Goal: Task Accomplishment & Management: Manage account settings

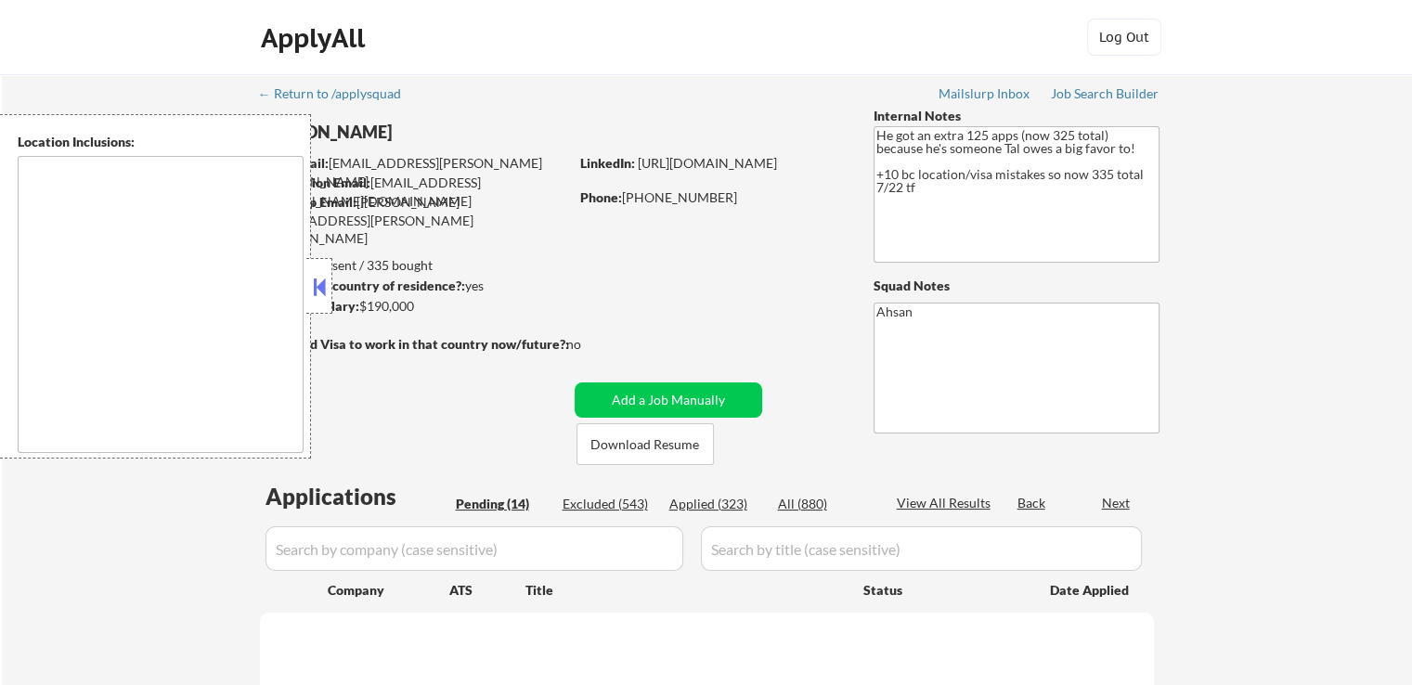
type textarea "[GEOGRAPHIC_DATA], [GEOGRAPHIC_DATA] [GEOGRAPHIC_DATA], [GEOGRAPHIC_DATA] [GEOG…"
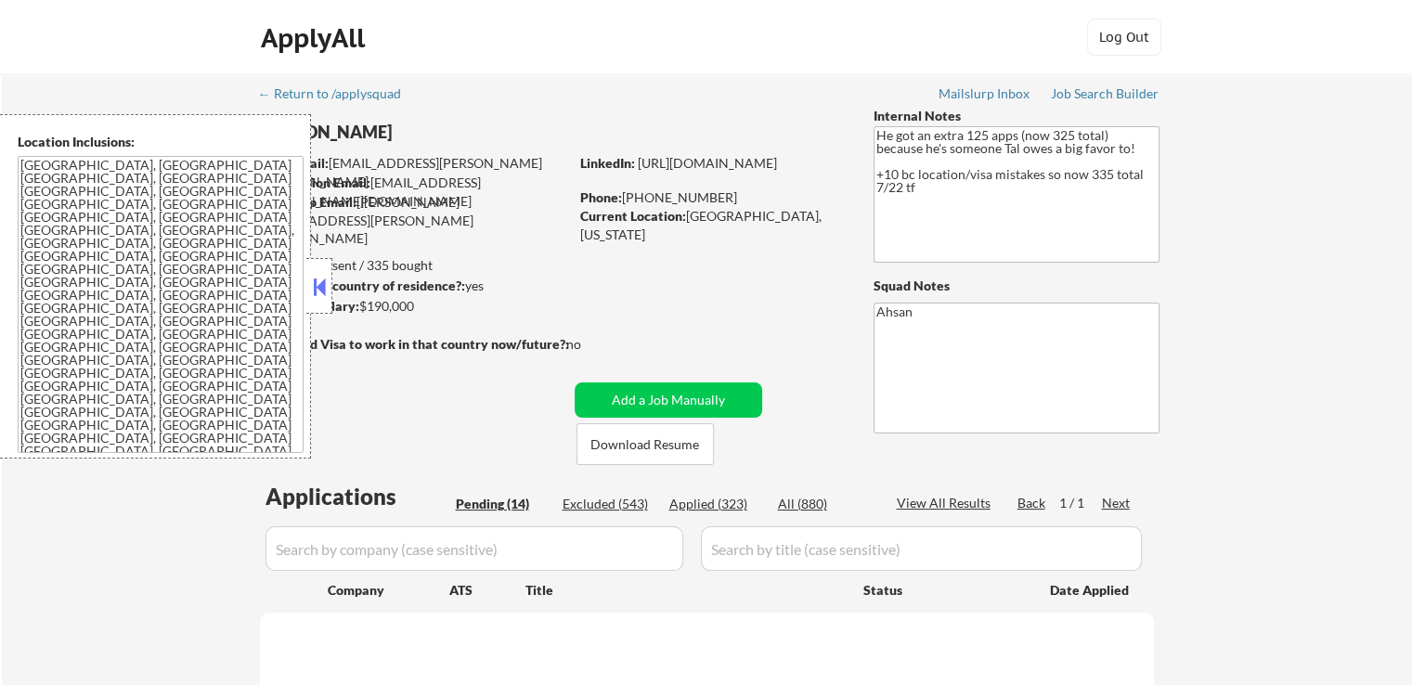
select select ""pending""
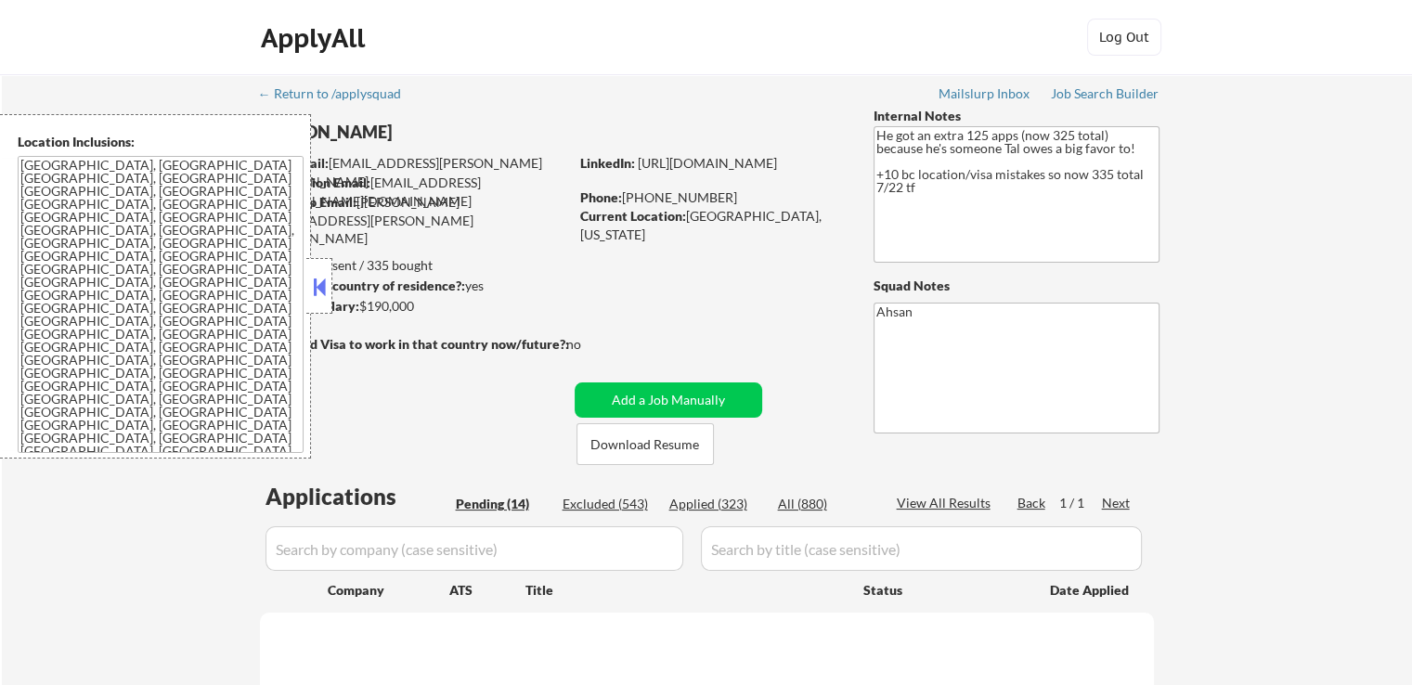
select select ""pending""
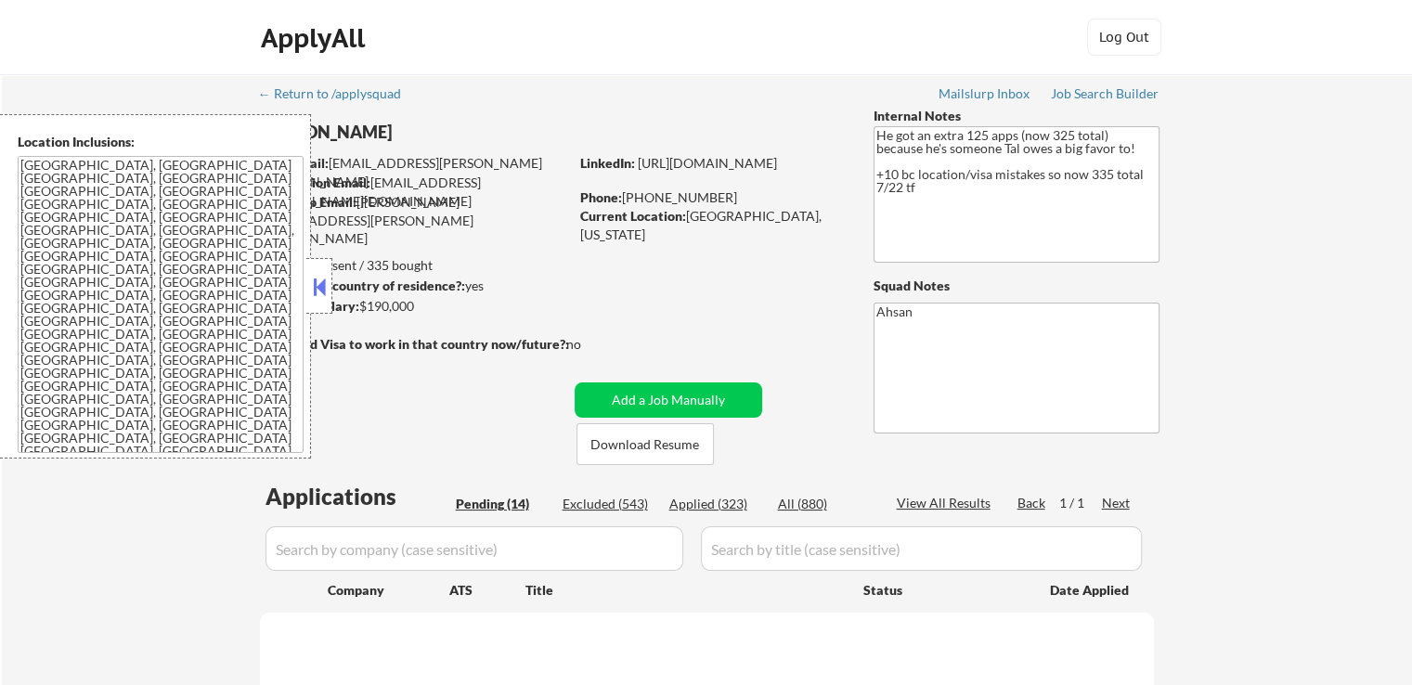
select select ""pending""
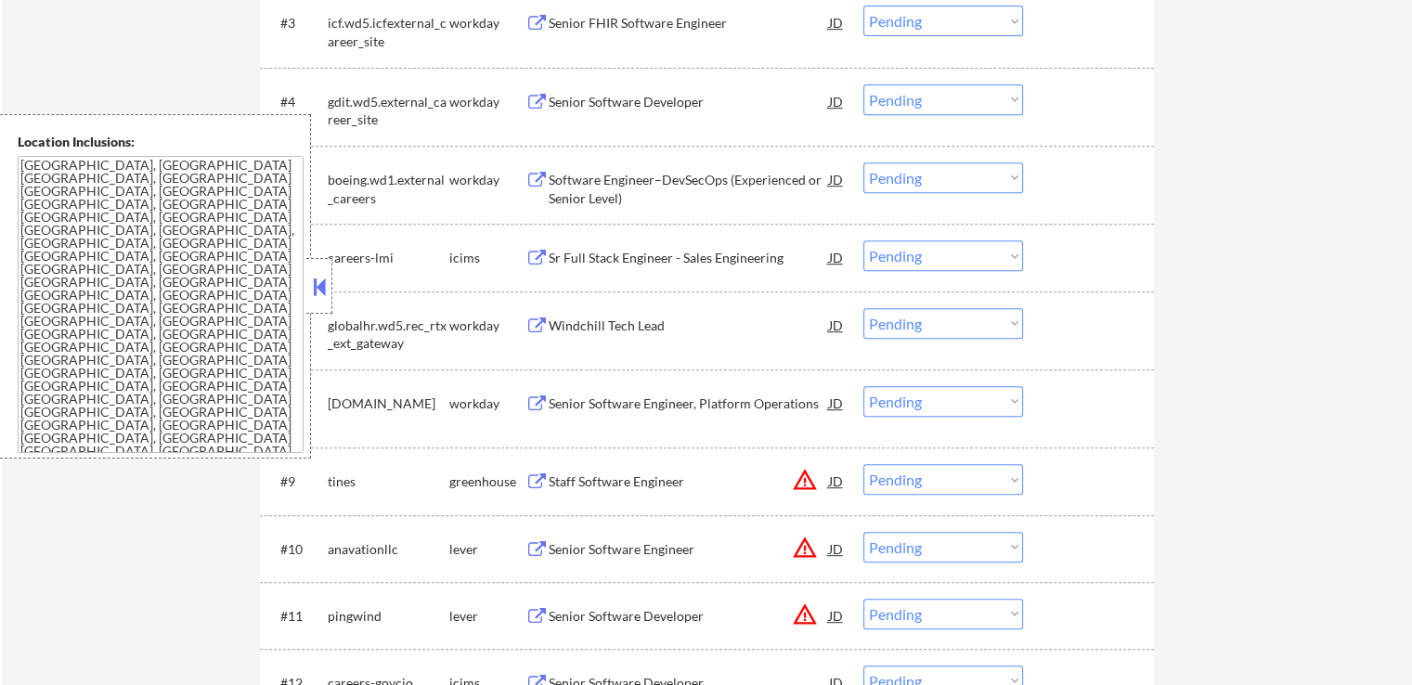
scroll to position [1021, 0]
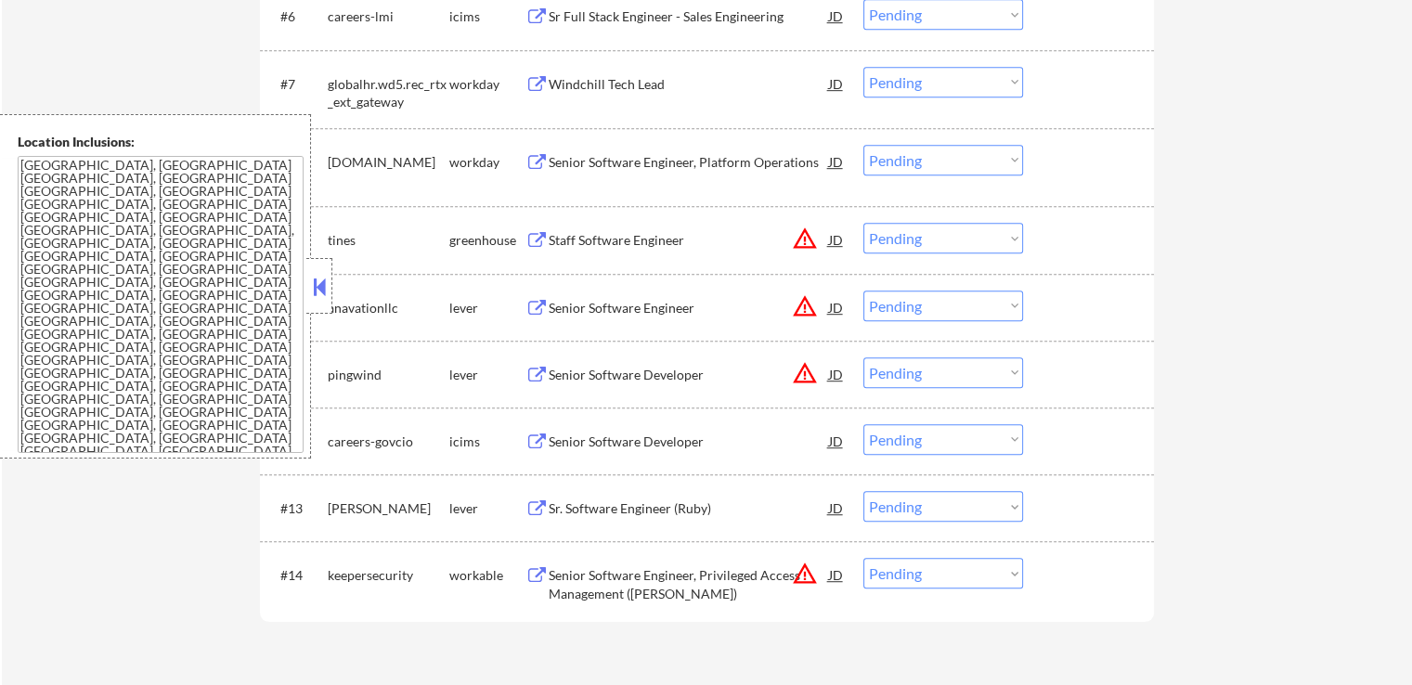
click at [948, 236] on select "Choose an option... Pending Applied Excluded (Questions) Excluded (Expired) Exc…" at bounding box center [943, 238] width 160 height 31
select select ""excluded__location_""
click at [863, 223] on select "Choose an option... Pending Applied Excluded (Questions) Excluded (Expired) Exc…" at bounding box center [943, 238] width 160 height 31
click at [923, 311] on select "Choose an option... Pending Applied Excluded (Questions) Excluded (Expired) Exc…" at bounding box center [943, 306] width 160 height 31
select select ""excluded__location_""
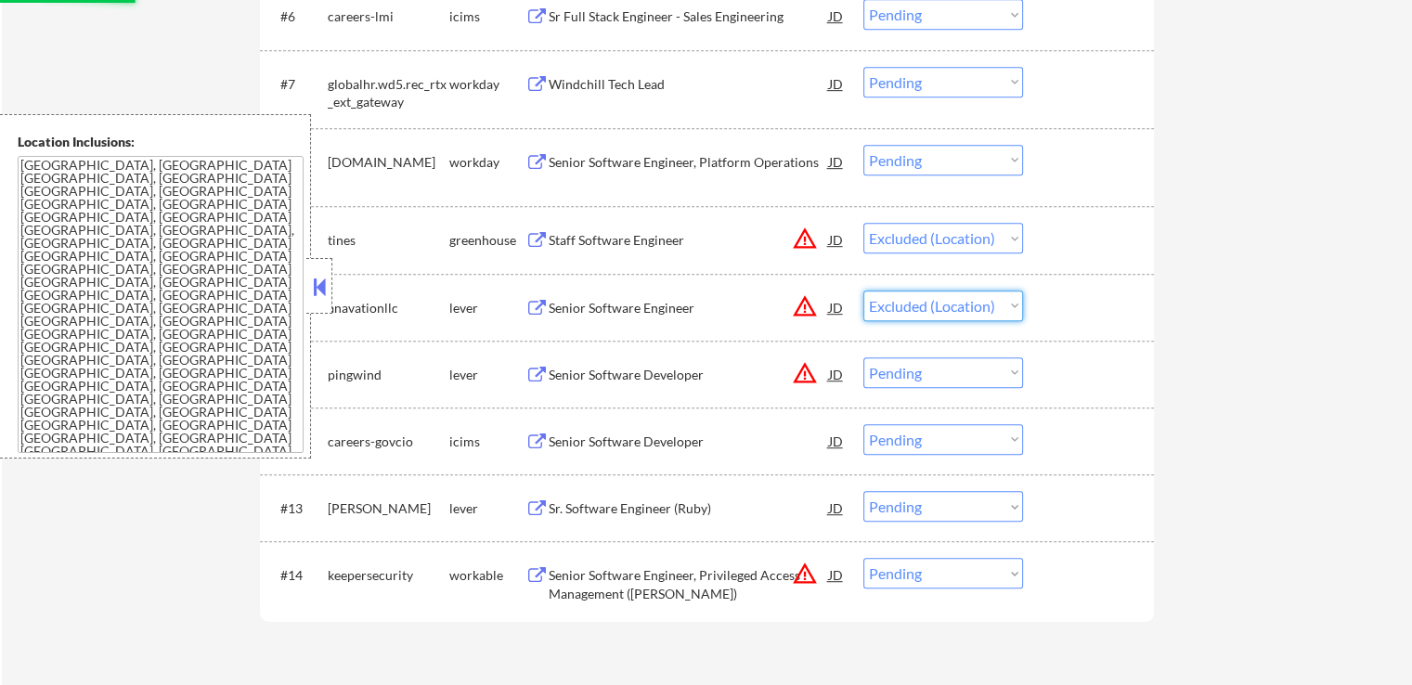
click at [863, 291] on select "Choose an option... Pending Applied Excluded (Questions) Excluded (Expired) Exc…" at bounding box center [943, 306] width 160 height 31
select select ""pending""
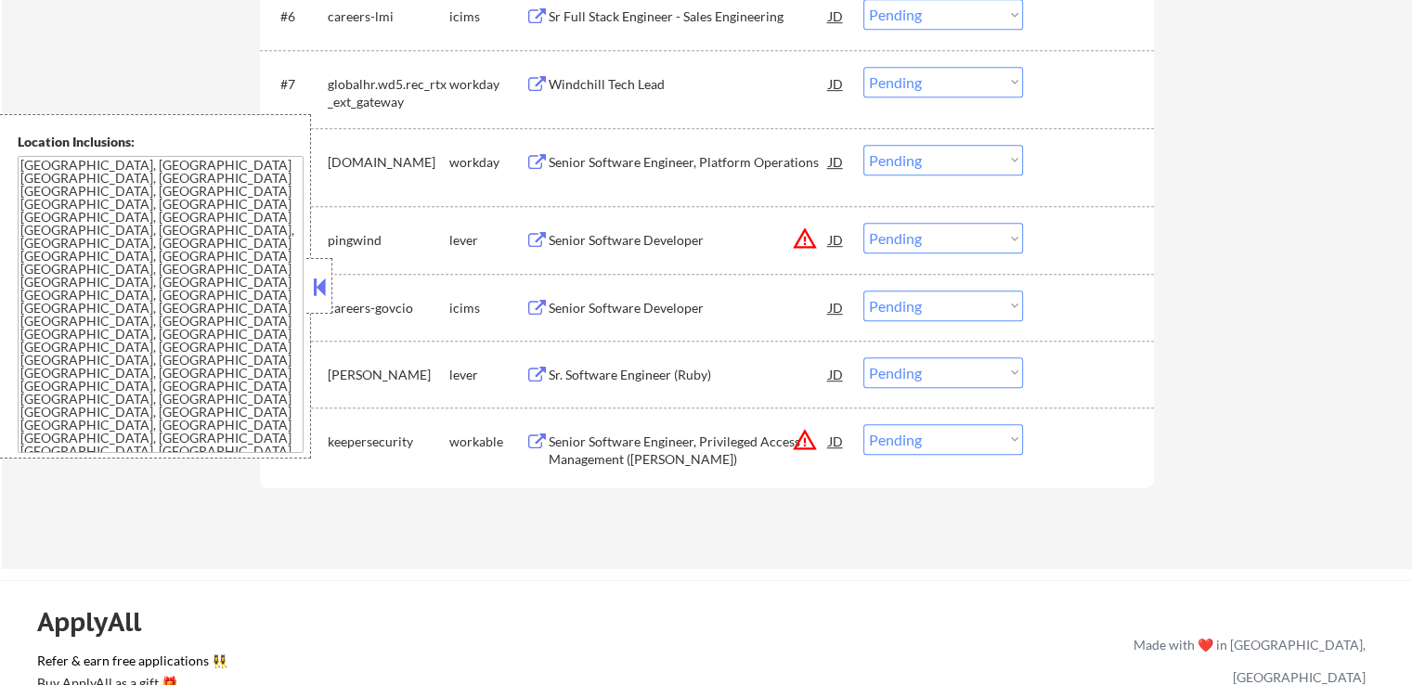
click at [946, 238] on select "Choose an option... Pending Applied Excluded (Questions) Excluded (Expired) Exc…" at bounding box center [943, 238] width 160 height 31
select select ""excluded__location_""
click at [863, 223] on select "Choose an option... Pending Applied Excluded (Questions) Excluded (Expired) Exc…" at bounding box center [943, 238] width 160 height 31
drag, startPoint x: 878, startPoint y: 437, endPoint x: 888, endPoint y: 451, distance: 17.3
click at [880, 440] on select "Choose an option... Pending Applied Excluded (Questions) Excluded (Expired) Exc…" at bounding box center [943, 439] width 160 height 31
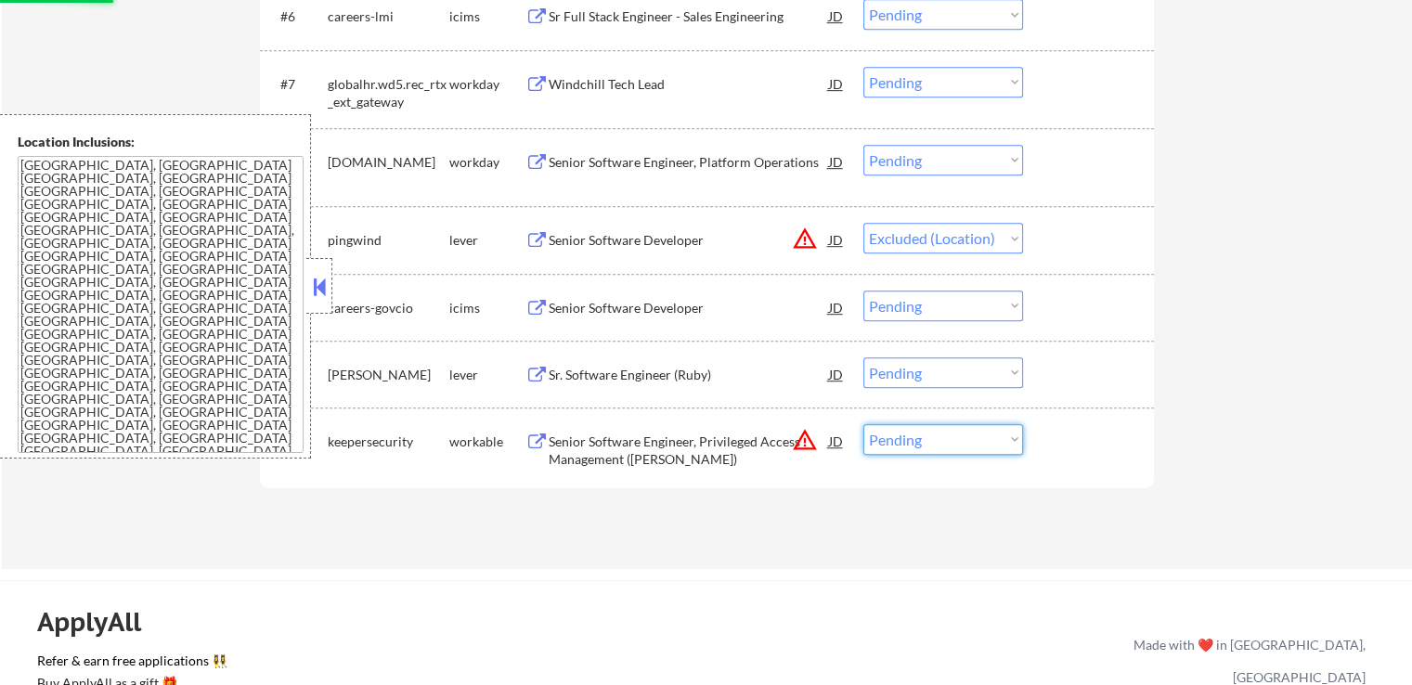
select select ""excluded__location_""
click at [863, 424] on select "Choose an option... Pending Applied Excluded (Questions) Excluded (Expired) Exc…" at bounding box center [943, 439] width 160 height 31
select select ""pending""
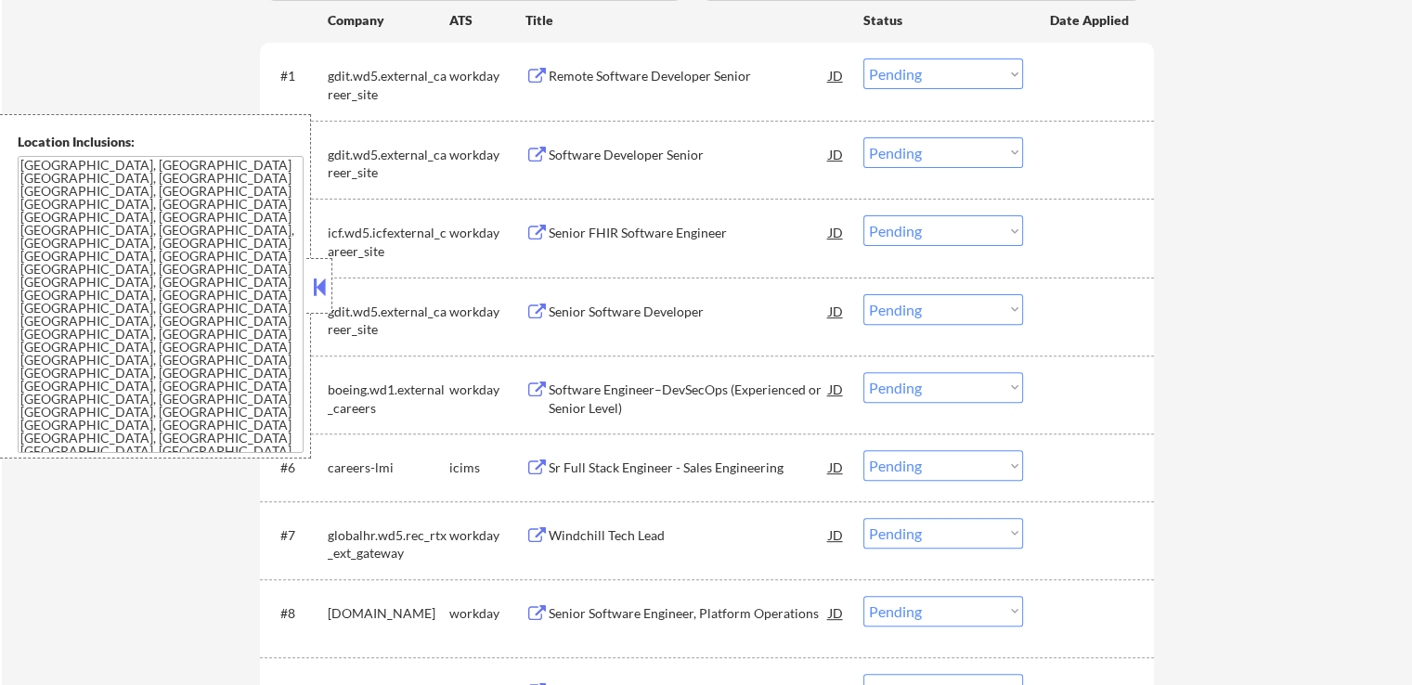
scroll to position [464, 0]
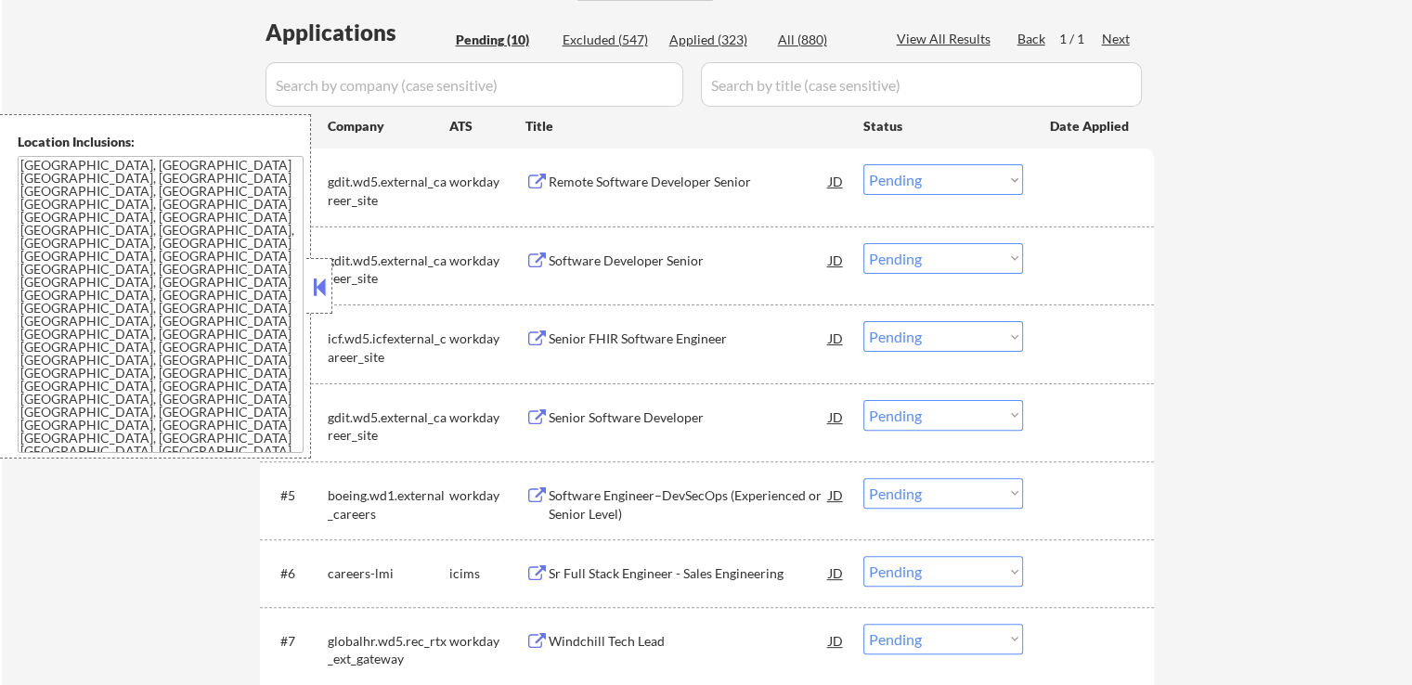
click at [678, 183] on div "Remote Software Developer Senior" at bounding box center [689, 182] width 280 height 19
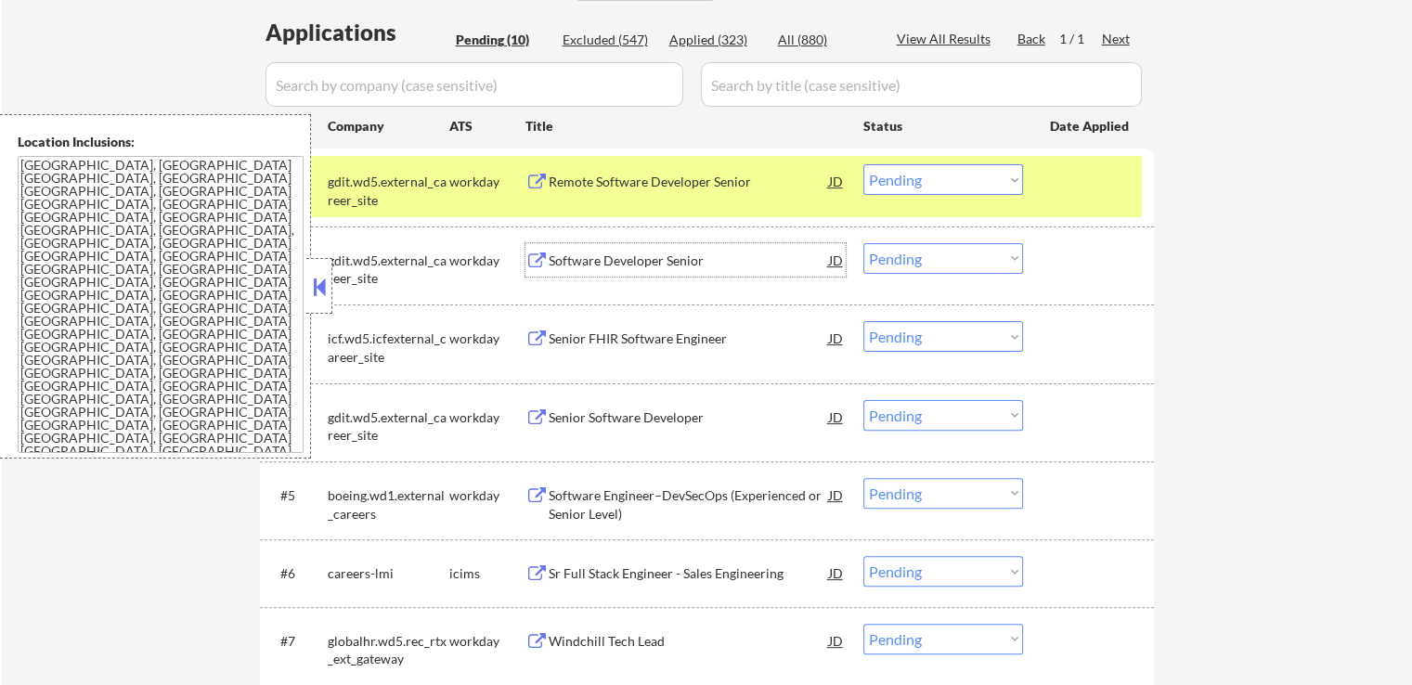
click at [683, 253] on div "Software Developer Senior" at bounding box center [689, 261] width 280 height 19
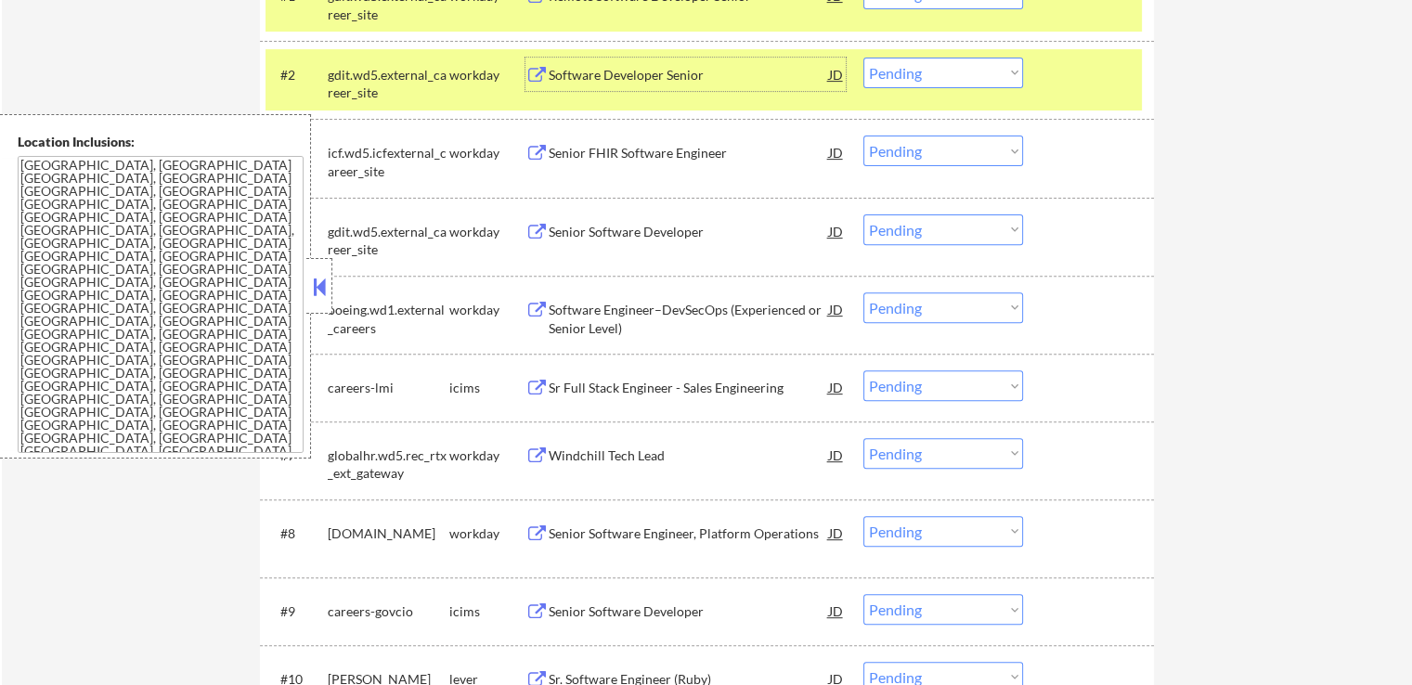
scroll to position [371, 0]
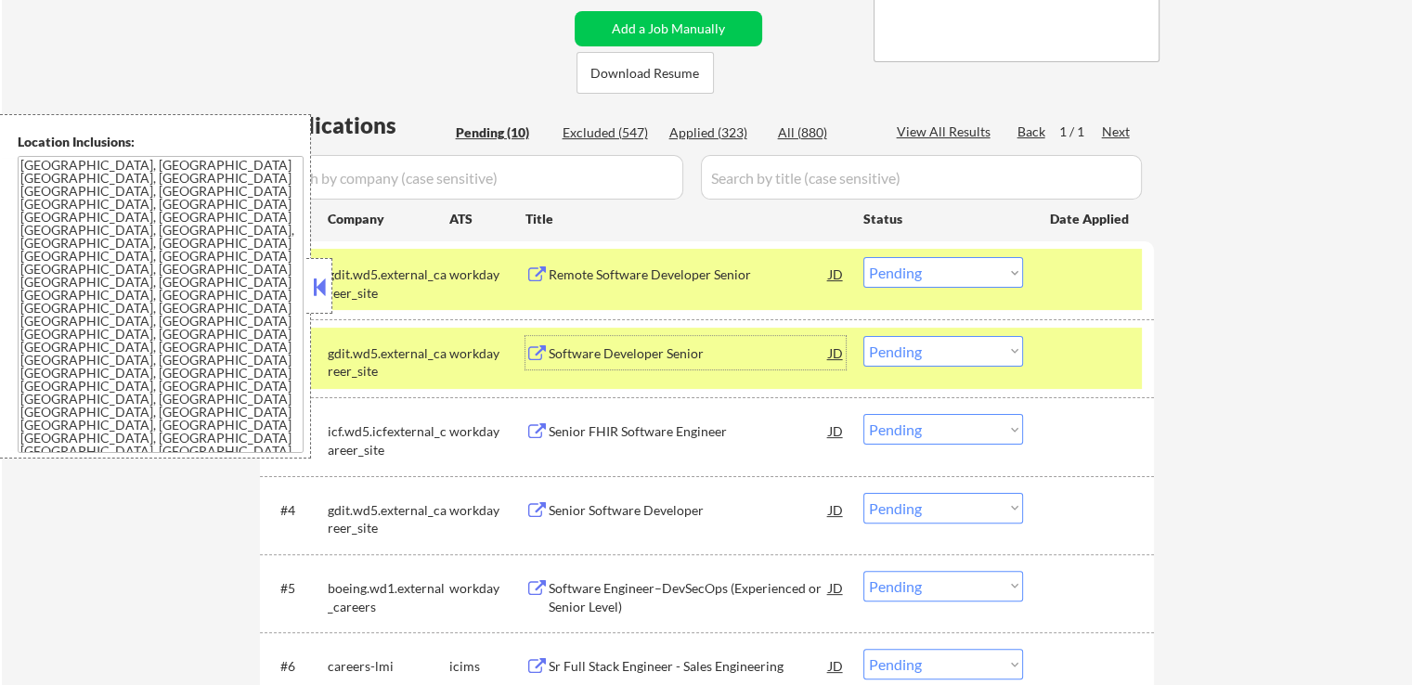
click at [910, 278] on select "Choose an option... Pending Applied Excluded (Questions) Excluded (Expired) Exc…" at bounding box center [943, 272] width 160 height 31
select select ""excluded__expired_""
click at [863, 257] on select "Choose an option... Pending Applied Excluded (Questions) Excluded (Expired) Exc…" at bounding box center [943, 272] width 160 height 31
click at [927, 357] on select "Choose an option... Pending Applied Excluded (Questions) Excluded (Expired) Exc…" at bounding box center [943, 351] width 160 height 31
select select ""excluded__expired_""
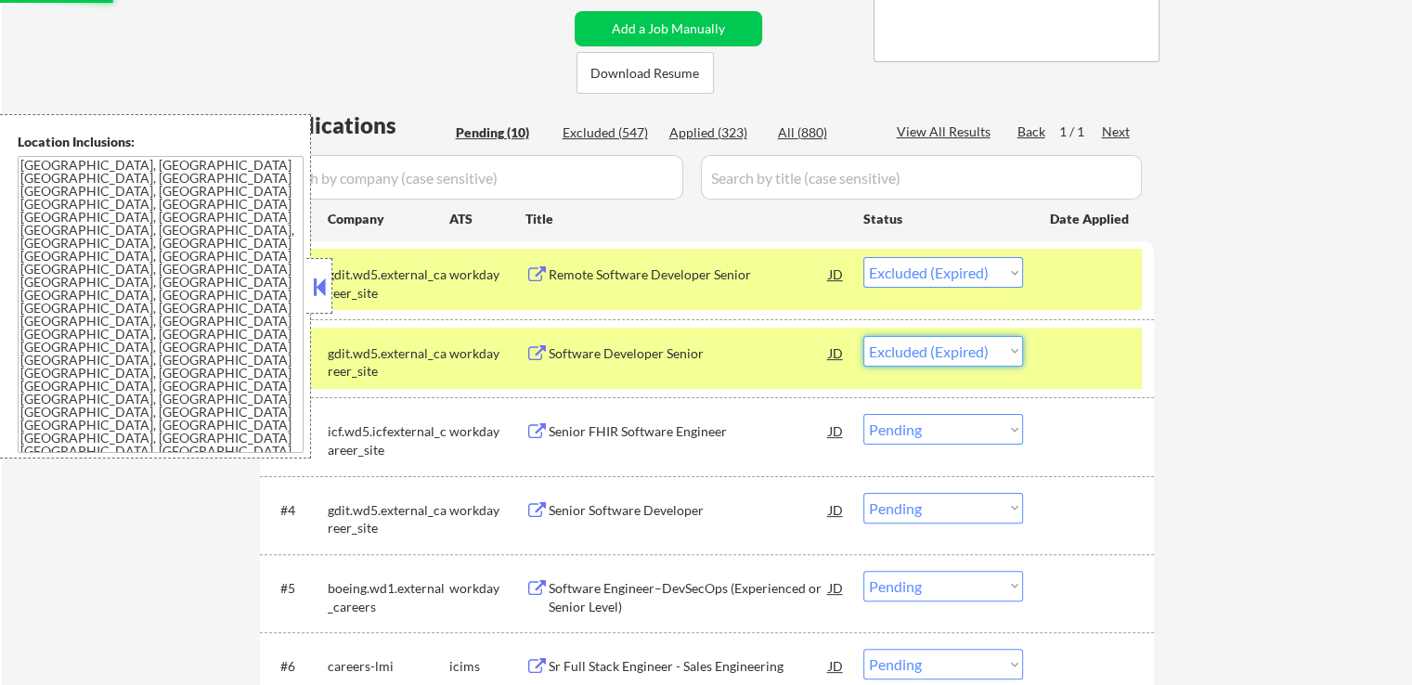
click at [863, 336] on select "Choose an option... Pending Applied Excluded (Questions) Excluded (Expired) Exc…" at bounding box center [943, 351] width 160 height 31
click at [1302, 335] on div "← Return to /applysquad Mailslurp Inbox Job Search Builder [PERSON_NAME] User E…" at bounding box center [707, 388] width 1410 height 1370
select select ""pending""
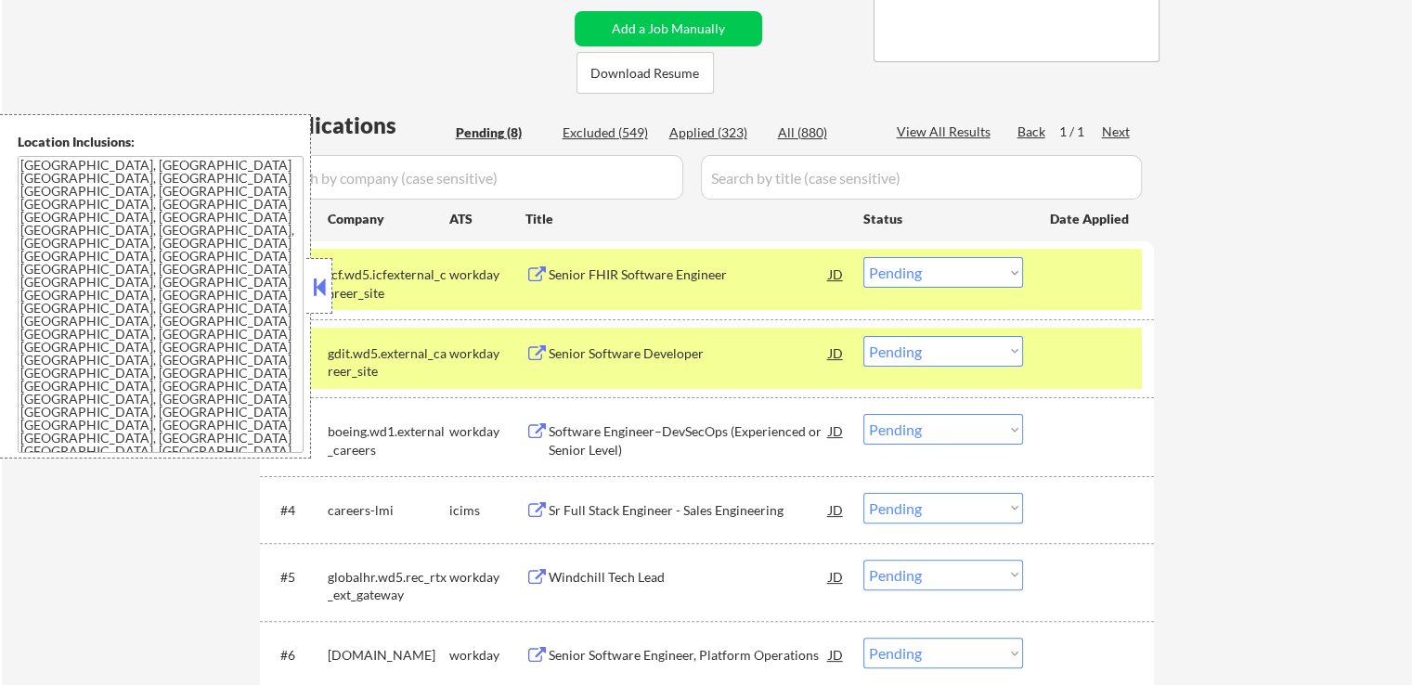
scroll to position [464, 0]
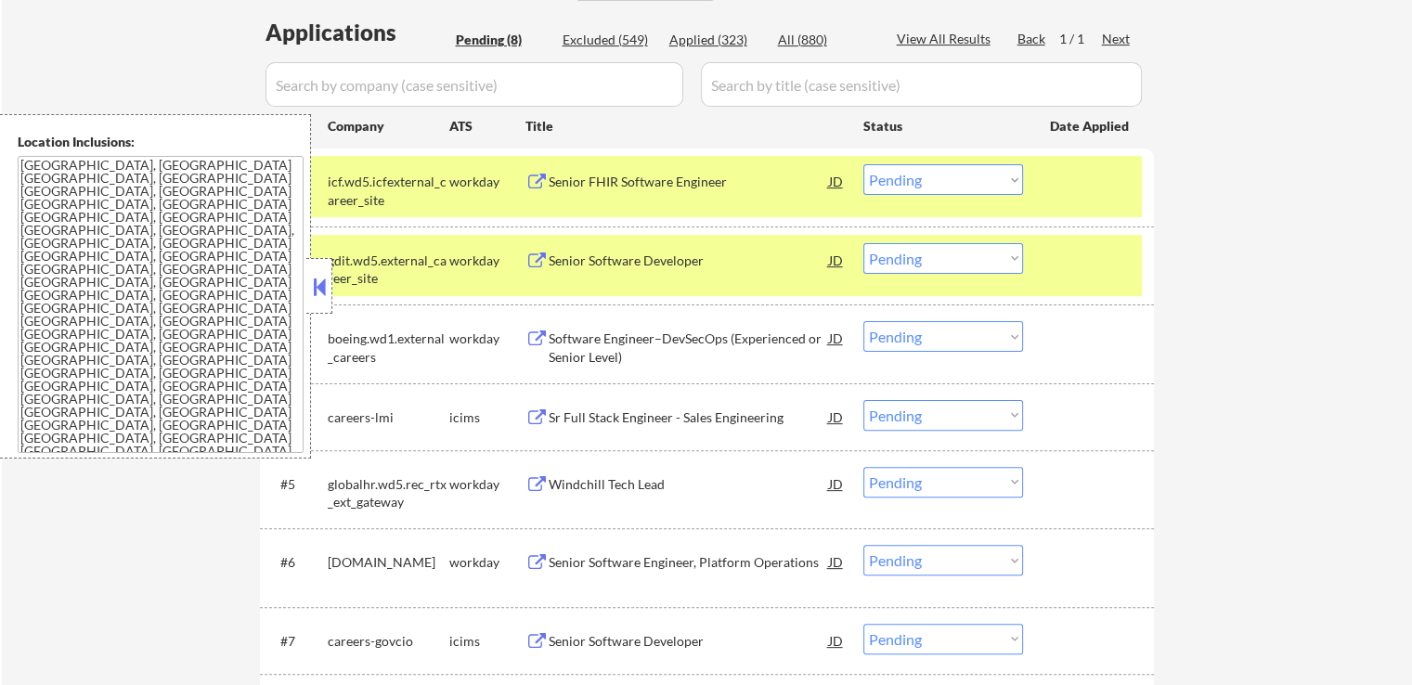
click at [672, 175] on div "Senior FHIR Software Engineer" at bounding box center [689, 182] width 280 height 19
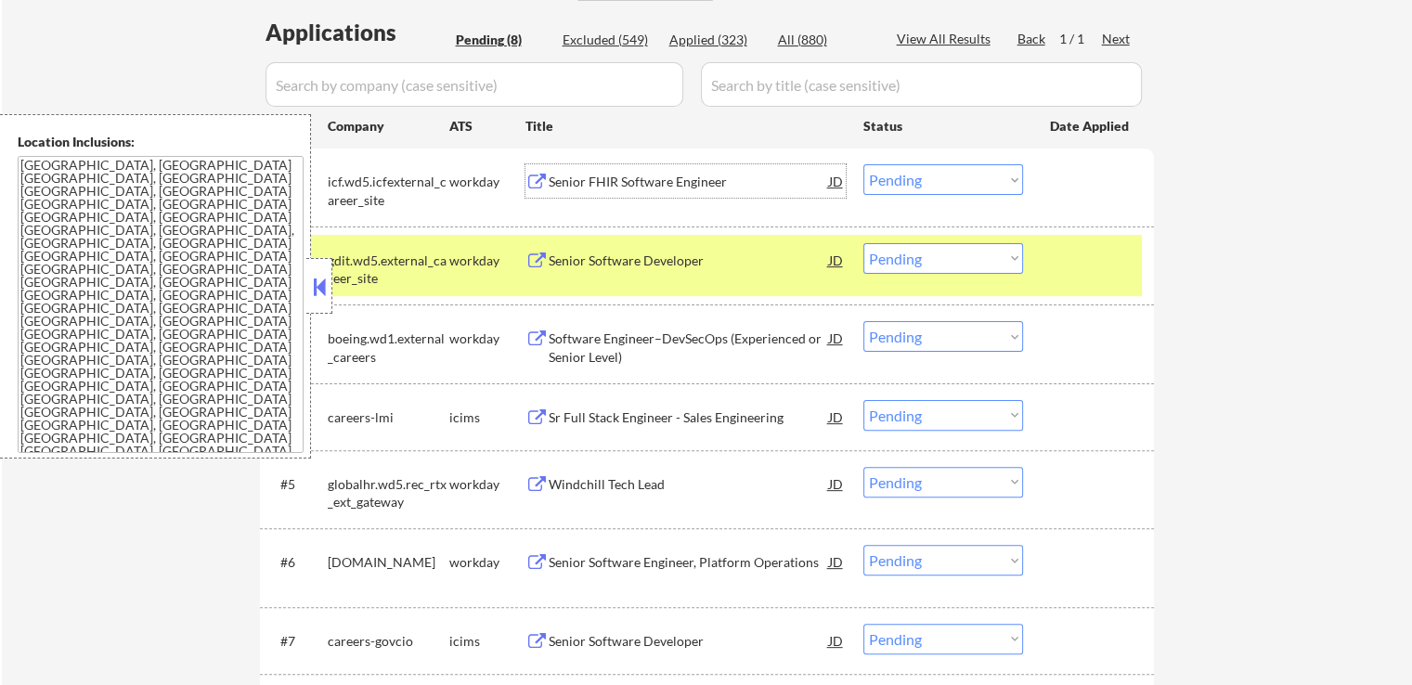
click at [726, 219] on div "#1 icf.wd5.icfexternal_career_site workday Senior FHIR Software Engineer JD Cho…" at bounding box center [707, 188] width 894 height 78
click at [719, 252] on div "Senior Software Developer" at bounding box center [689, 261] width 280 height 19
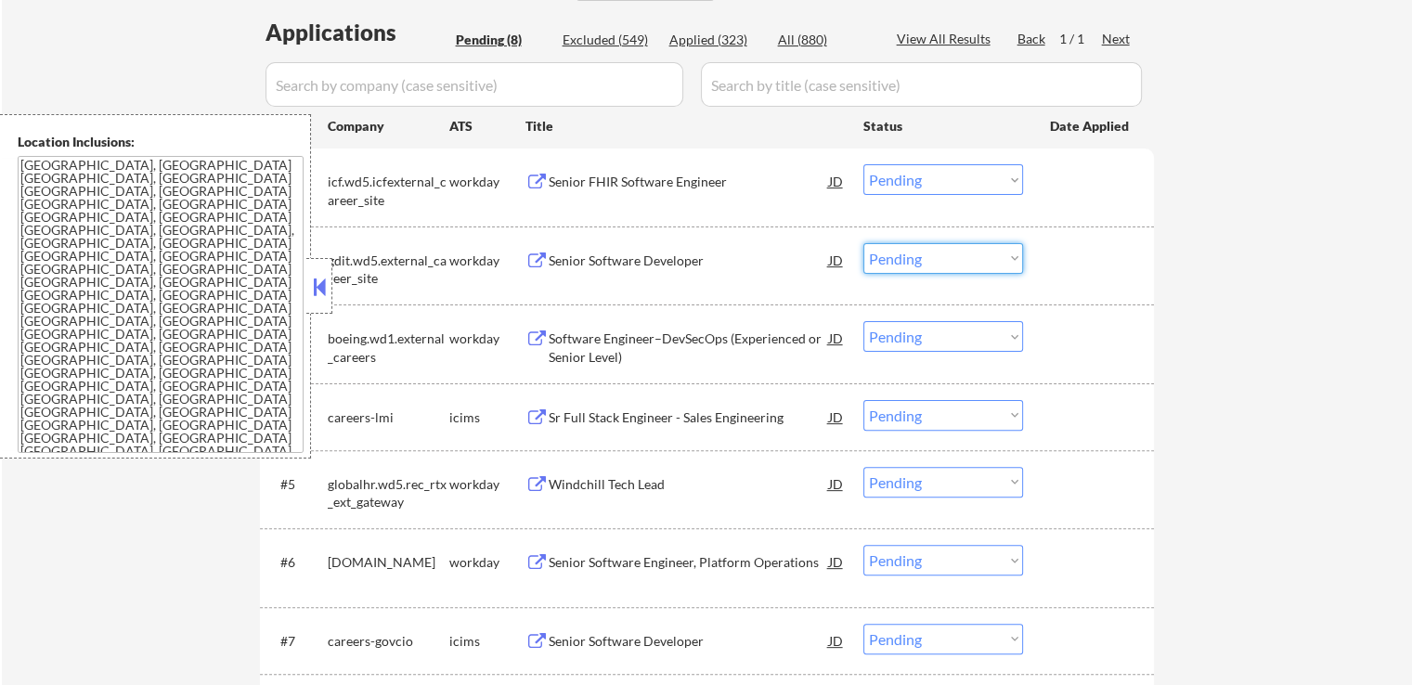
drag, startPoint x: 910, startPoint y: 262, endPoint x: 917, endPoint y: 268, distance: 9.9
click at [910, 262] on select "Choose an option... Pending Applied Excluded (Questions) Excluded (Expired) Exc…" at bounding box center [943, 258] width 160 height 31
click at [863, 243] on select "Choose an option... Pending Applied Excluded (Questions) Excluded (Expired) Exc…" at bounding box center [943, 258] width 160 height 31
click at [1274, 235] on div "← Return to /applysquad Mailslurp Inbox Job Search Builder [PERSON_NAME] User E…" at bounding box center [707, 216] width 1410 height 1212
select select ""pending""
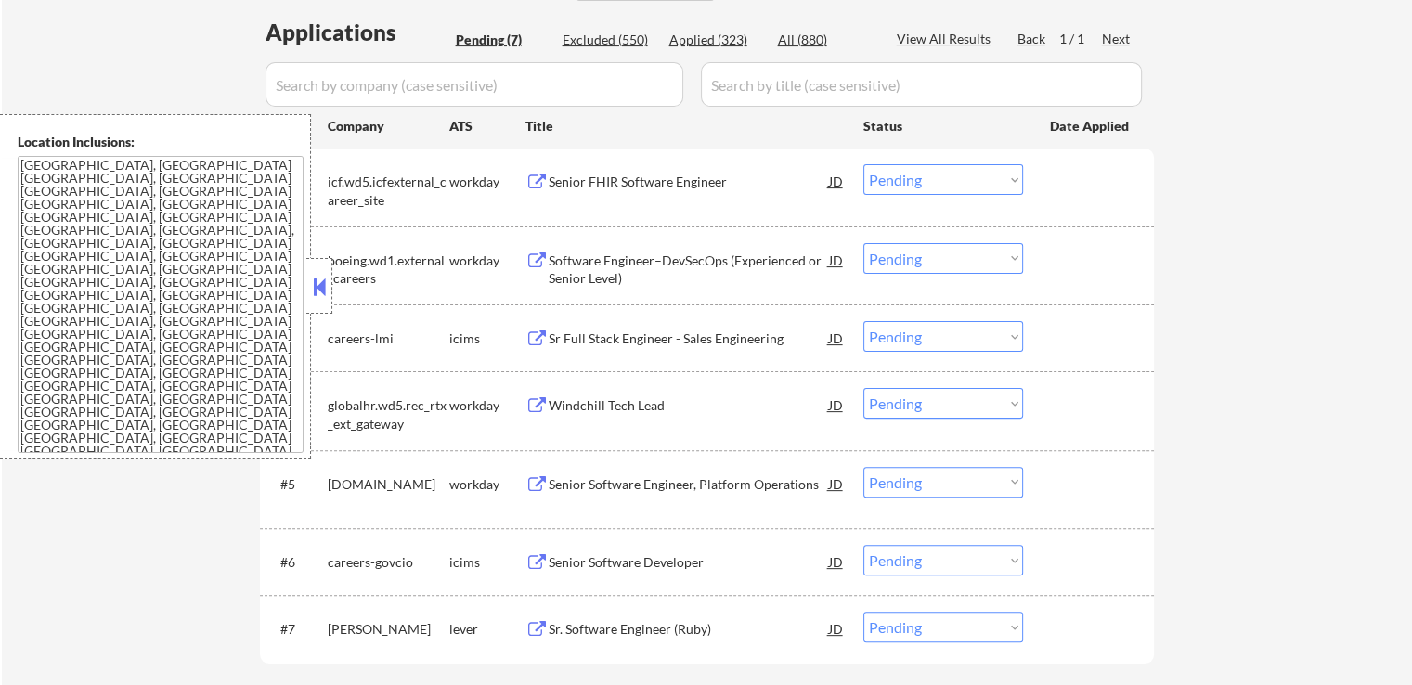
click at [705, 261] on div "Software Engineer–DevSecOps (Experienced or Senior Level)" at bounding box center [689, 270] width 280 height 36
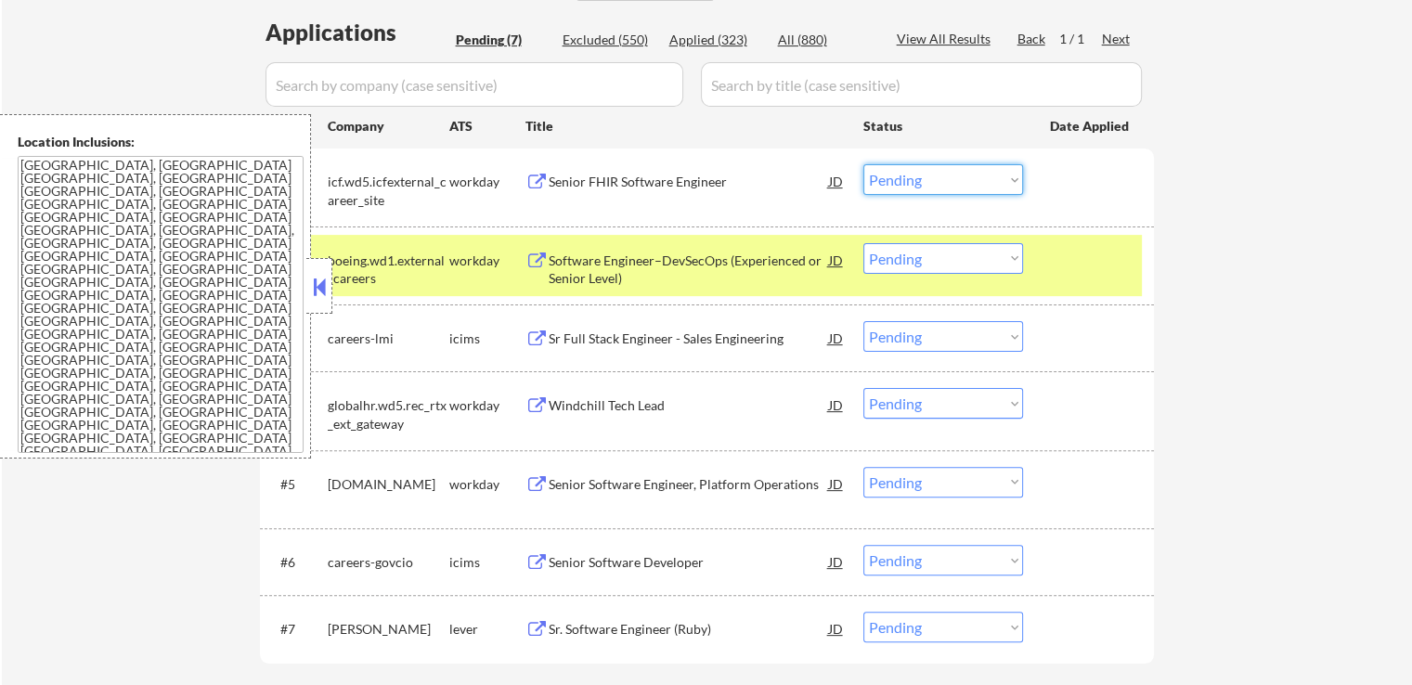
click at [910, 188] on select "Choose an option... Pending Applied Excluded (Questions) Excluded (Expired) Exc…" at bounding box center [943, 179] width 160 height 31
click at [863, 164] on select "Choose an option... Pending Applied Excluded (Questions) Excluded (Expired) Exc…" at bounding box center [943, 179] width 160 height 31
click at [743, 325] on div "Sr Full Stack Engineer - Sales Engineering" at bounding box center [689, 337] width 280 height 33
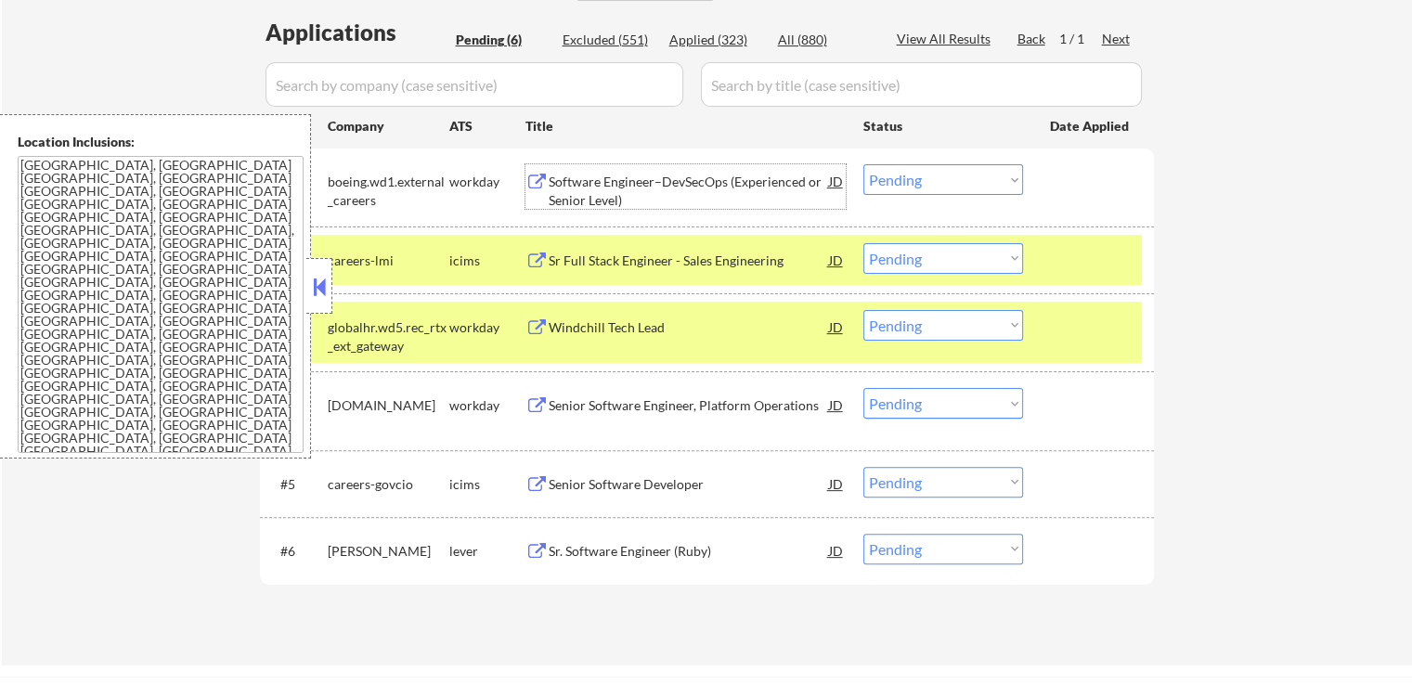
click at [678, 177] on div "Software Engineer–DevSecOps (Experienced or Senior Level)" at bounding box center [689, 191] width 280 height 36
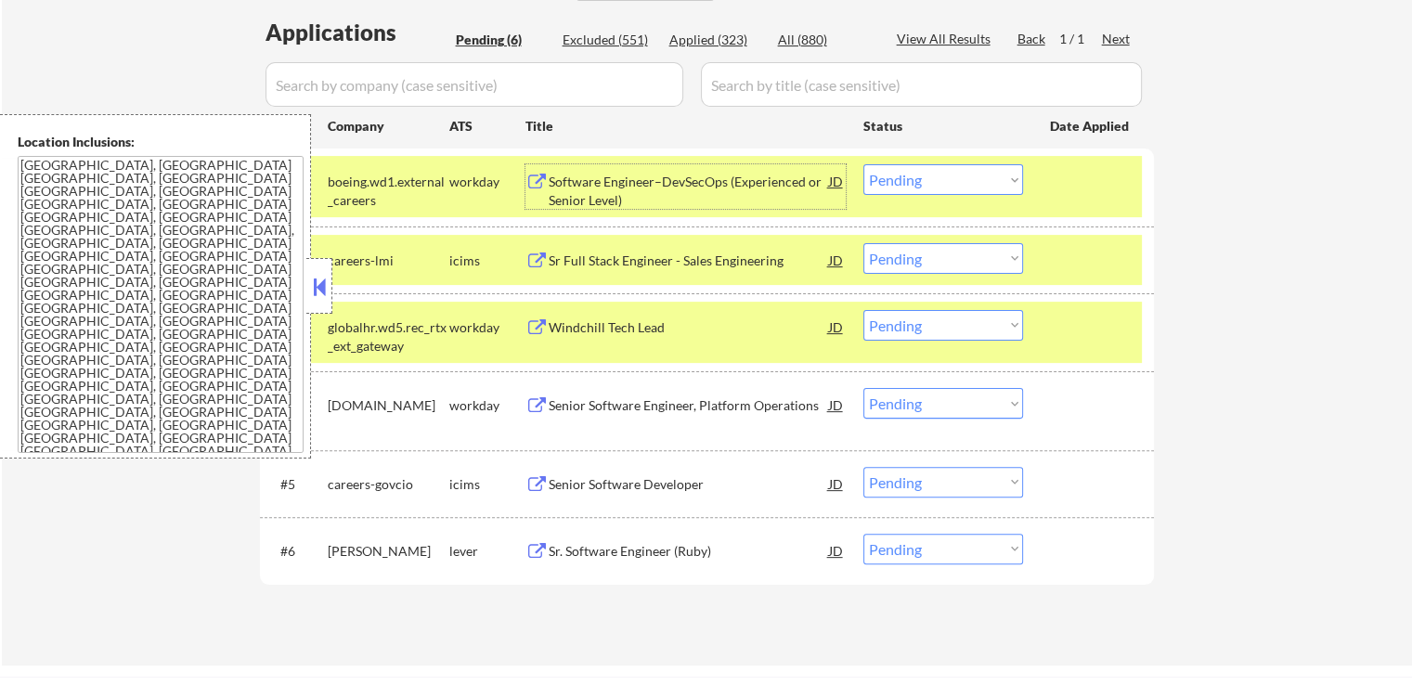
click at [910, 188] on select "Choose an option... Pending Applied Excluded (Questions) Excluded (Expired) Exc…" at bounding box center [943, 179] width 160 height 31
click at [863, 164] on select "Choose an option... Pending Applied Excluded (Questions) Excluded (Expired) Exc…" at bounding box center [943, 179] width 160 height 31
click at [702, 323] on div "Windchill Tech Lead" at bounding box center [689, 327] width 280 height 19
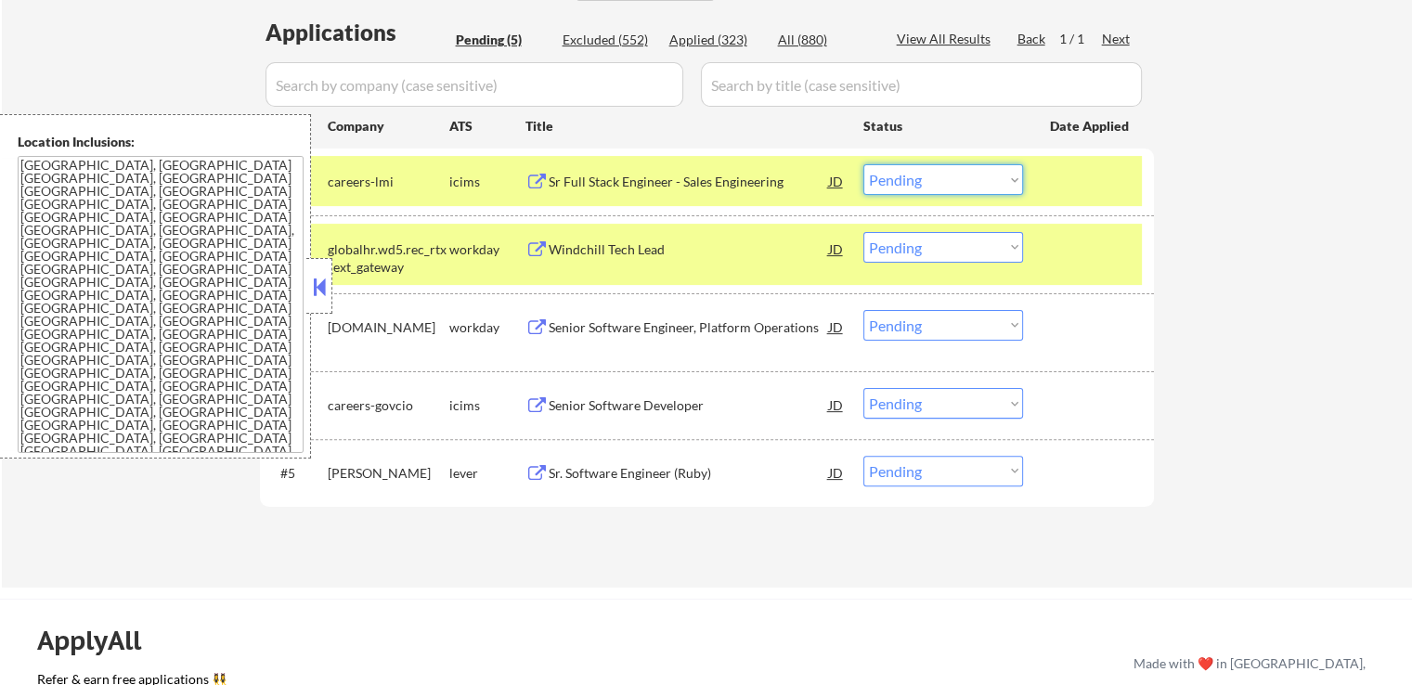
drag, startPoint x: 894, startPoint y: 173, endPoint x: 893, endPoint y: 190, distance: 17.7
click at [893, 178] on select "Choose an option... Pending Applied Excluded (Questions) Excluded (Expired) Exc…" at bounding box center [943, 179] width 160 height 31
click at [863, 164] on select "Choose an option... Pending Applied Excluded (Questions) Excluded (Expired) Exc…" at bounding box center [943, 179] width 160 height 31
drag, startPoint x: 897, startPoint y: 247, endPoint x: 903, endPoint y: 232, distance: 16.2
click at [897, 247] on select "Choose an option... Pending Applied Excluded (Questions) Excluded (Expired) Exc…" at bounding box center [943, 247] width 160 height 31
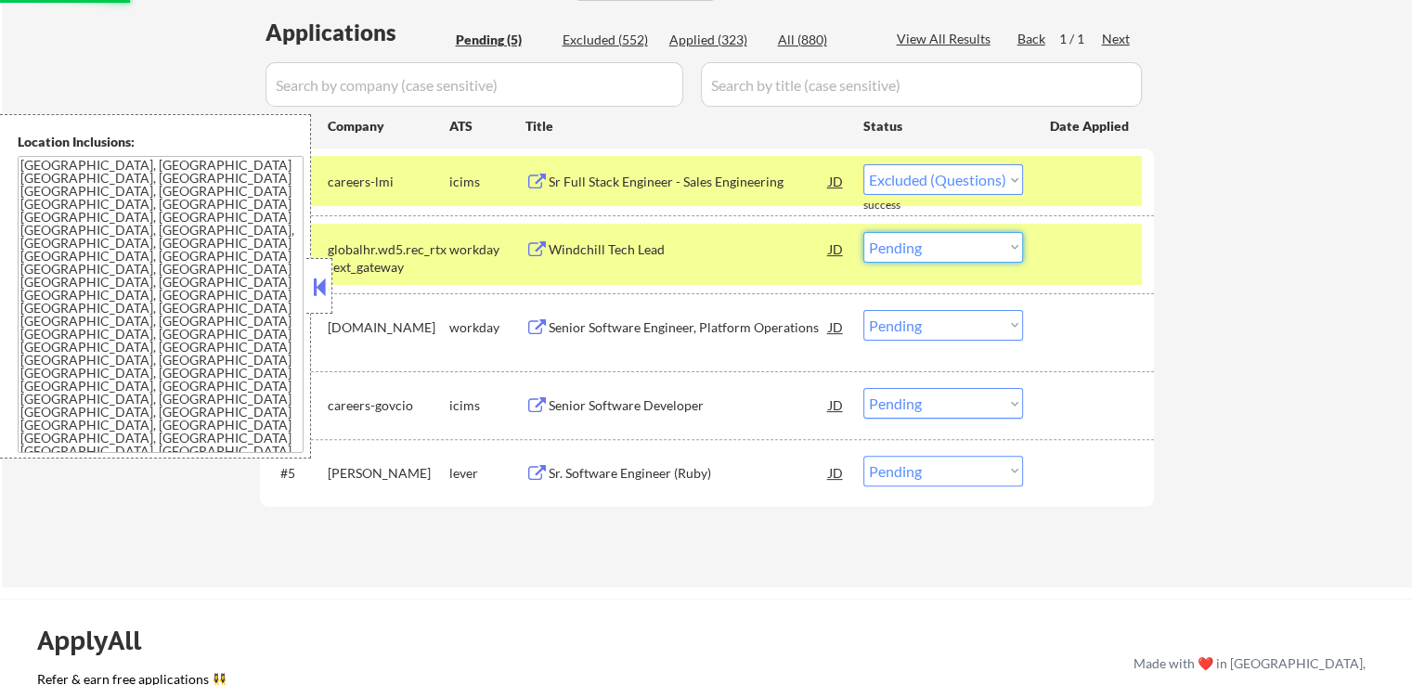
select select ""pending""
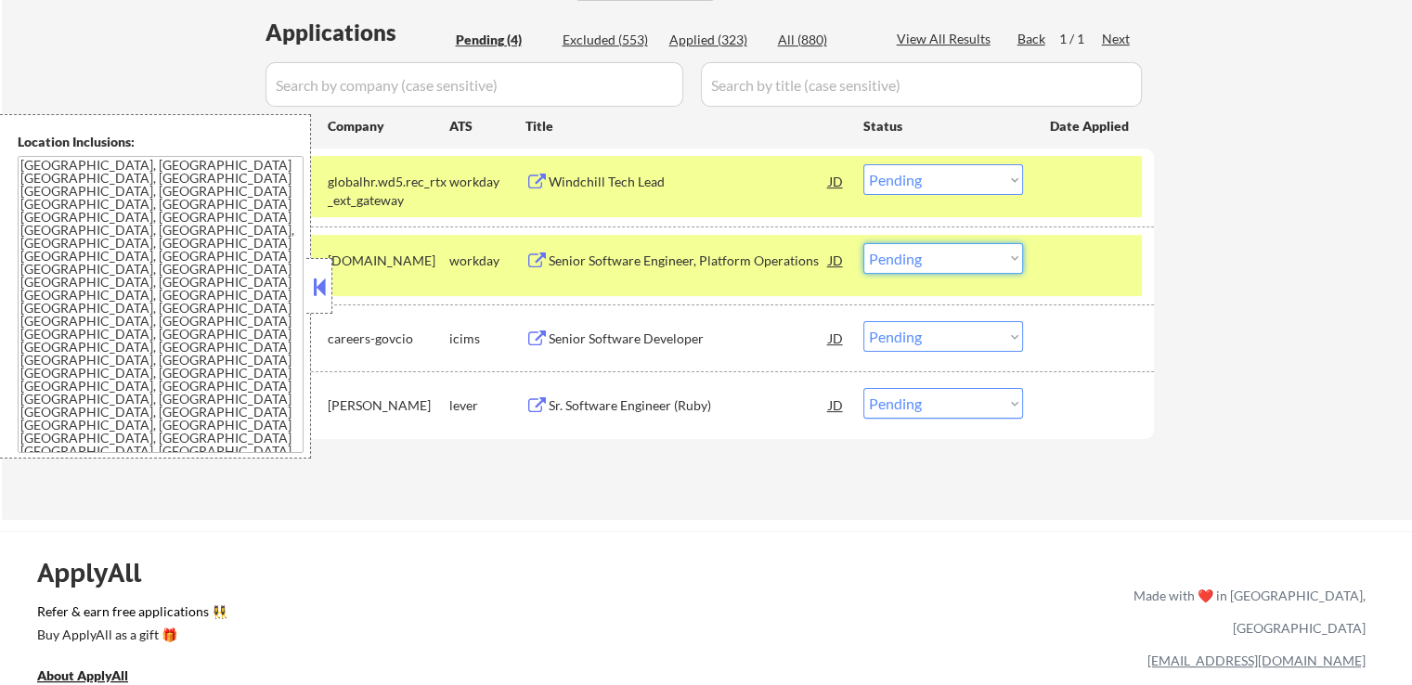
click at [606, 41] on div "Excluded (553)" at bounding box center [609, 40] width 93 height 19
click at [803, 38] on div "All (880)" at bounding box center [824, 40] width 93 height 19
select select ""excluded__other_""
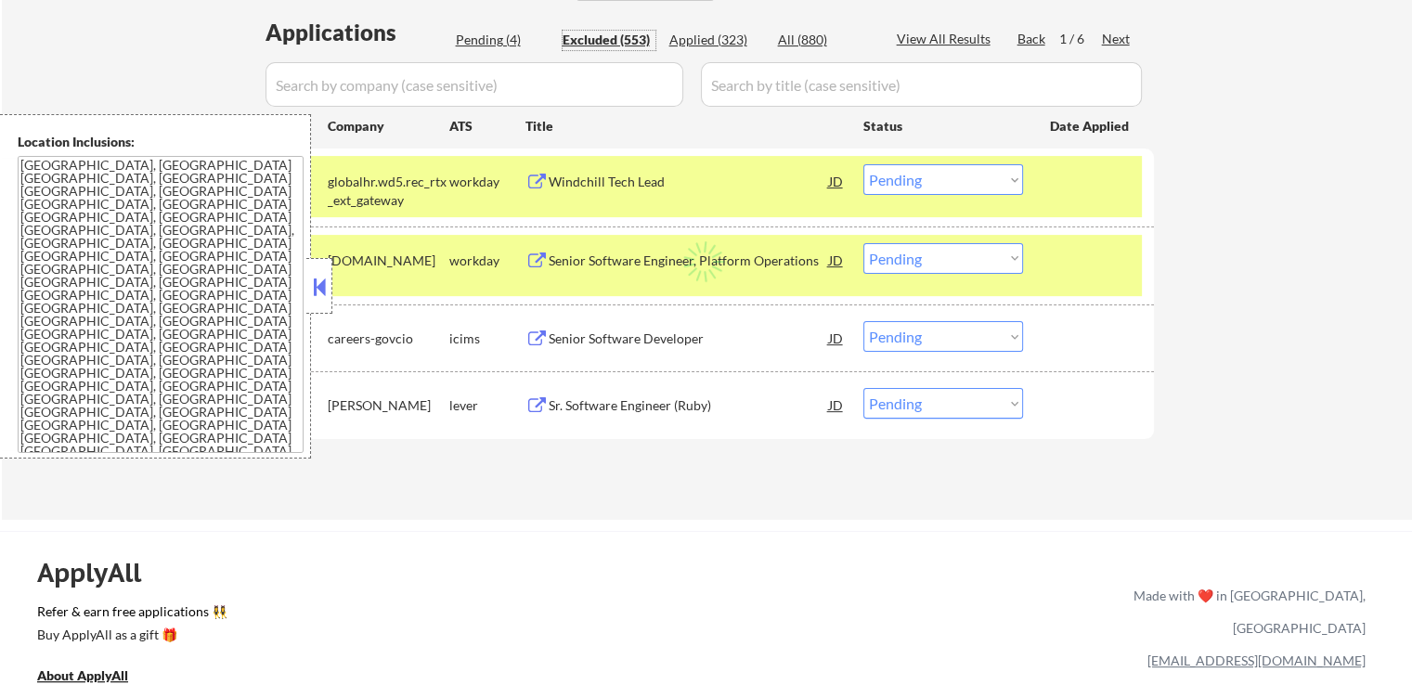
select select ""excluded""
select select ""excluded__other_""
select select ""excluded""
select select ""excluded__salary_""
select select ""excluded""
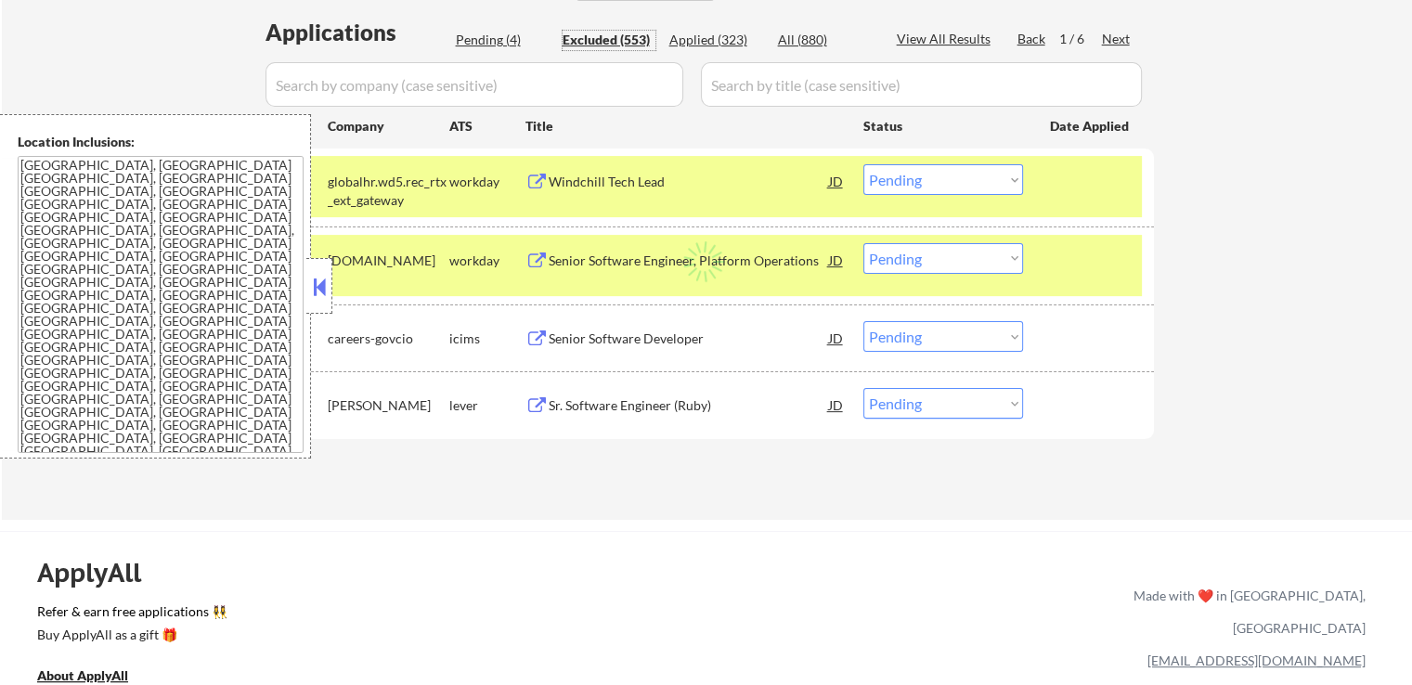
select select ""excluded__salary_""
select select ""excluded__other_""
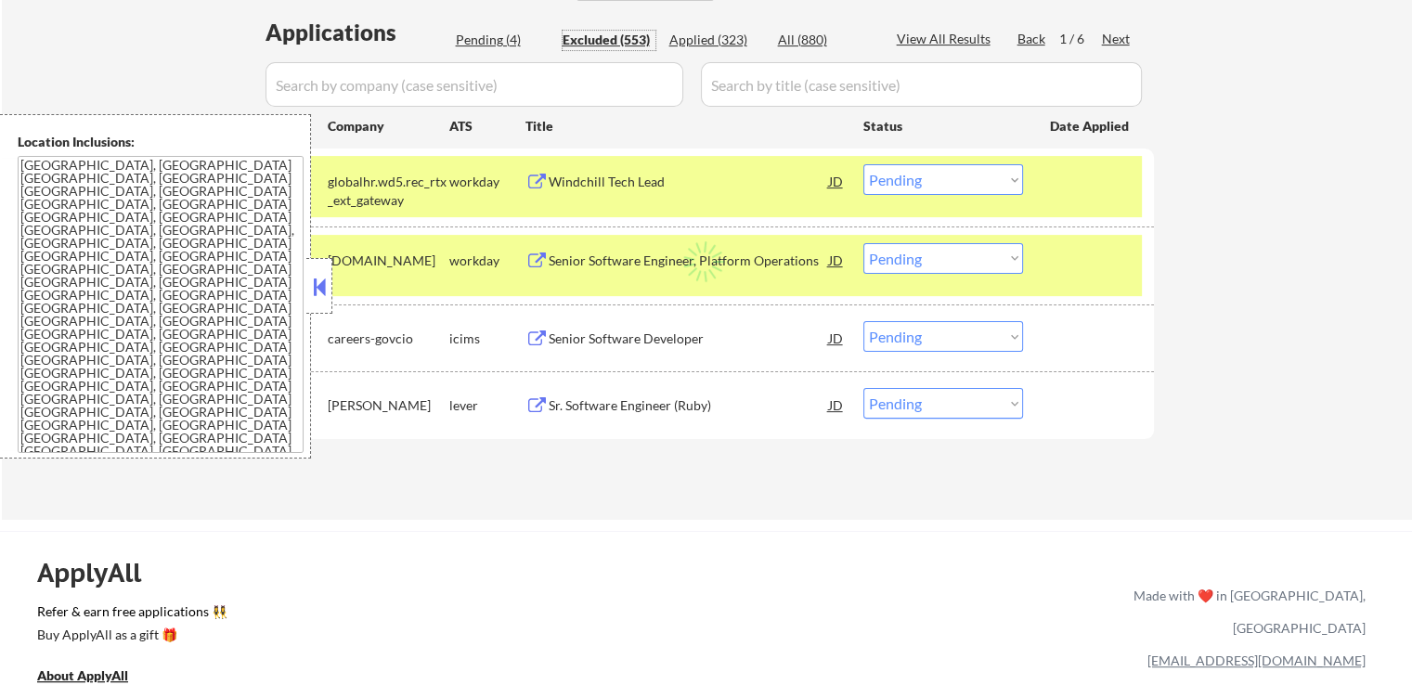
select select ""excluded__other_""
select select ""excluded""
select select ""excluded__expired_""
select select ""excluded__other_""
select select ""excluded""
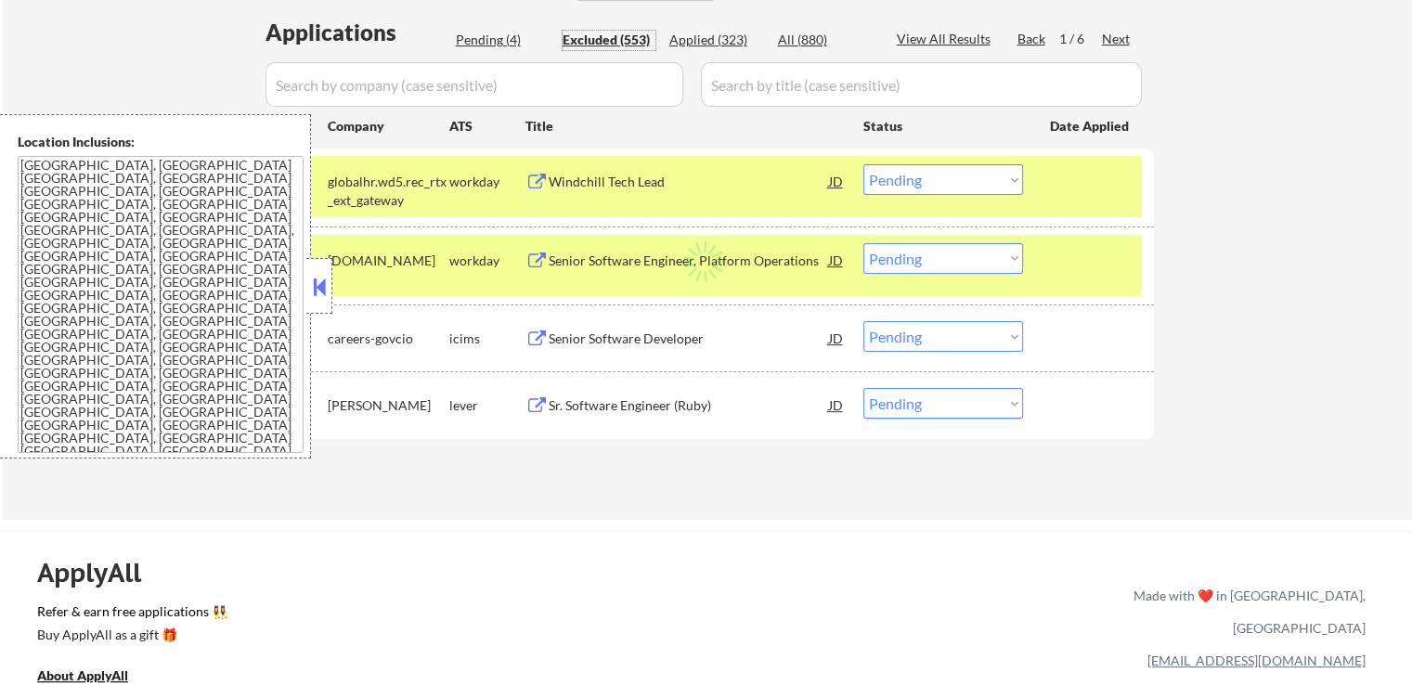
select select ""excluded__expired_""
select select ""excluded""
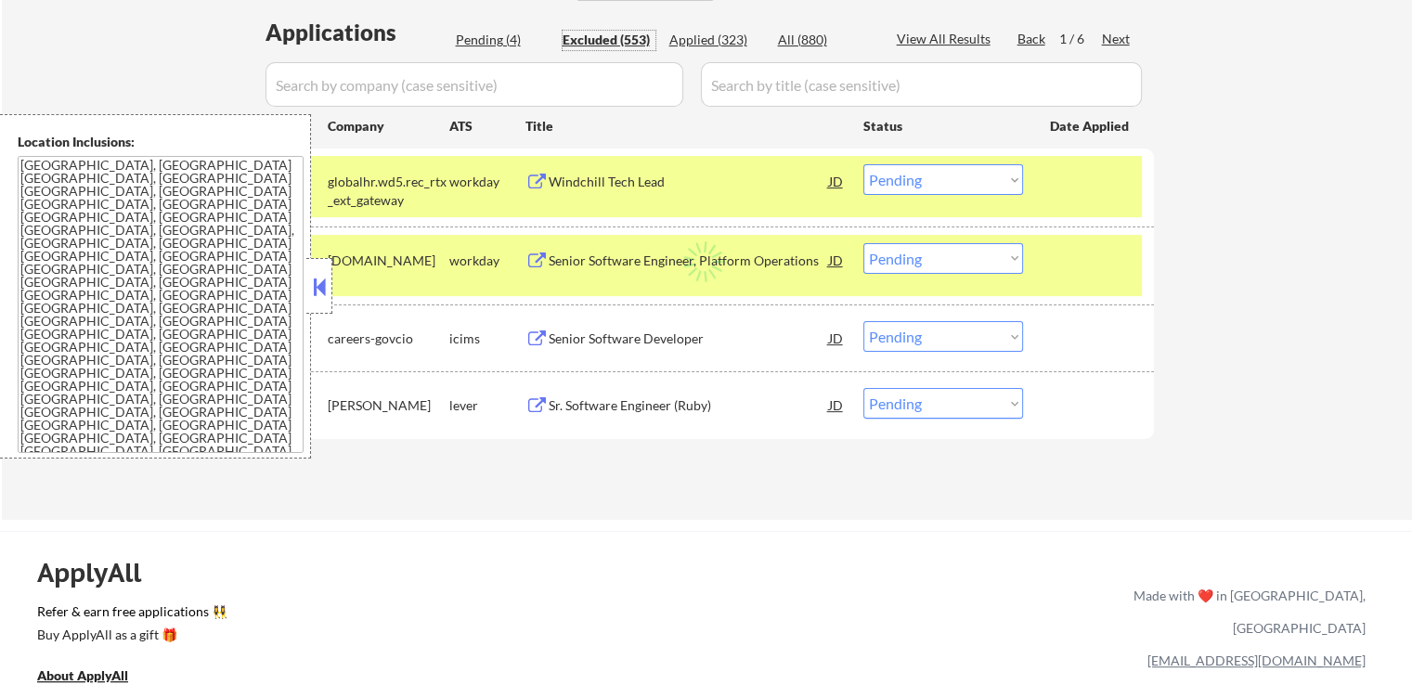
select select ""excluded__other_""
select select ""excluded__expired_""
select select ""excluded__other_""
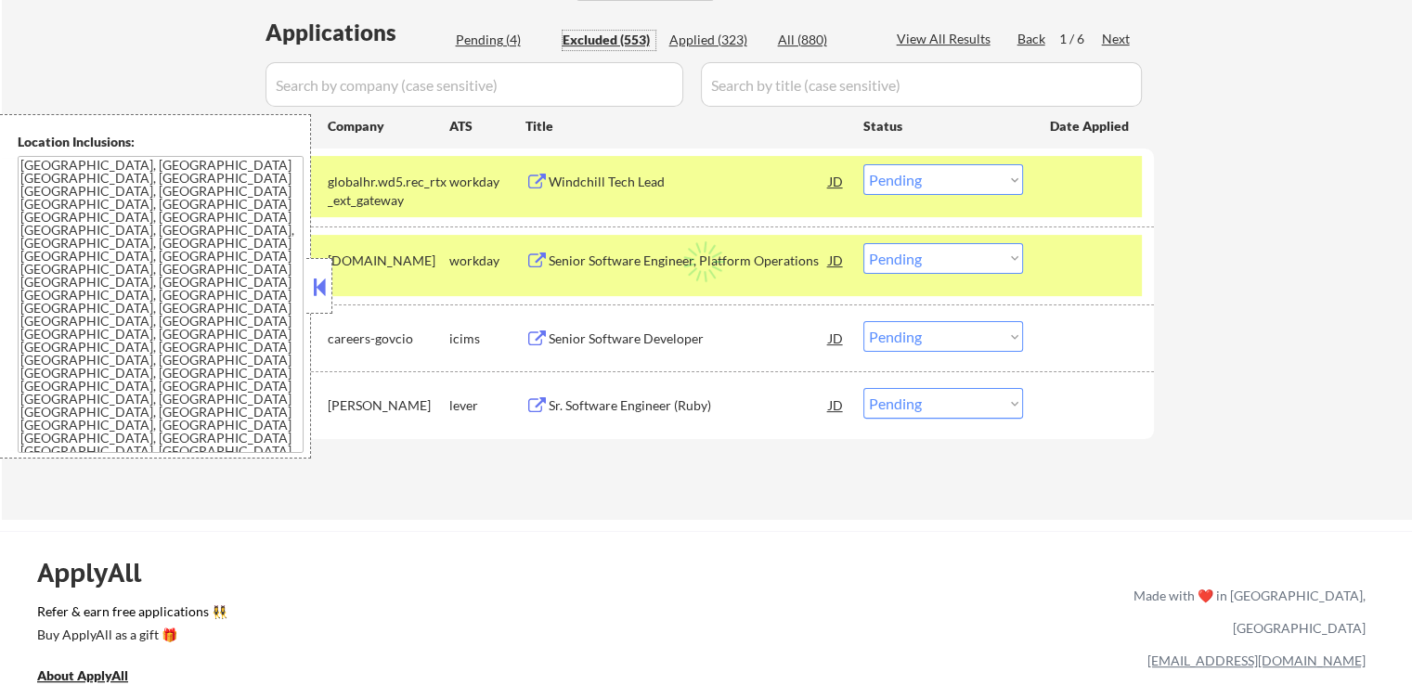
select select ""excluded__expired_""
select select ""excluded__other_""
select select ""excluded__expired_""
select select ""excluded__other_""
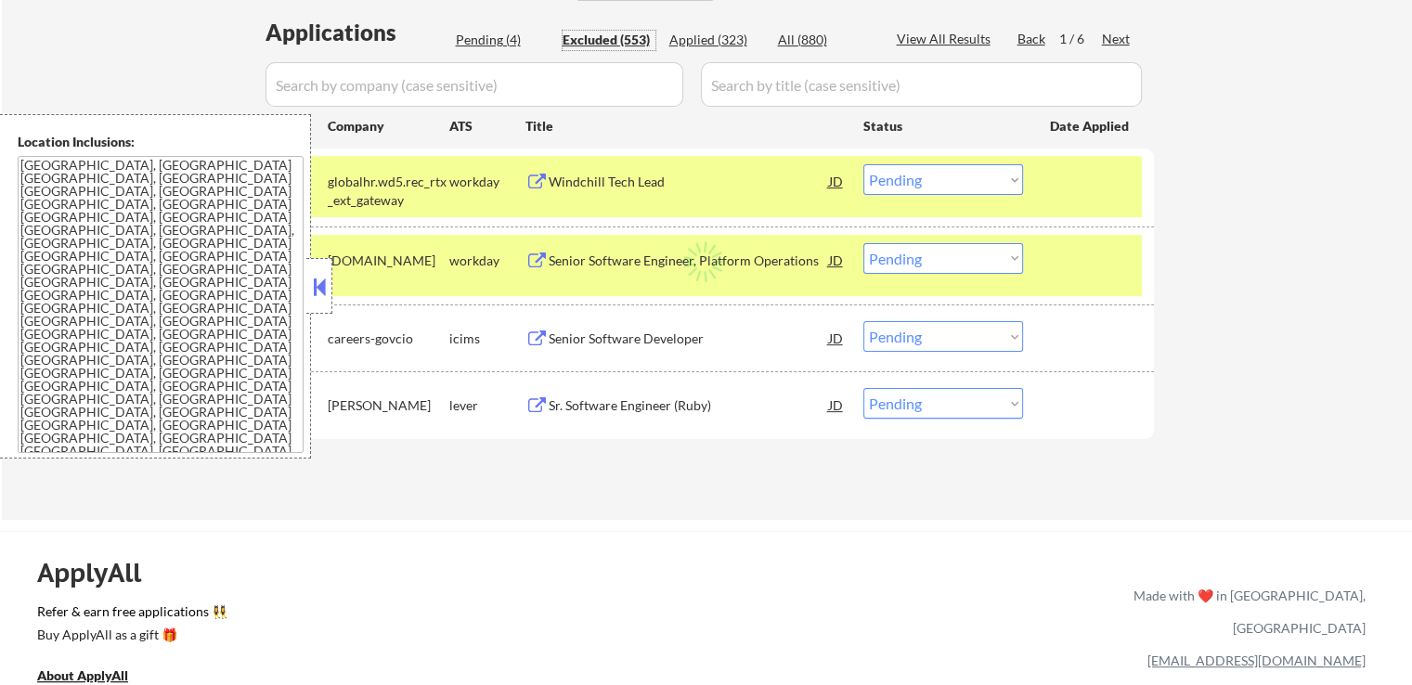
select select ""excluded__other_""
select select ""excluded__expired_""
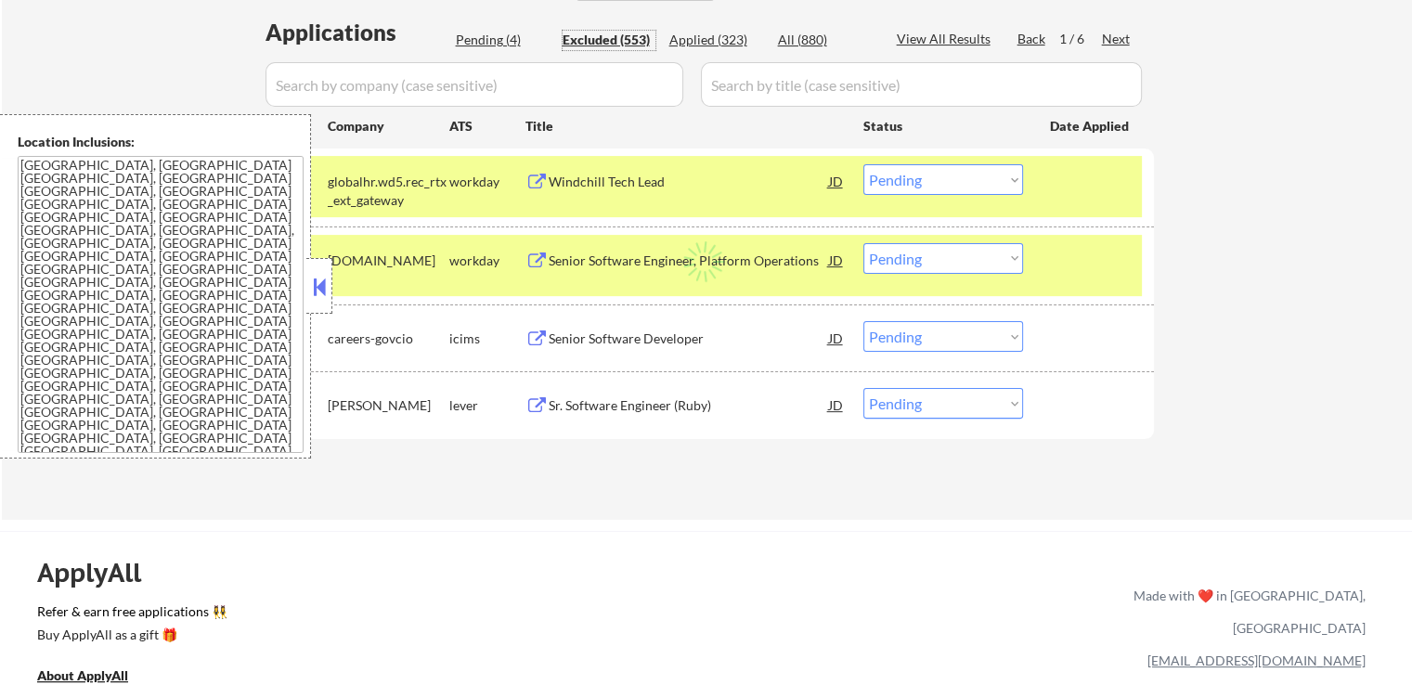
select select ""excluded__other_""
select select ""excluded__salary_""
select select ""excluded__expired_""
select select ""excluded__other_""
select select ""excluded__salary_""
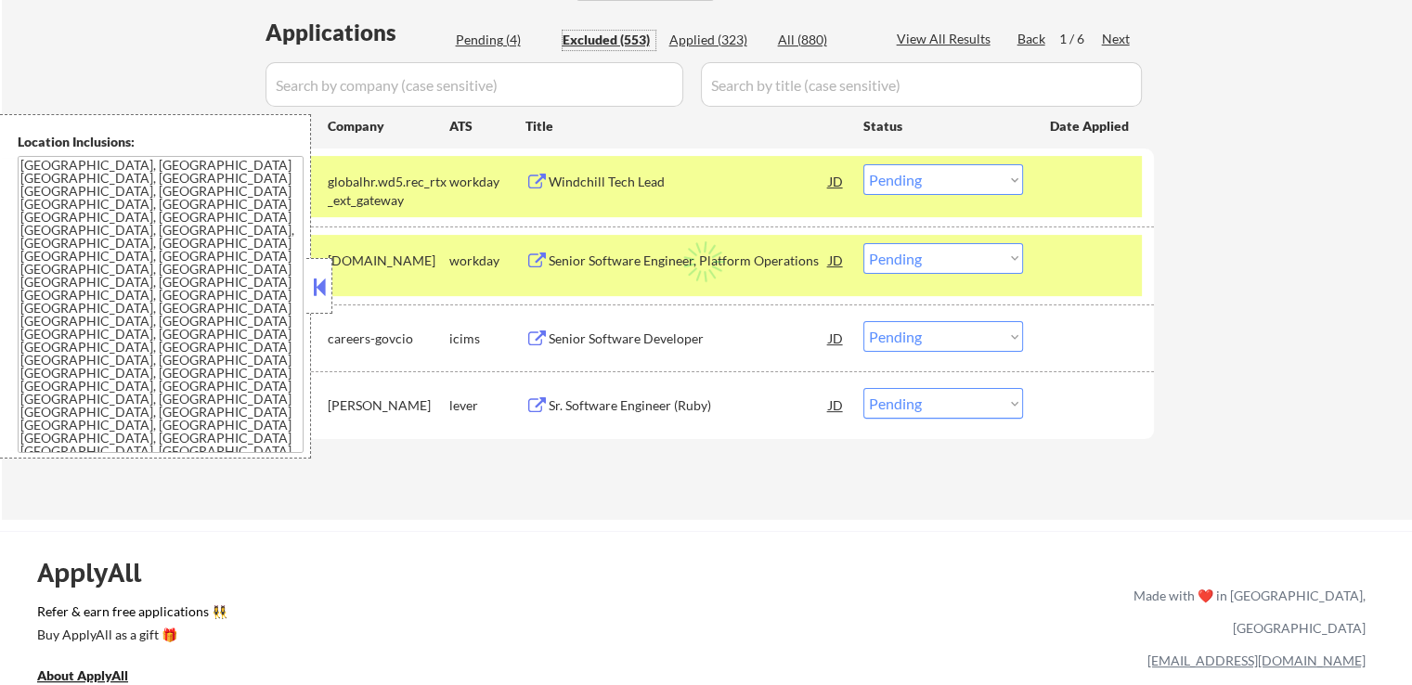
select select ""excluded__other_""
select select ""excluded__expired_""
select select ""excluded__location_""
select select ""excluded__salary_""
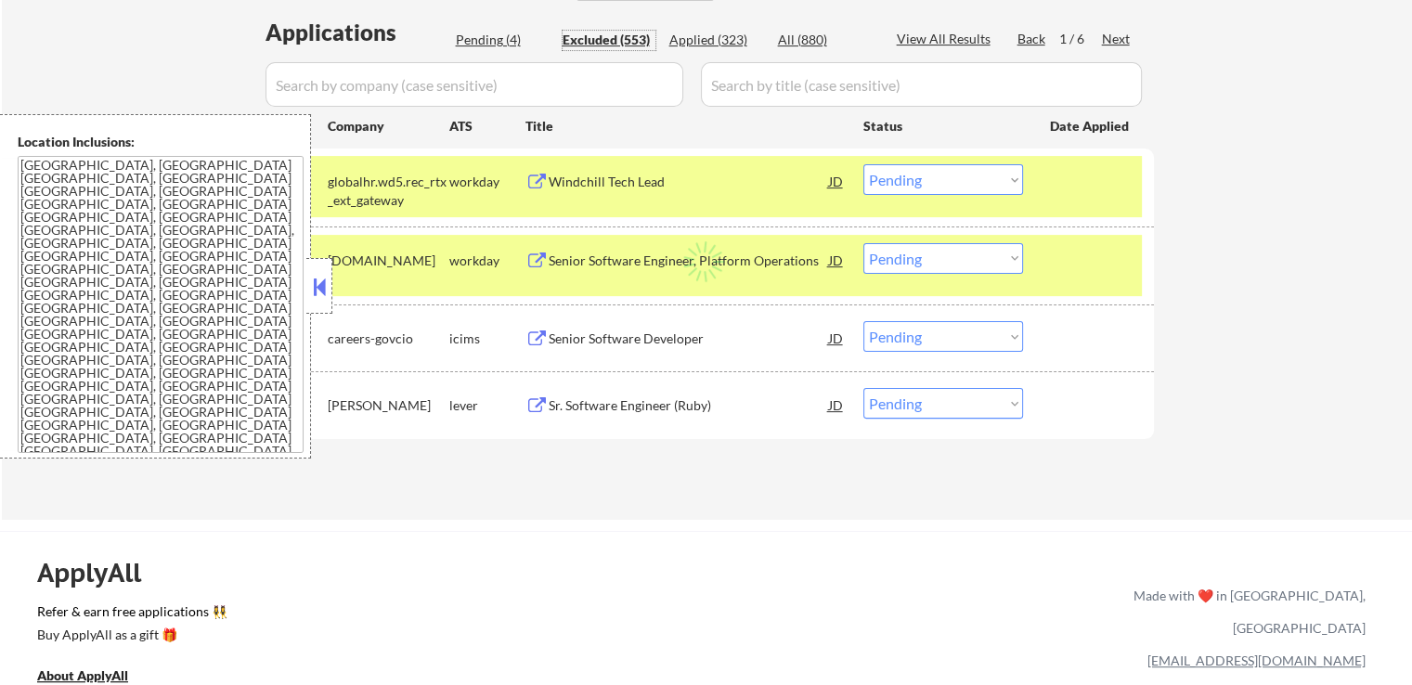
select select ""excluded__other_""
select select ""excluded__location_""
select select ""excluded__other_""
select select ""excluded__expired_""
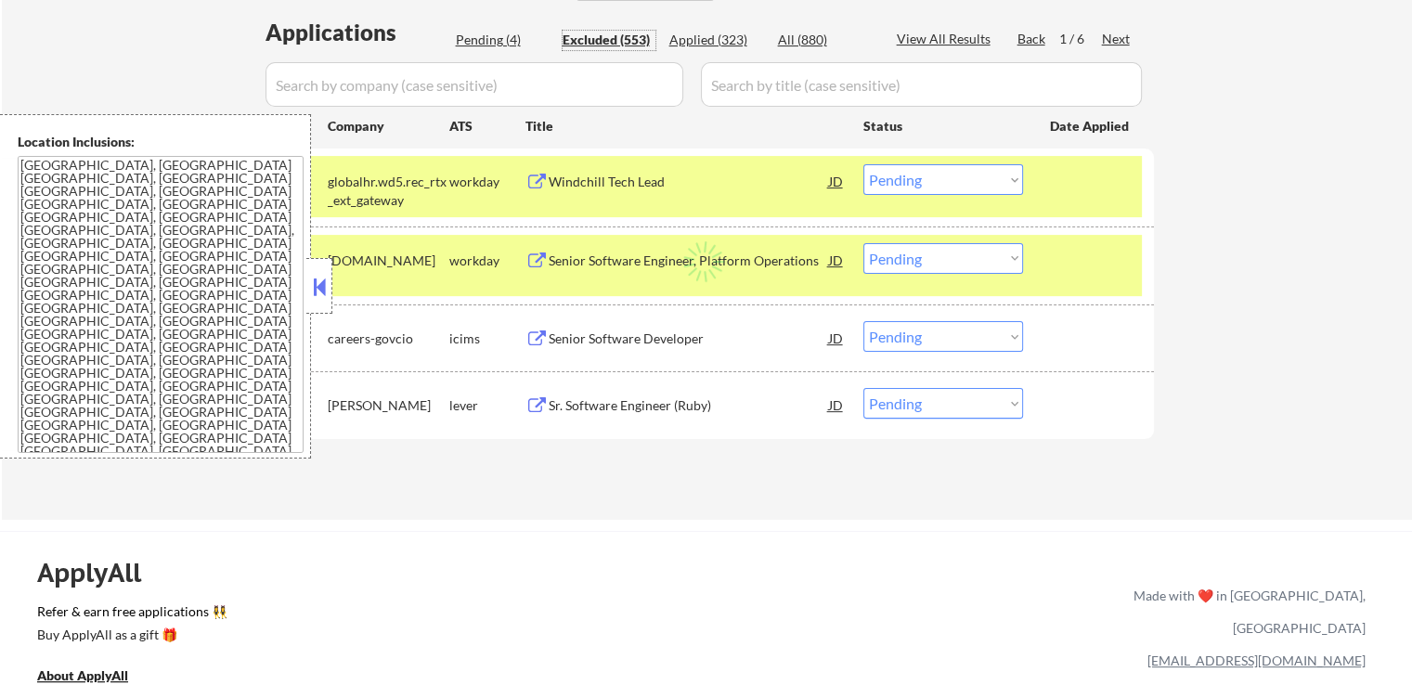
select select ""excluded__other_""
select select ""excluded__expired_""
select select ""excluded""
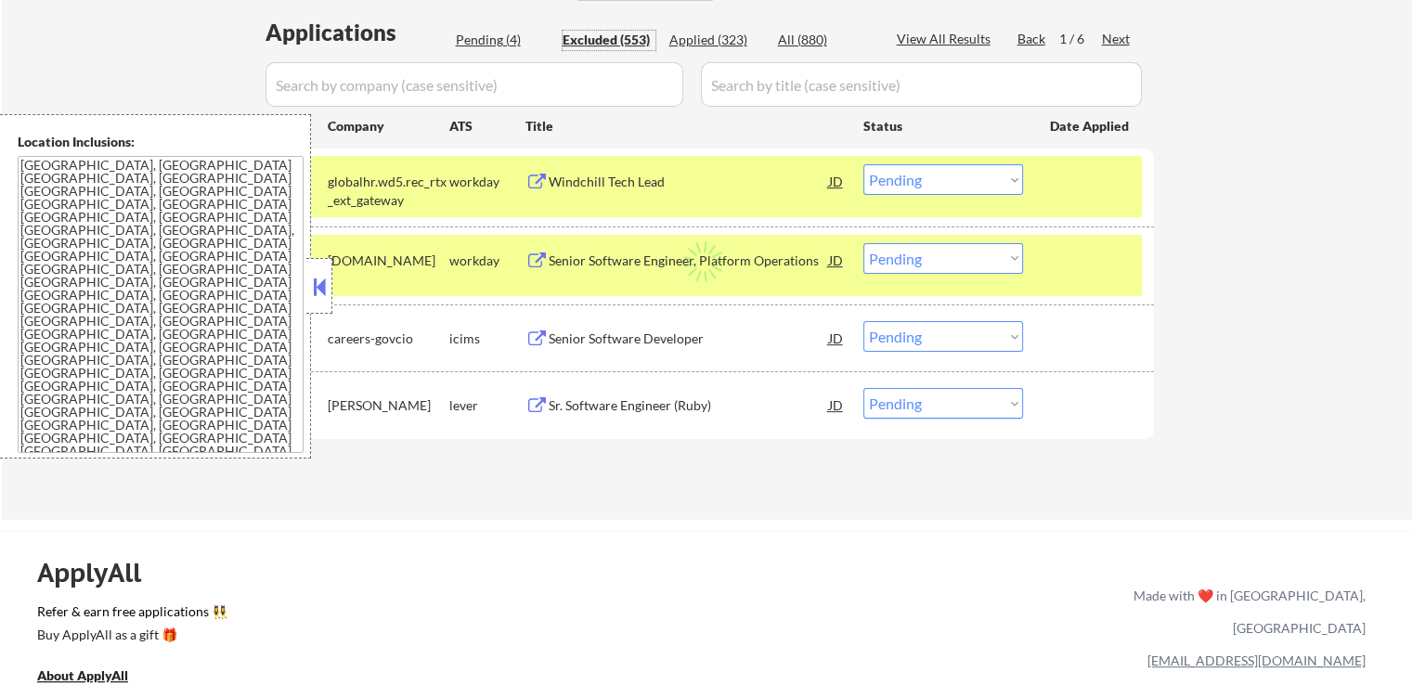
select select ""excluded__location_""
select select ""excluded""
select select ""excluded__expired_""
select select ""excluded""
select select ""excluded__location_""
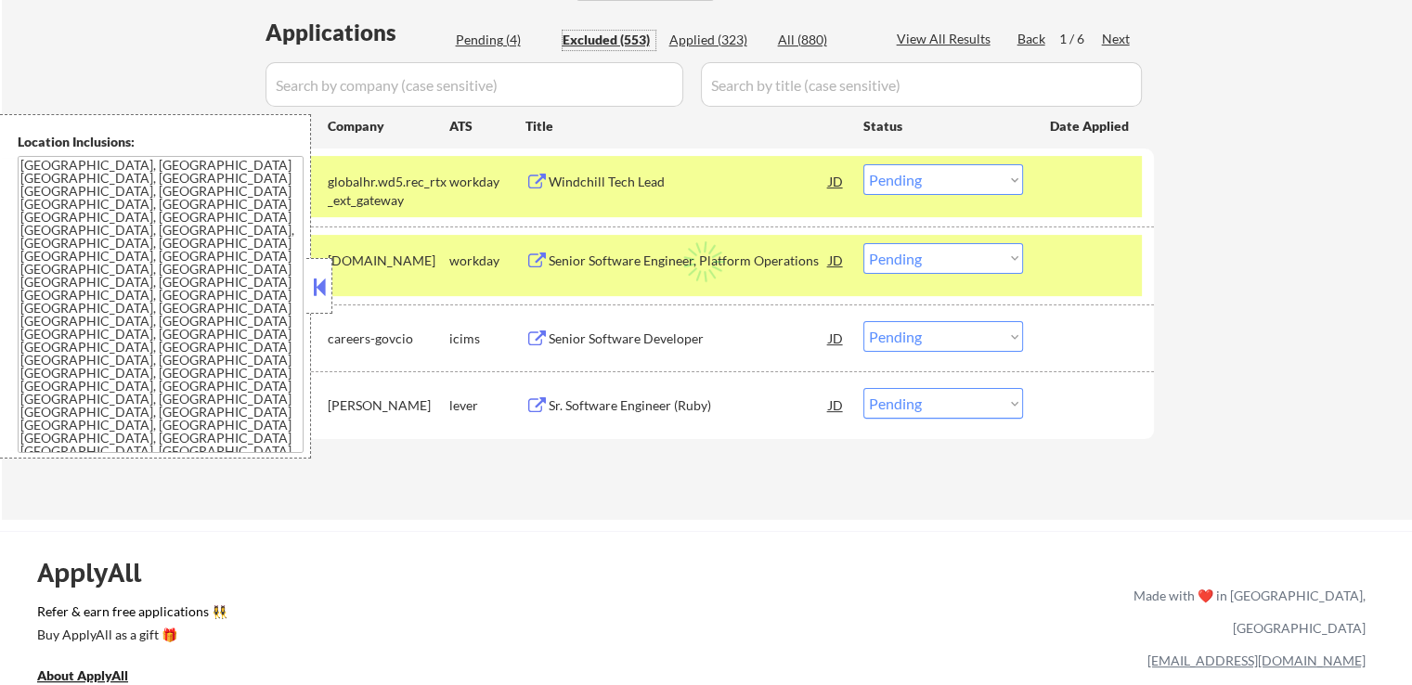
select select ""excluded__expired_""
select select ""excluded__location_""
select select ""excluded__other_""
select select ""excluded__expired_""
select select ""excluded__other_""
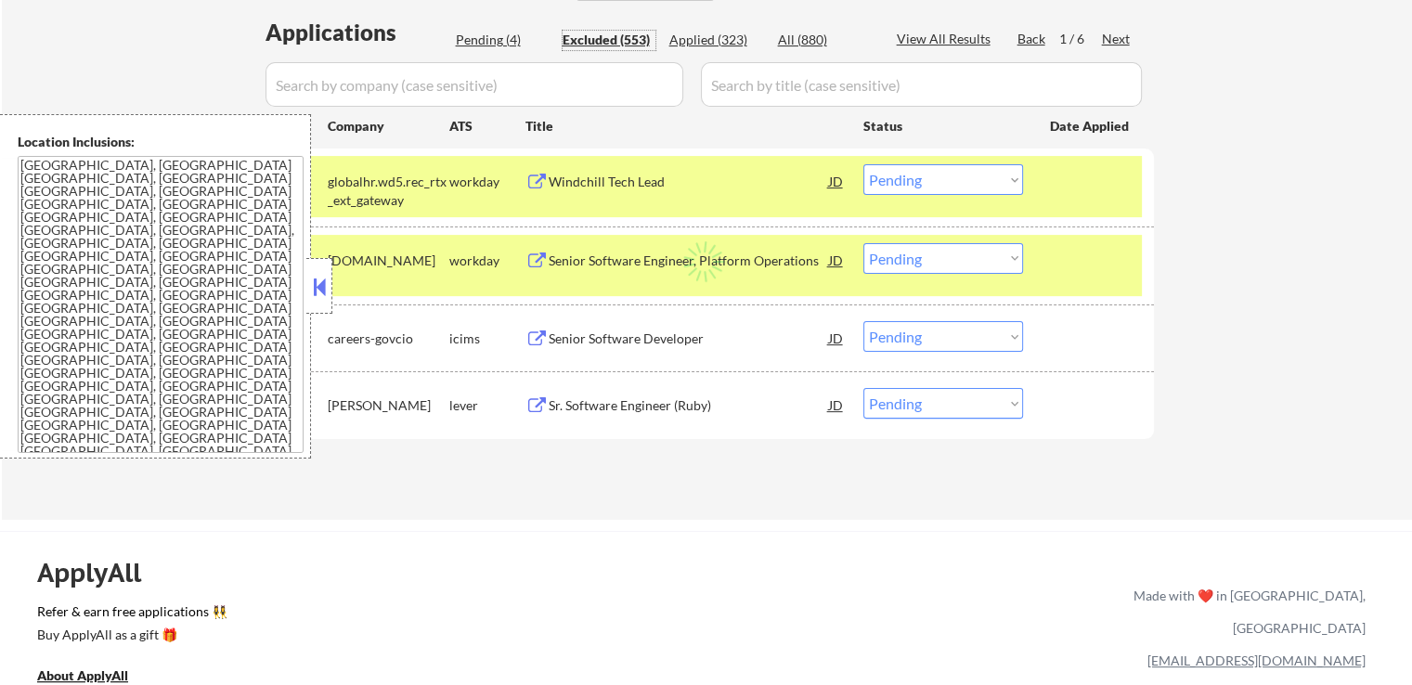
select select ""excluded__salary_""
select select ""excluded__expired_""
select select ""excluded""
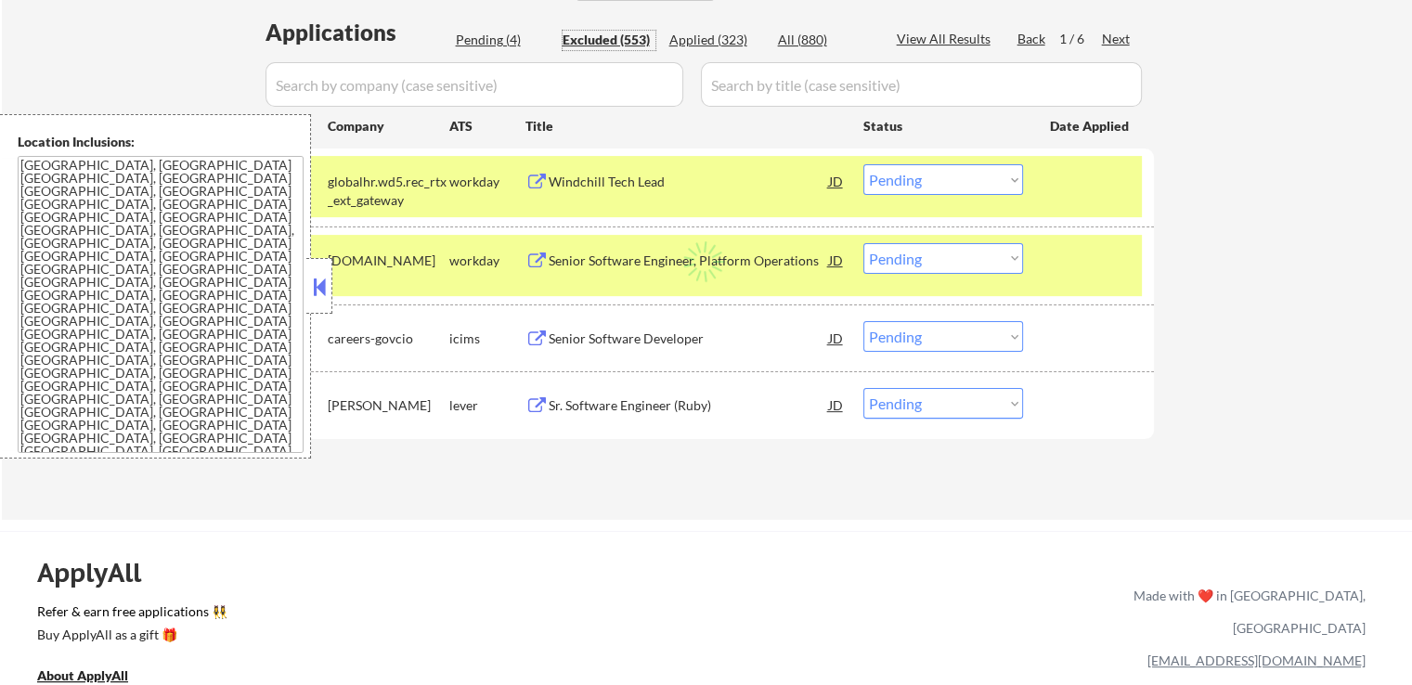
select select ""excluded__other_""
select select ""excluded""
select select ""excluded__expired_""
select select ""excluded""
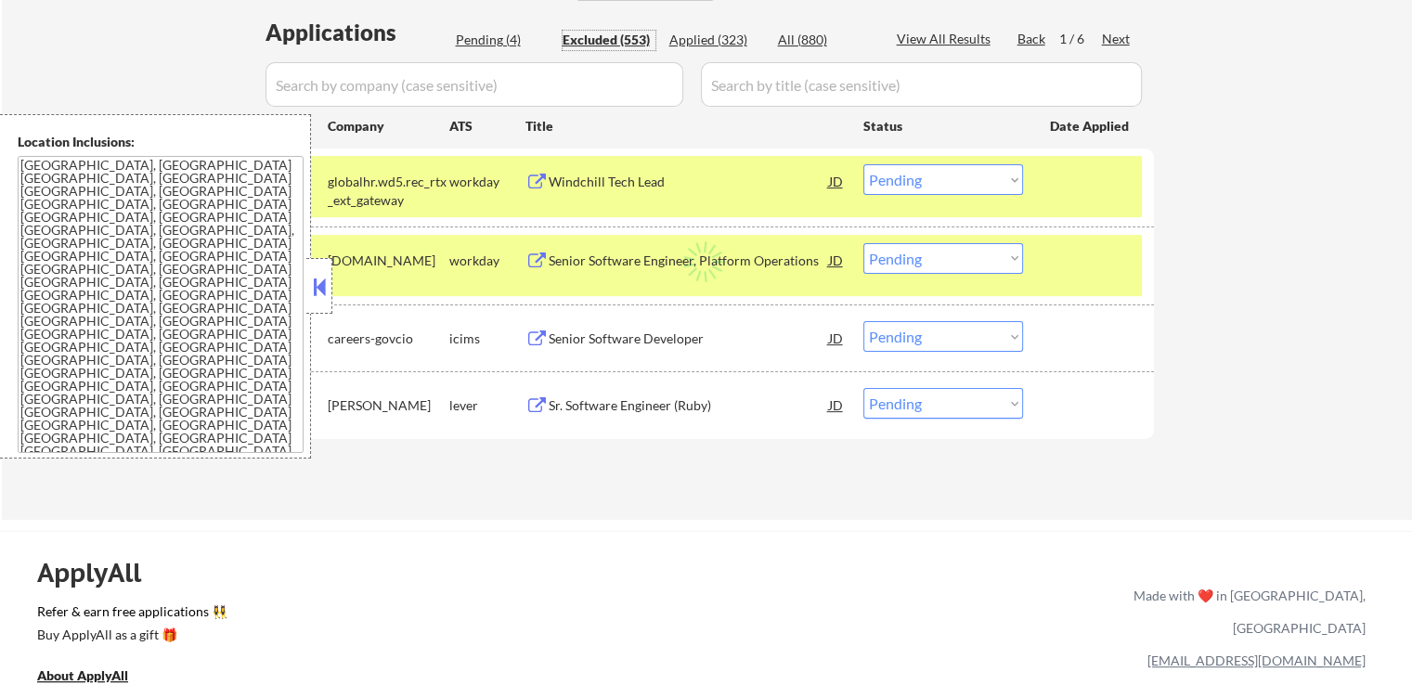
select select ""excluded""
select select ""excluded__expired_""
select select ""excluded__other_""
select select ""excluded__expired_""
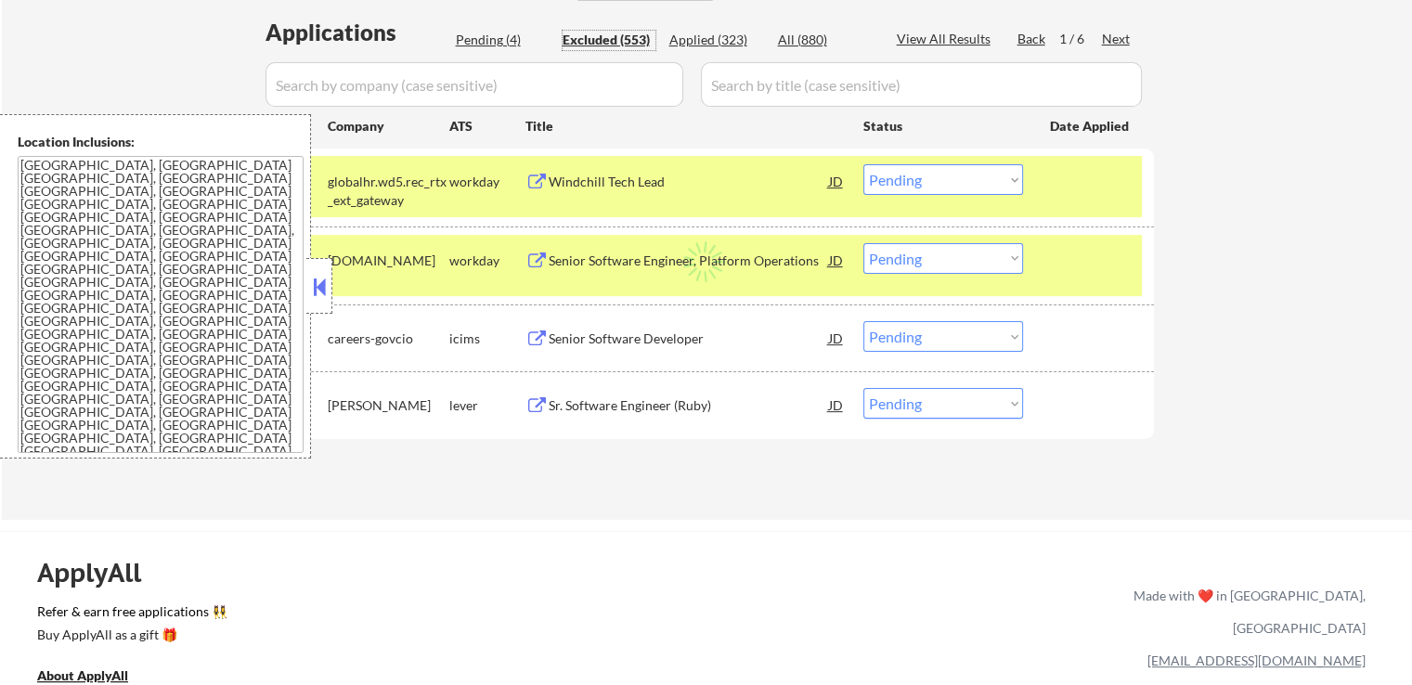
select select ""excluded__other_""
select select ""excluded__expired_""
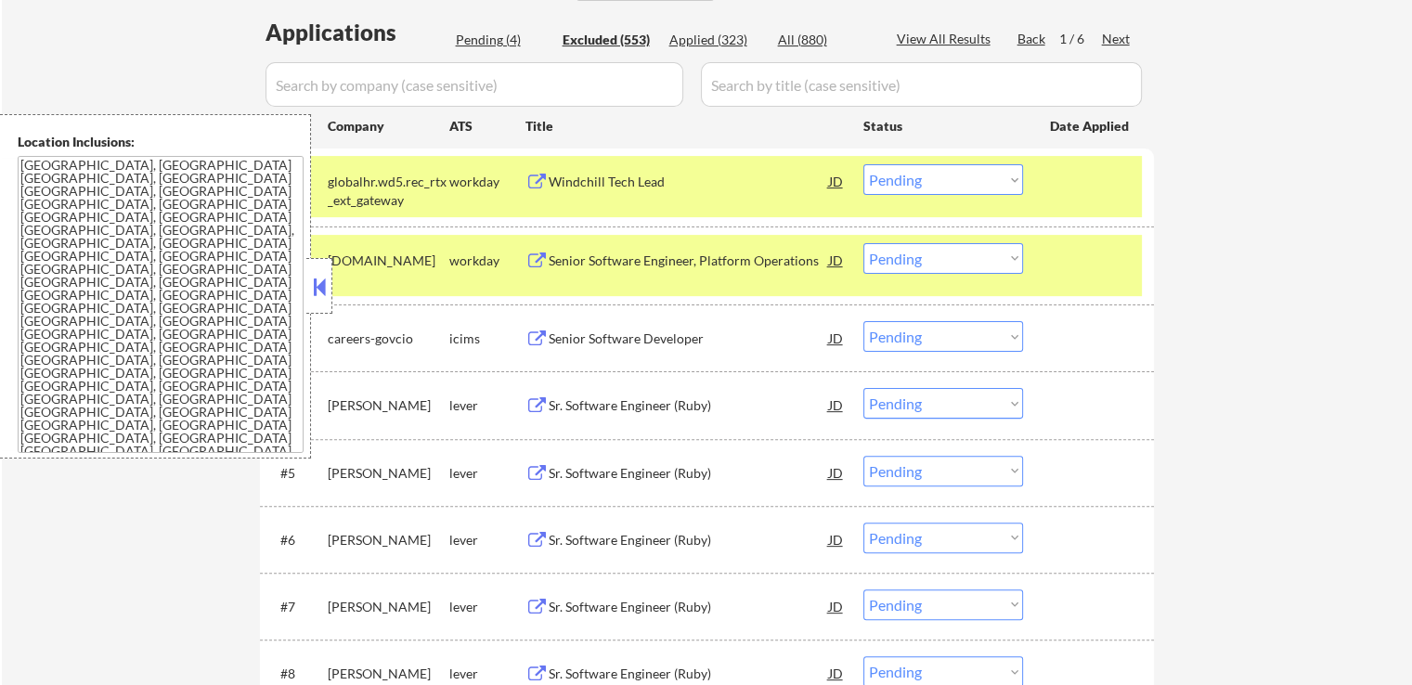
select select ""excluded__location_""
select select ""excluded__other_""
select select ""excluded__expired_""
select select ""excluded""
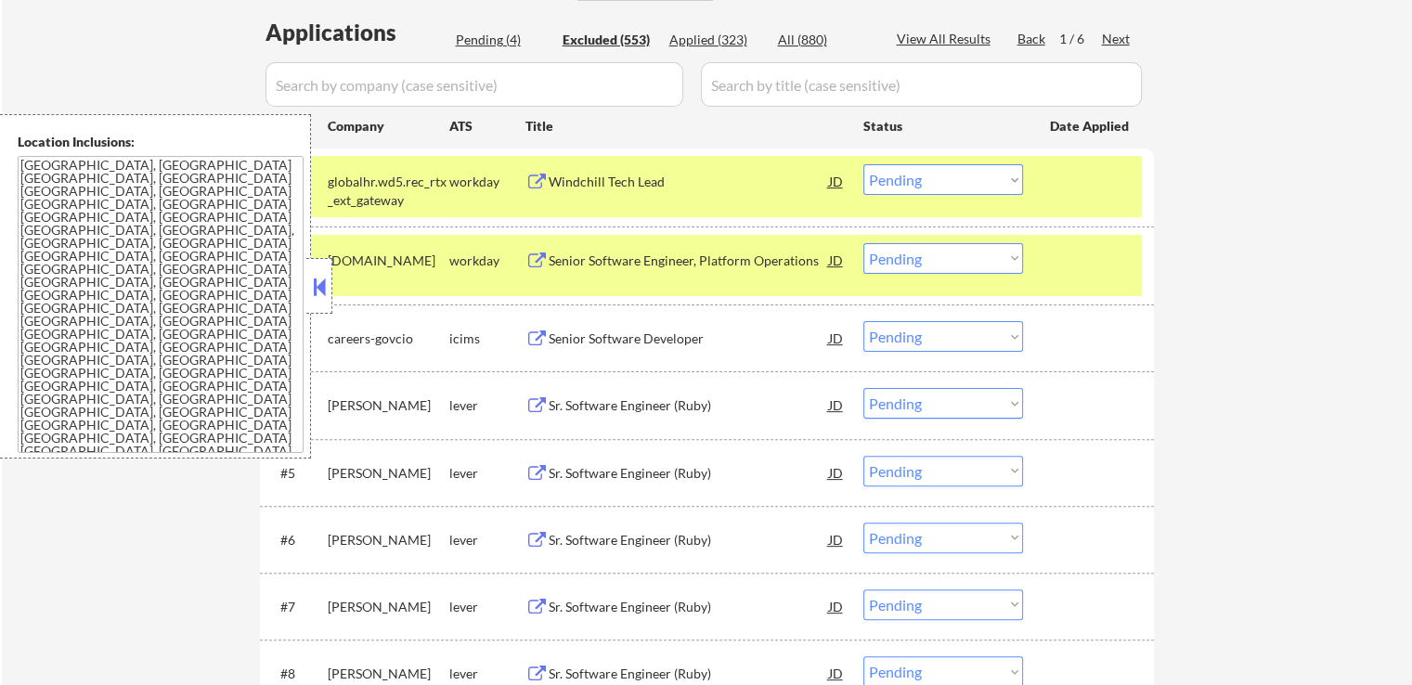
select select ""excluded__expired_""
select select ""excluded__location_""
select select ""excluded__other_""
select select ""excluded""
select select ""excluded__other_""
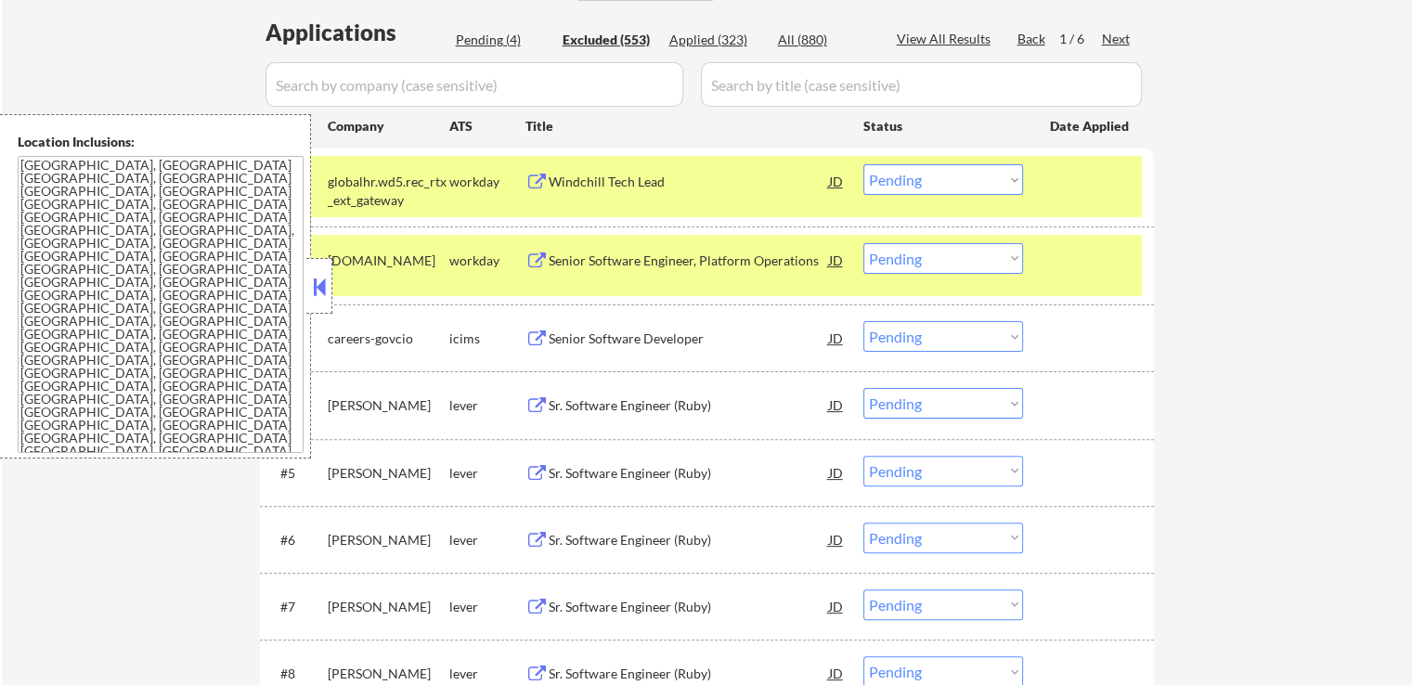
select select ""excluded__expired_""
select select ""excluded__salary_""
click at [803, 38] on div "All (880)" at bounding box center [824, 40] width 93 height 19
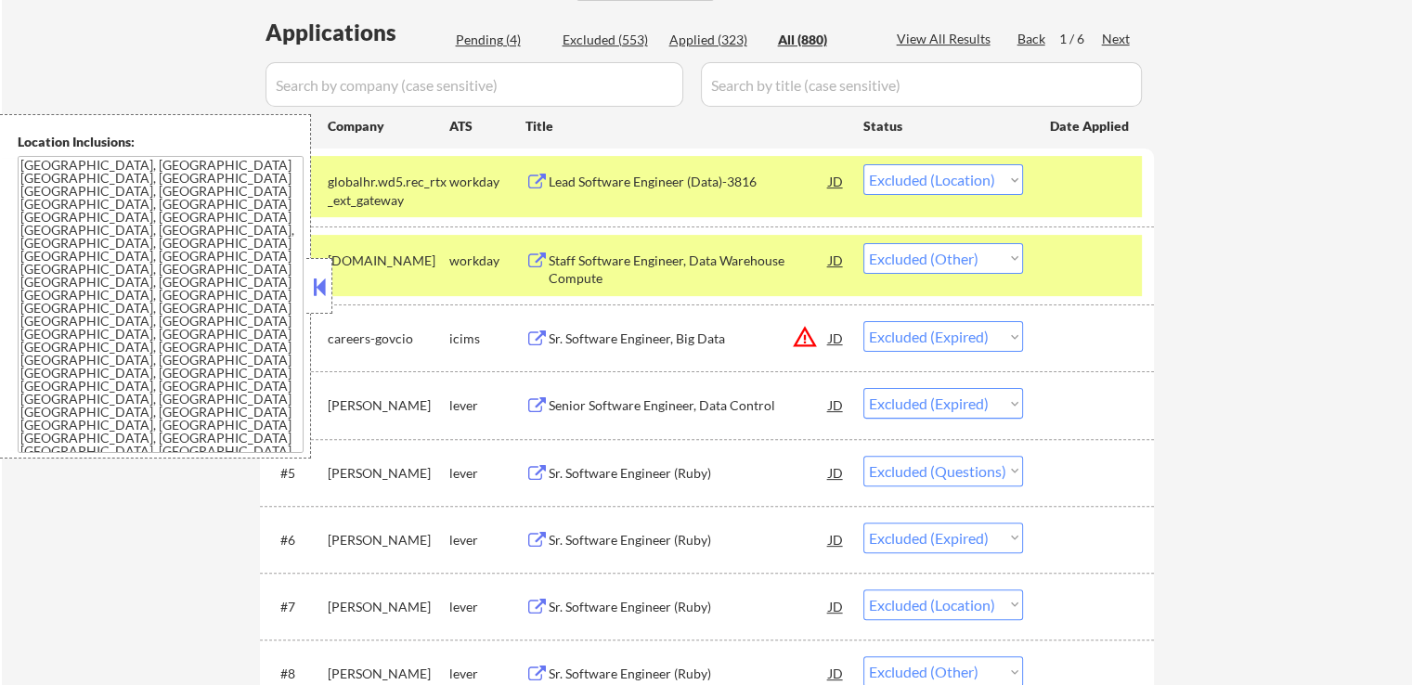
select select ""applied""
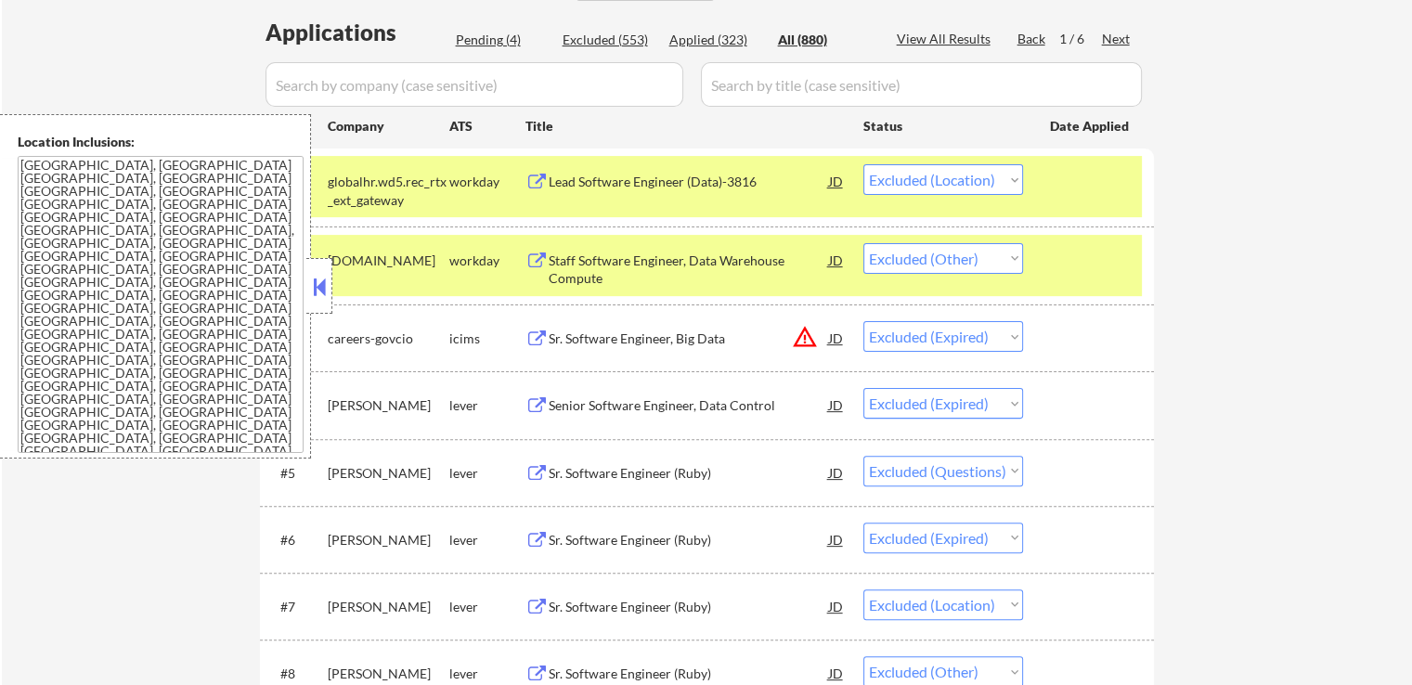
select select ""applied""
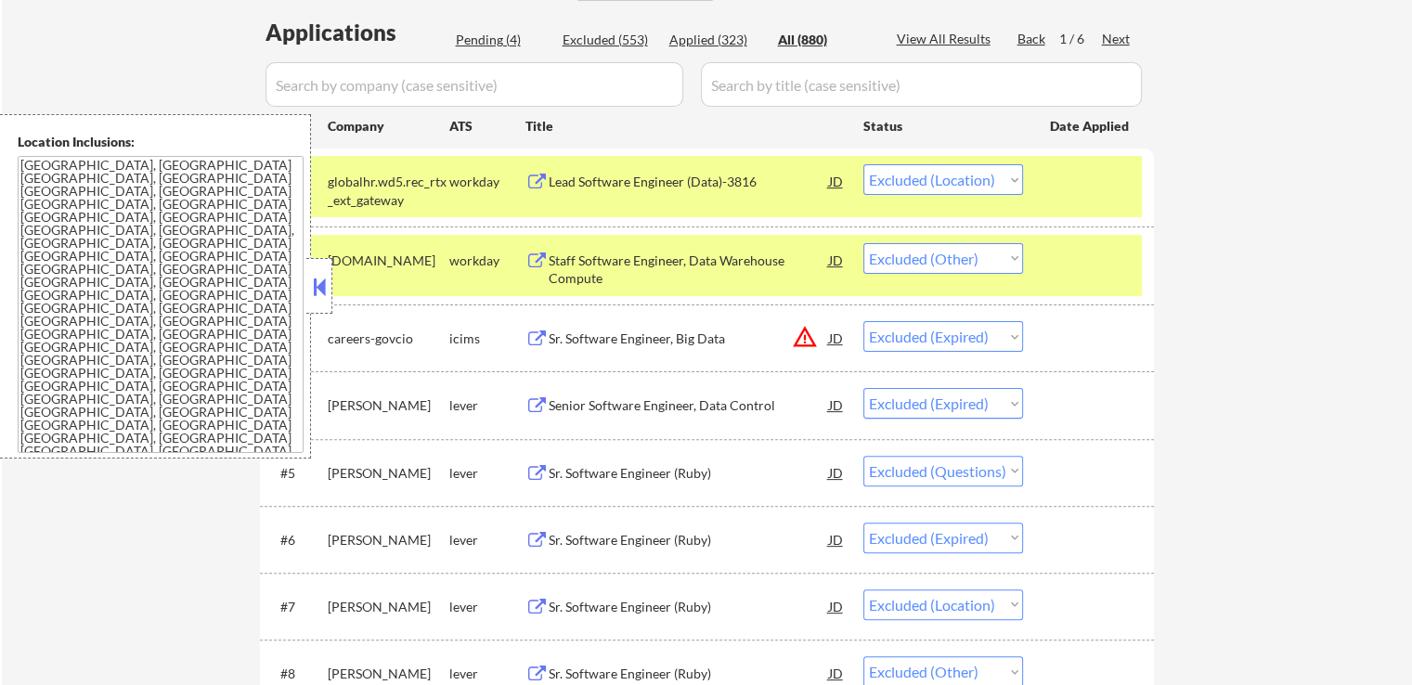
select select ""applied""
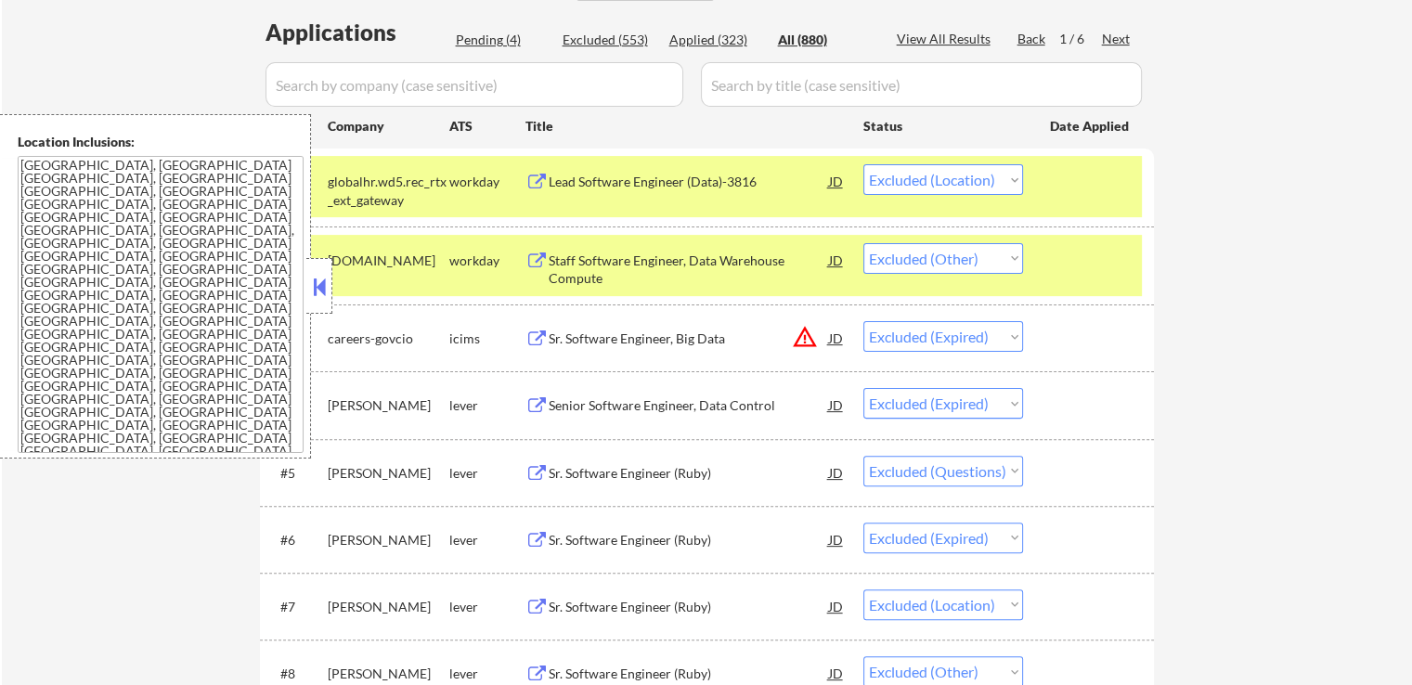
select select ""applied""
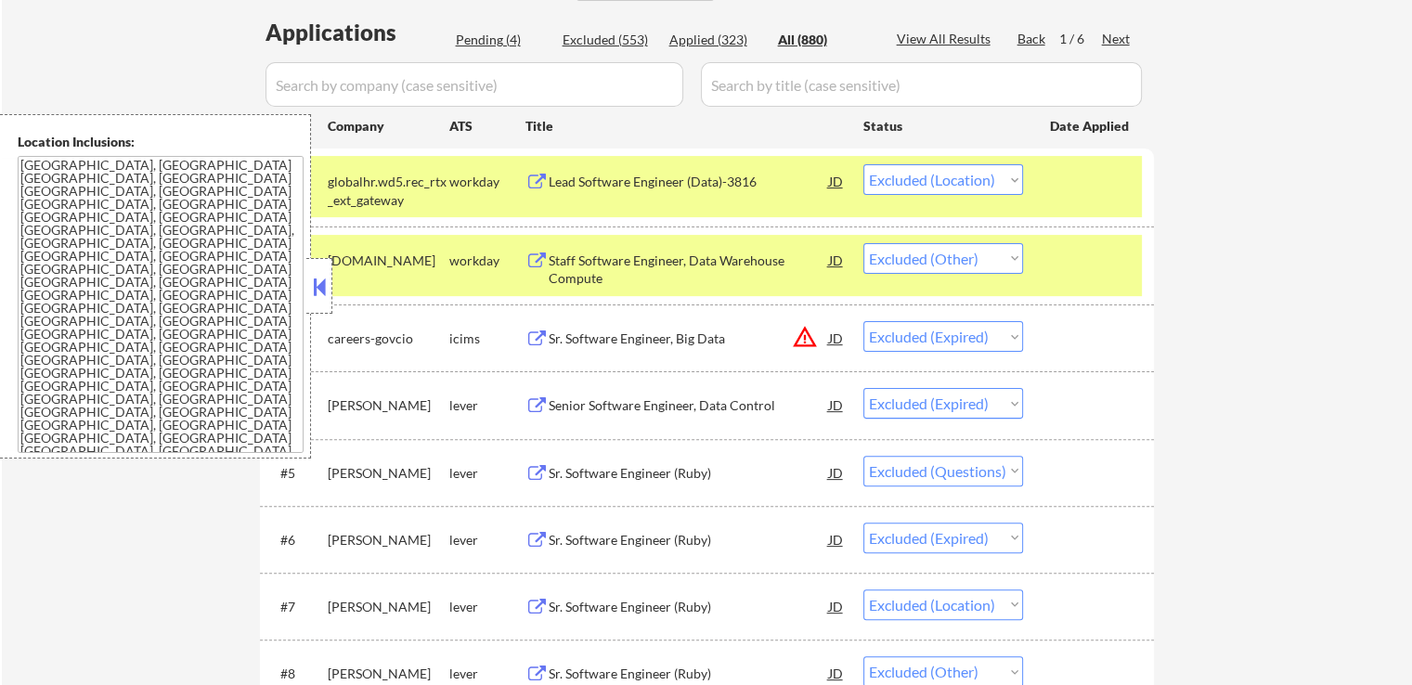
select select ""applied""
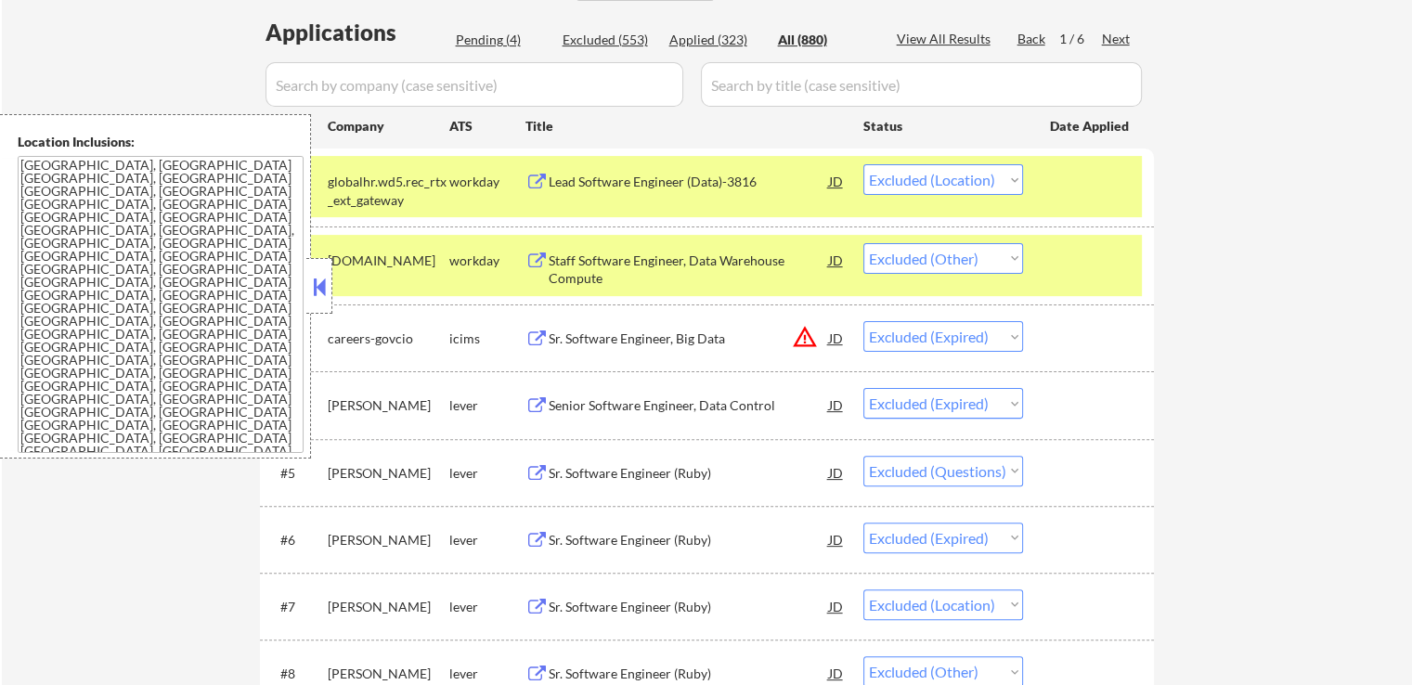
select select ""applied""
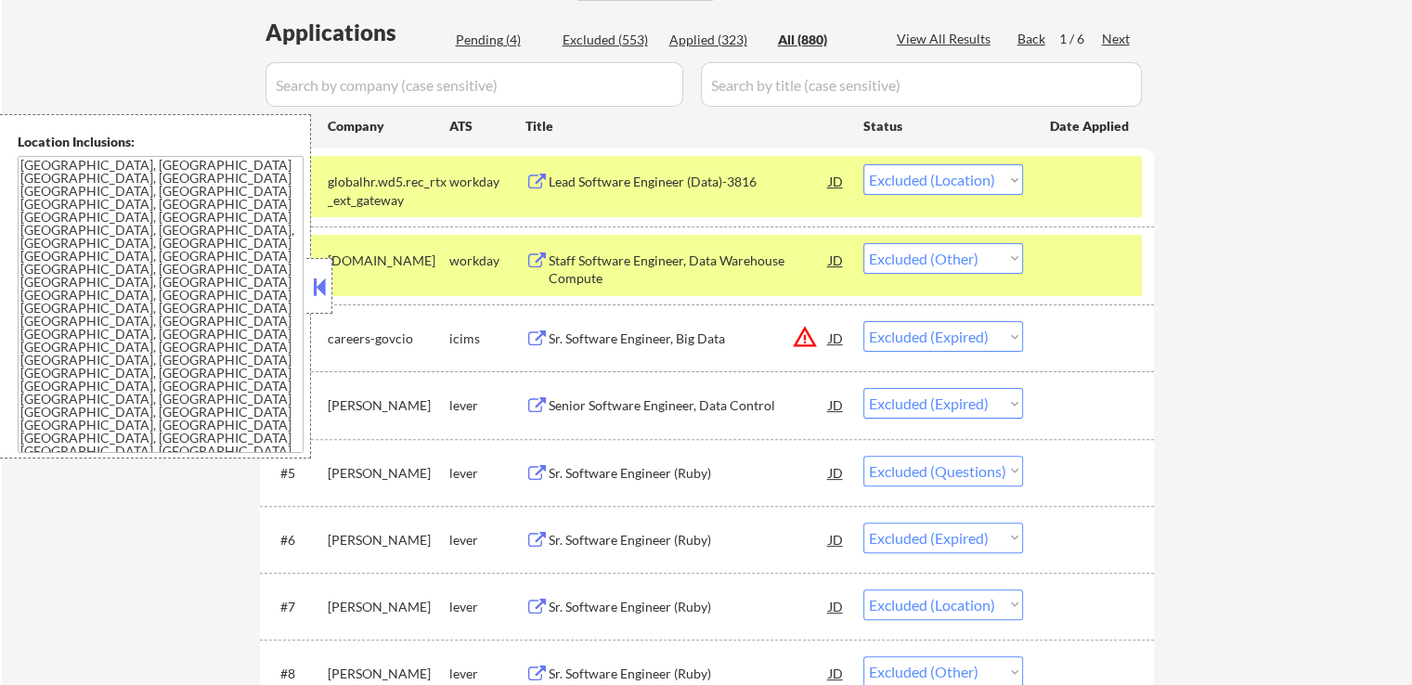
select select ""applied""
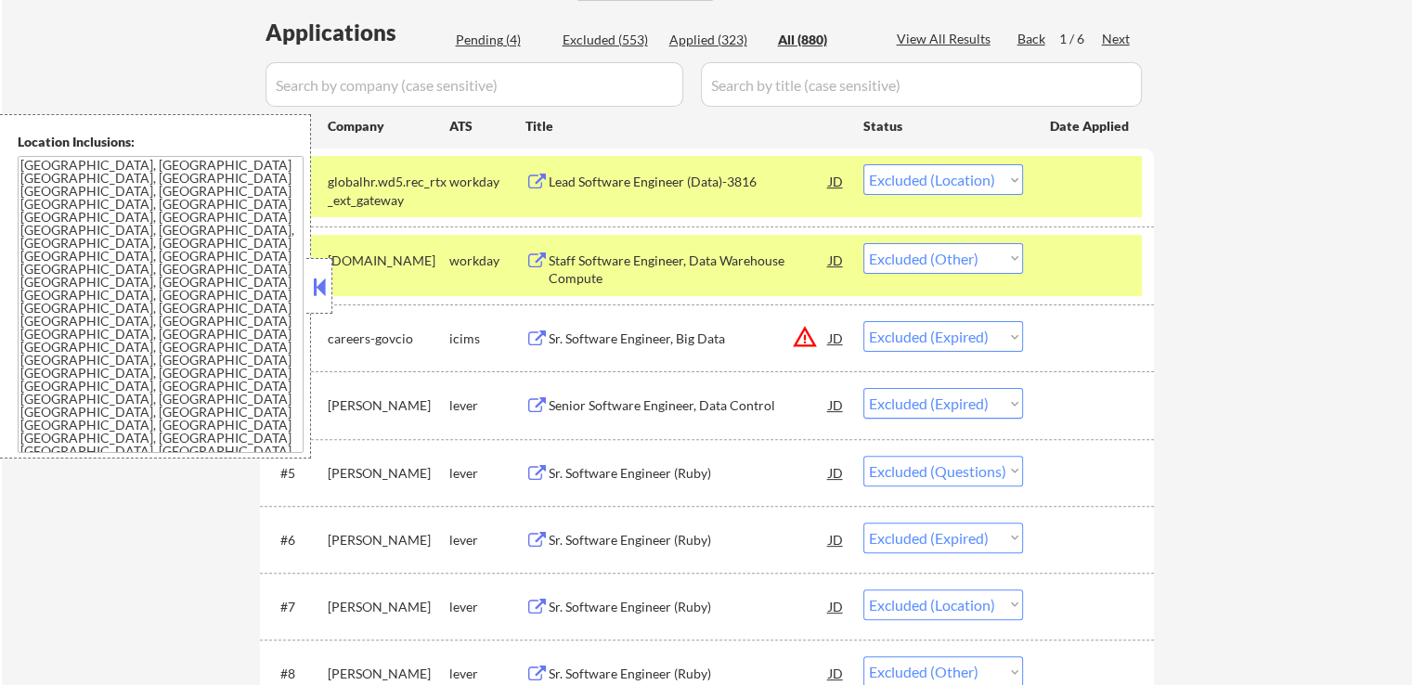
select select ""applied""
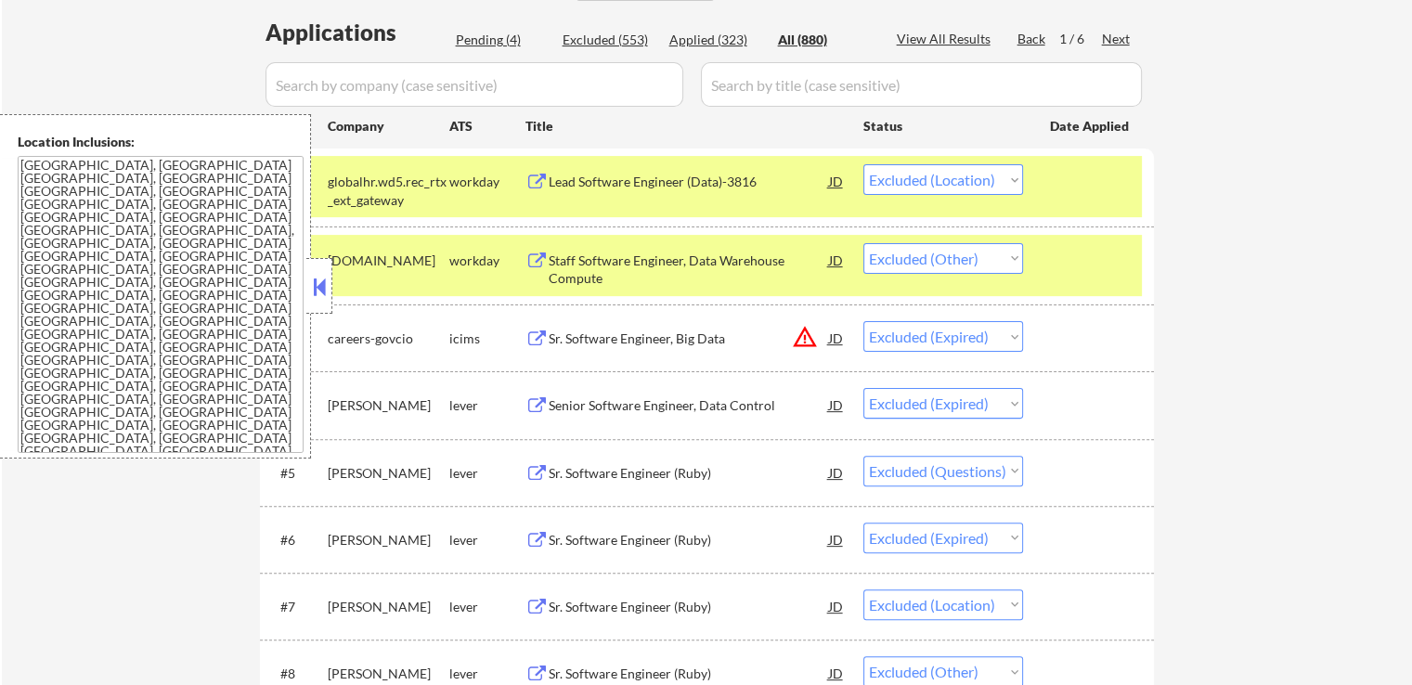
select select ""applied""
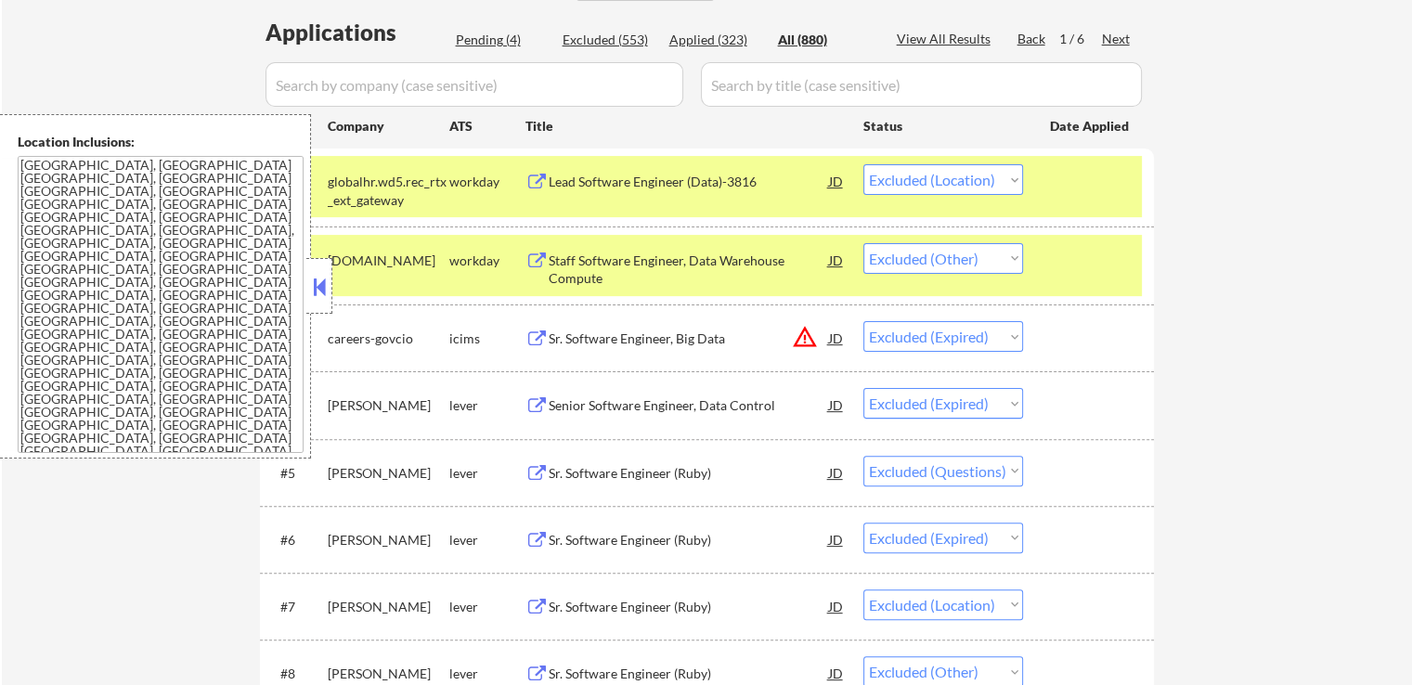
select select ""applied""
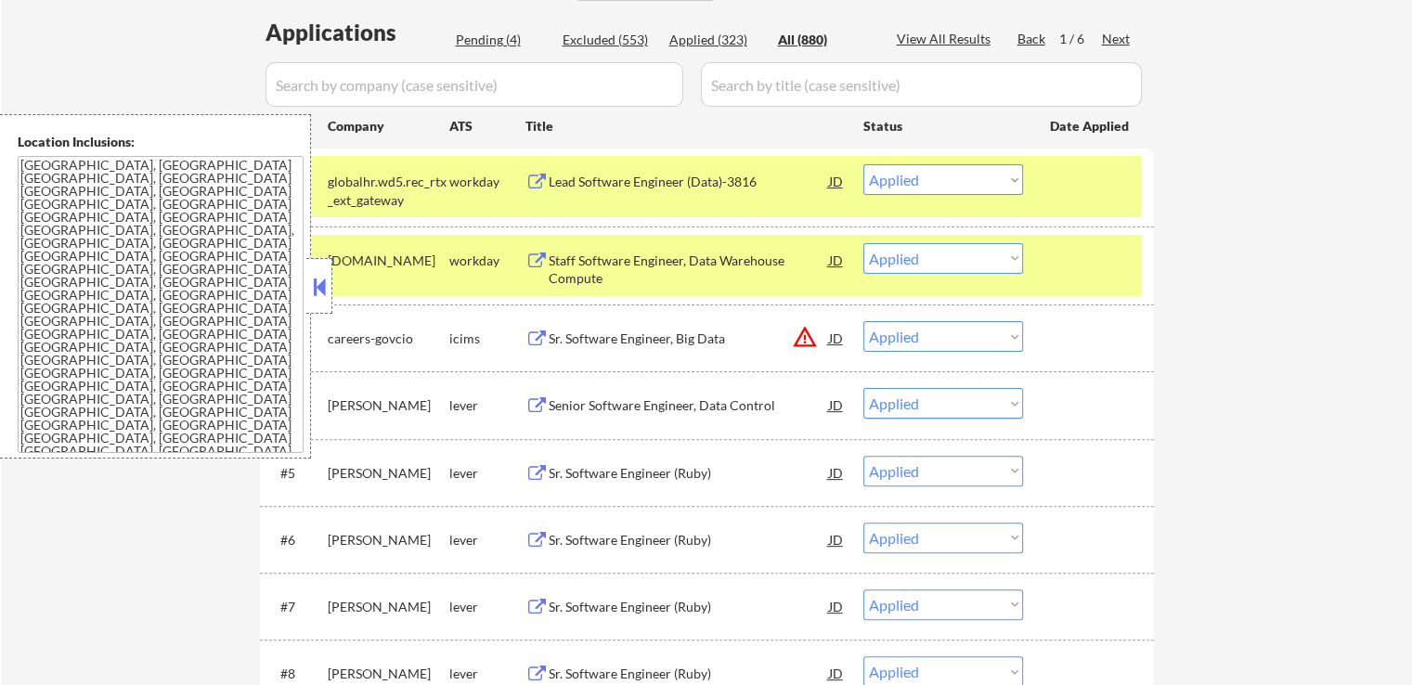
select select ""applied""
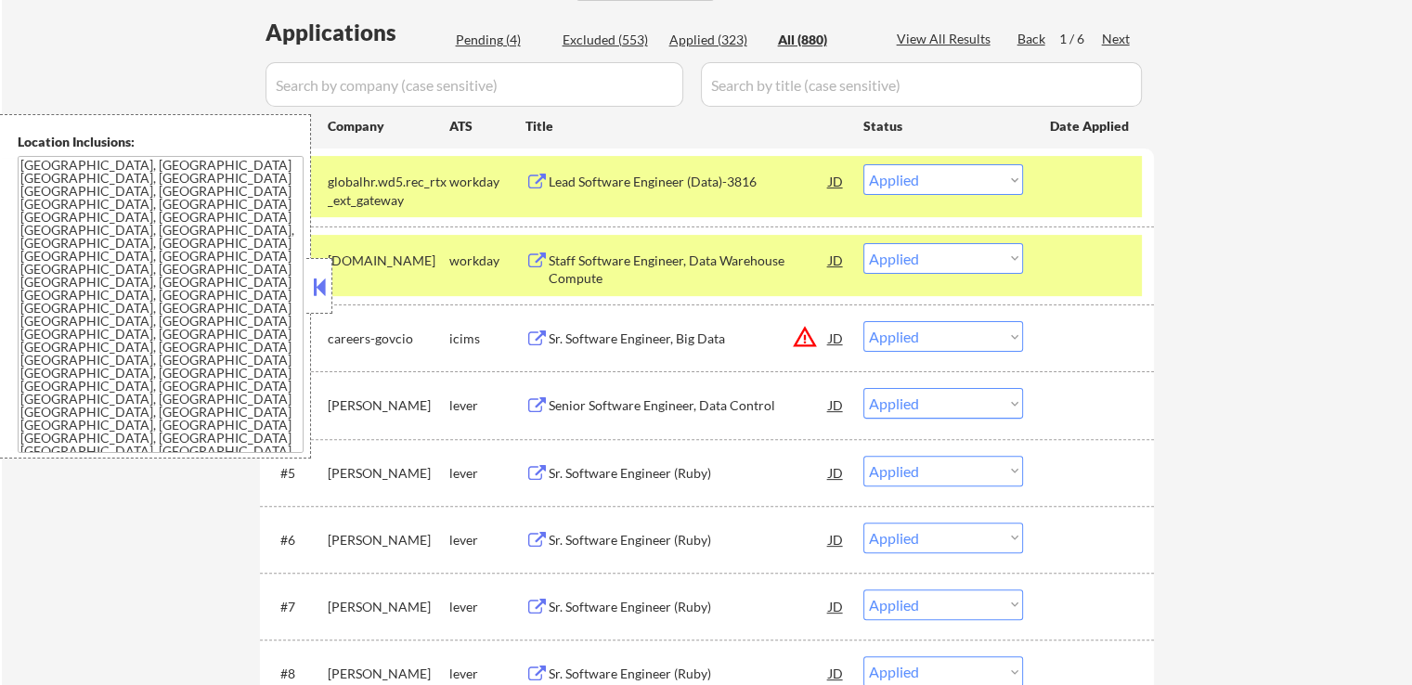
select select ""applied""
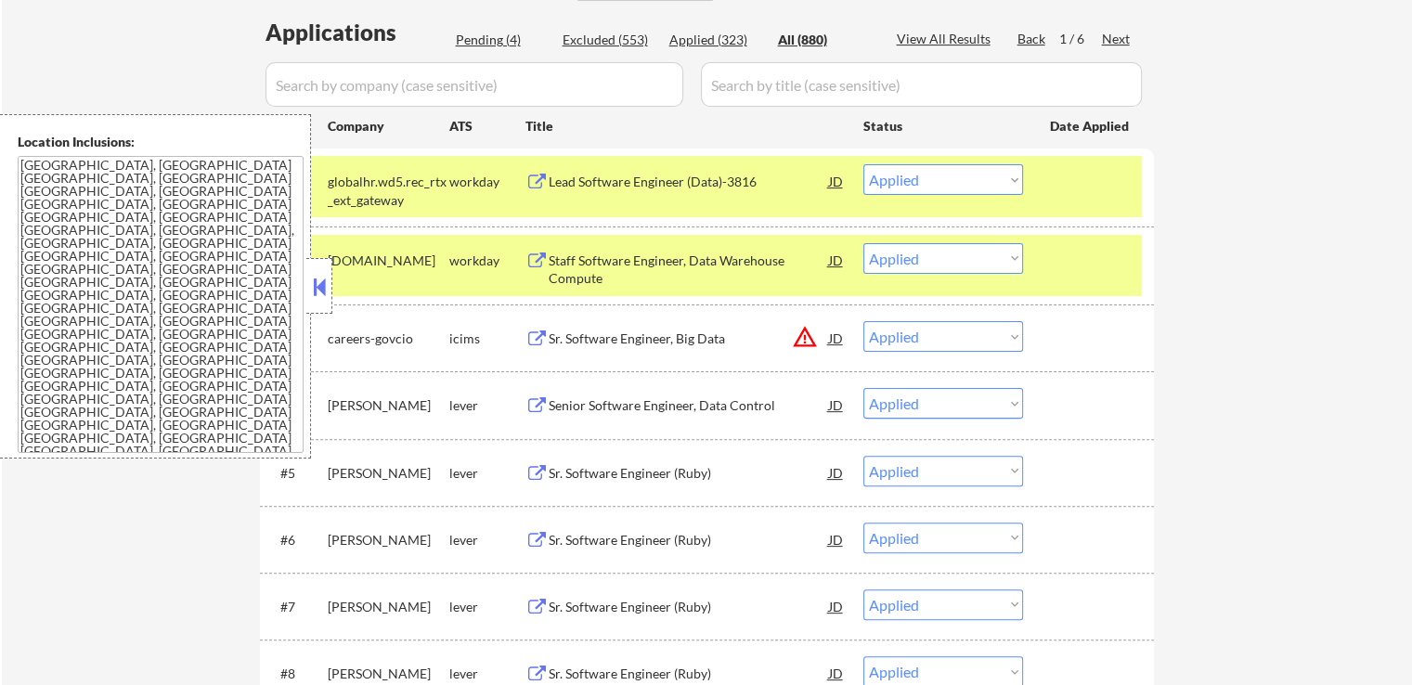
select select ""applied""
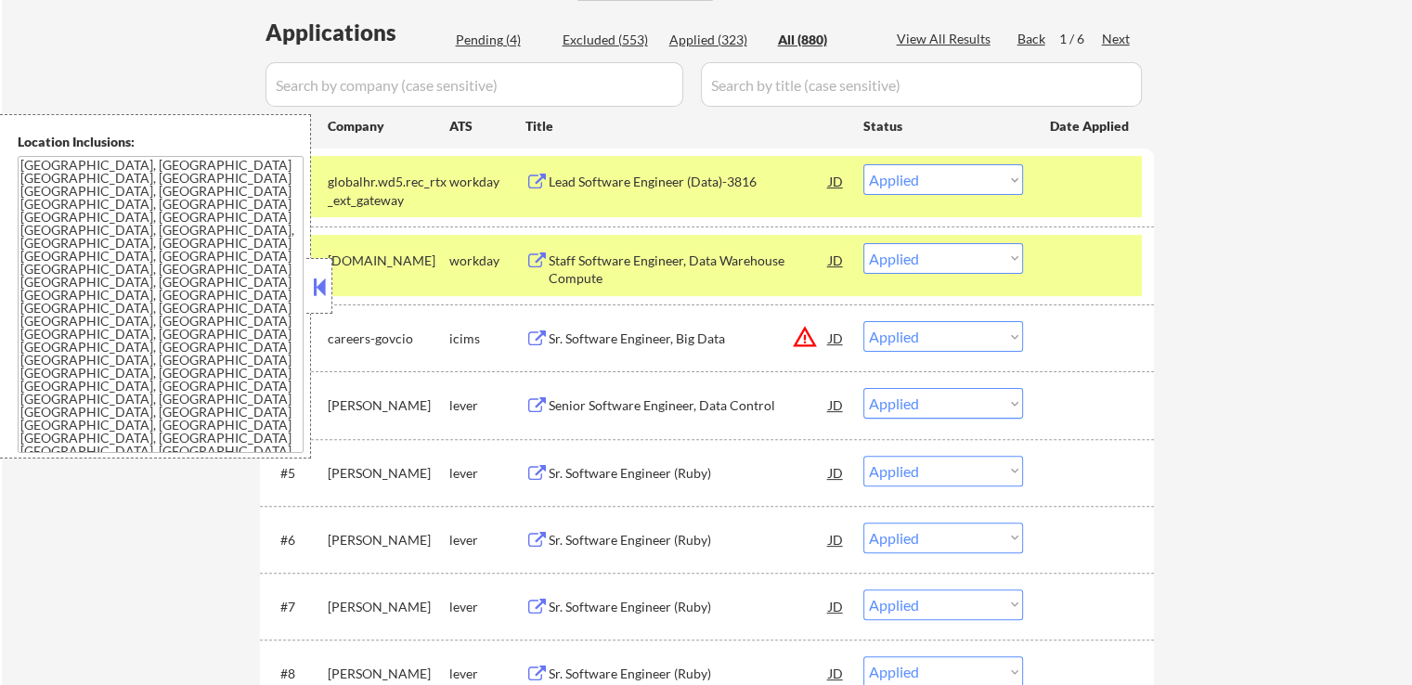
select select ""applied""
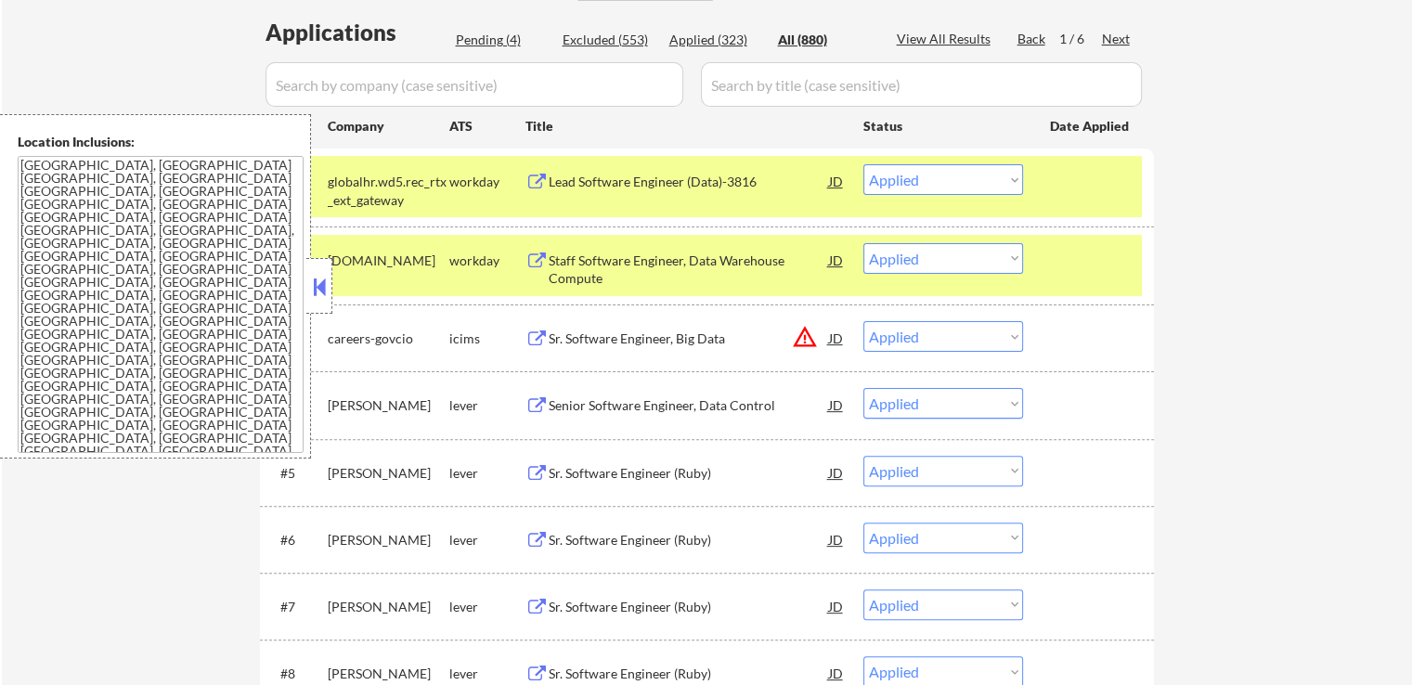
select select ""applied""
click at [474, 85] on input "input" at bounding box center [474, 84] width 418 height 45
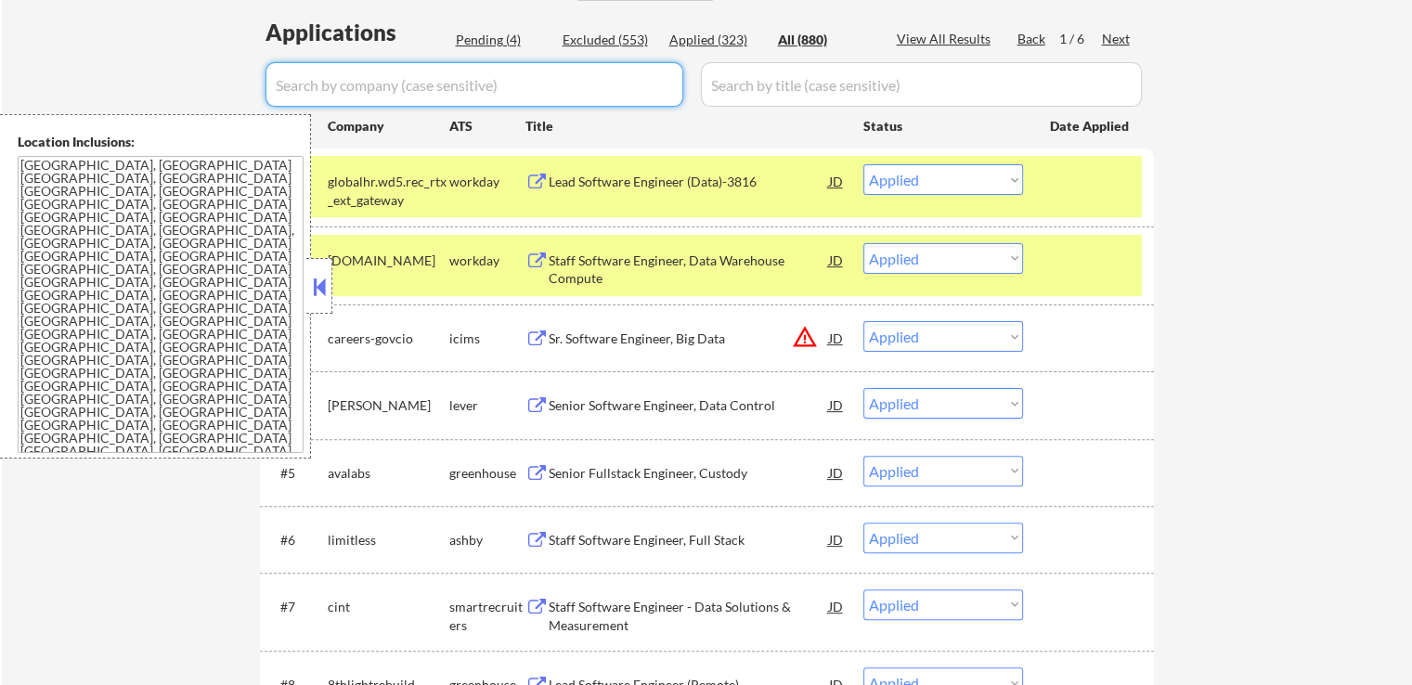
paste input "lmi"
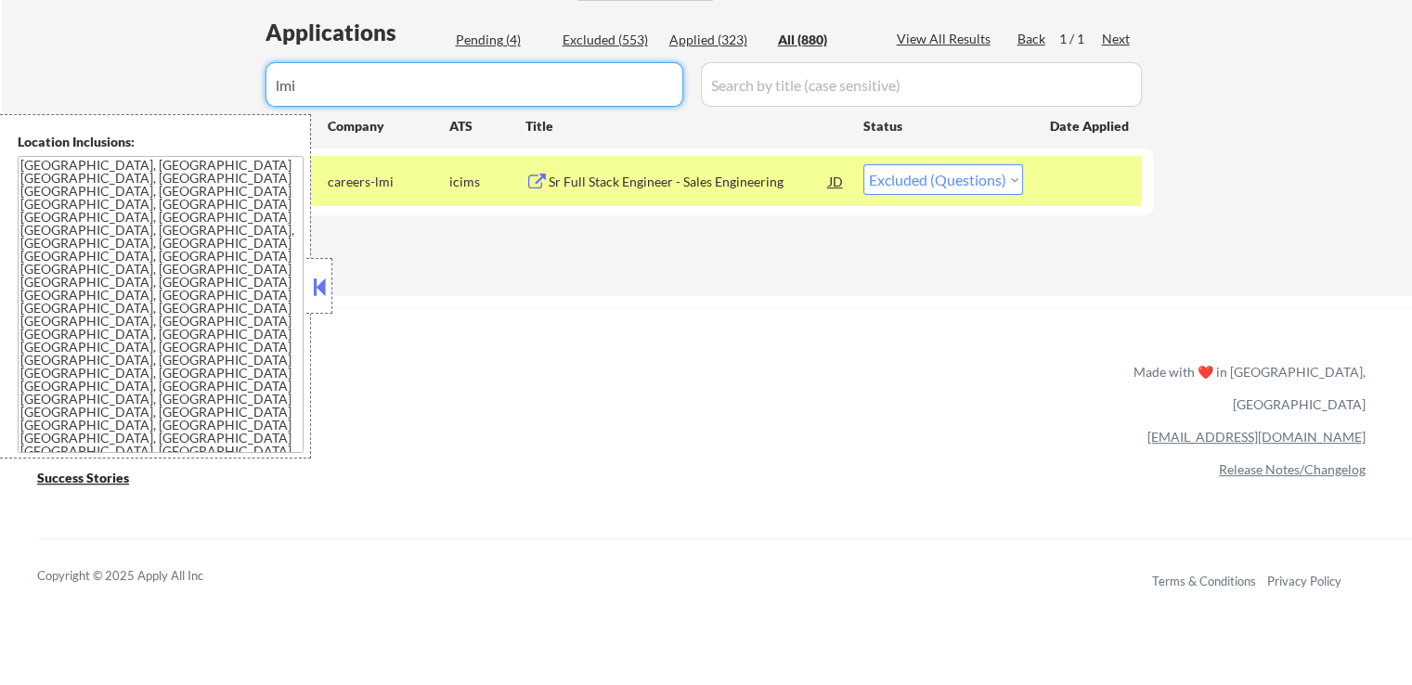
click at [939, 181] on select "Choose an option... Pending Applied Excluded (Questions) Excluded (Expired) Exc…" at bounding box center [943, 179] width 160 height 31
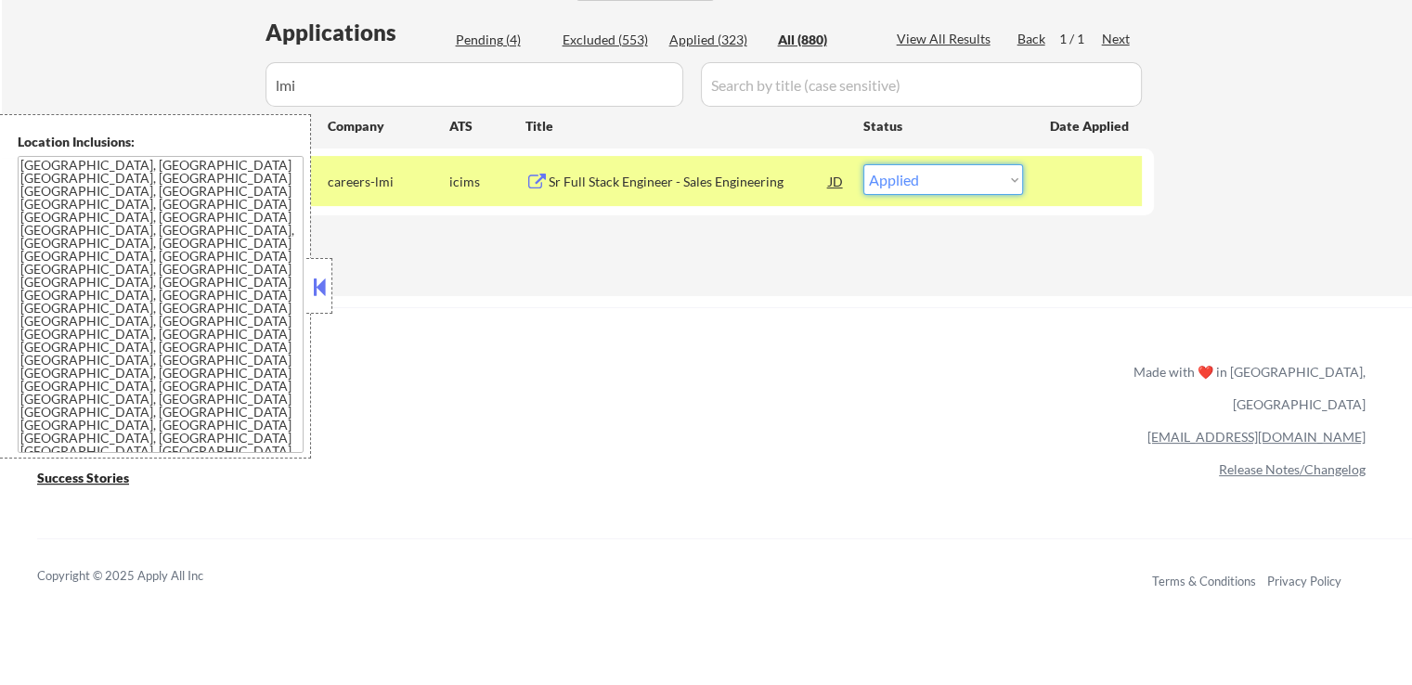
click at [863, 164] on select "Choose an option... Pending Applied Excluded (Questions) Excluded (Expired) Exc…" at bounding box center [943, 179] width 160 height 31
click at [489, 37] on div "Pending (4)" at bounding box center [502, 40] width 93 height 19
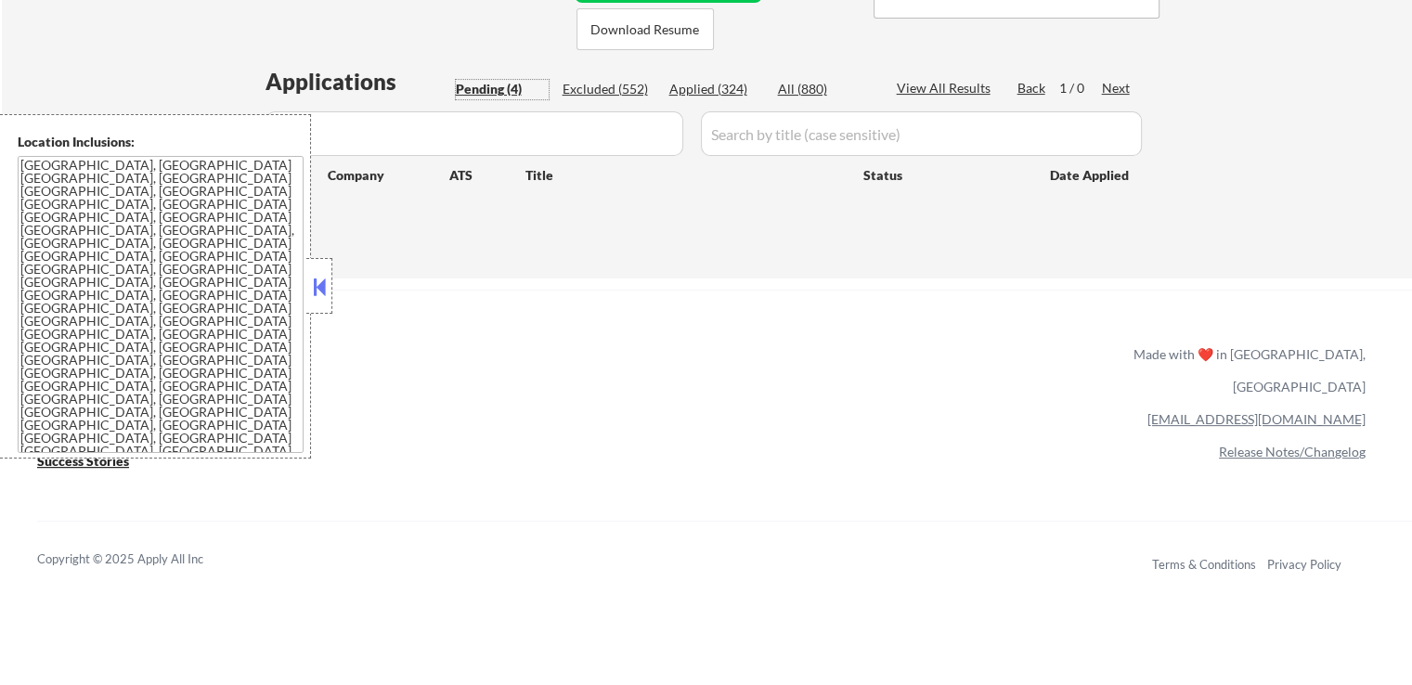
scroll to position [371, 0]
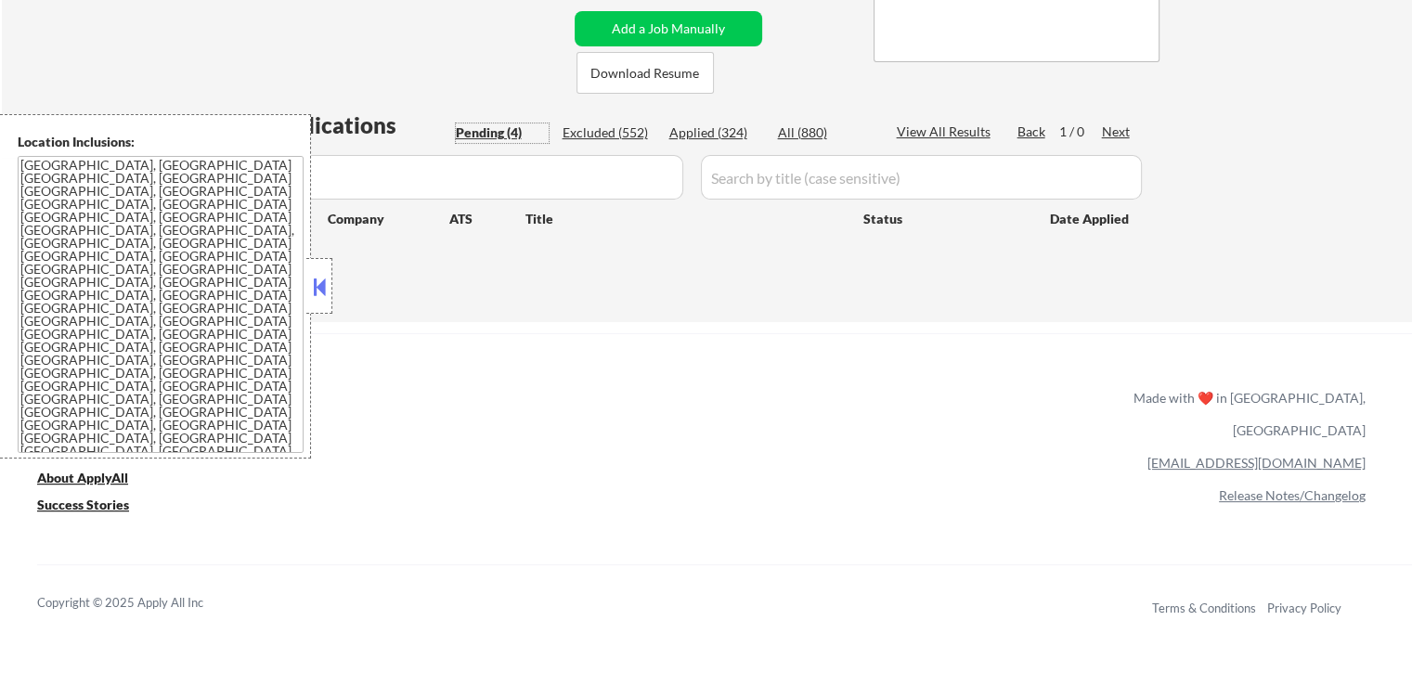
click at [501, 136] on div "Pending (4)" at bounding box center [502, 132] width 93 height 19
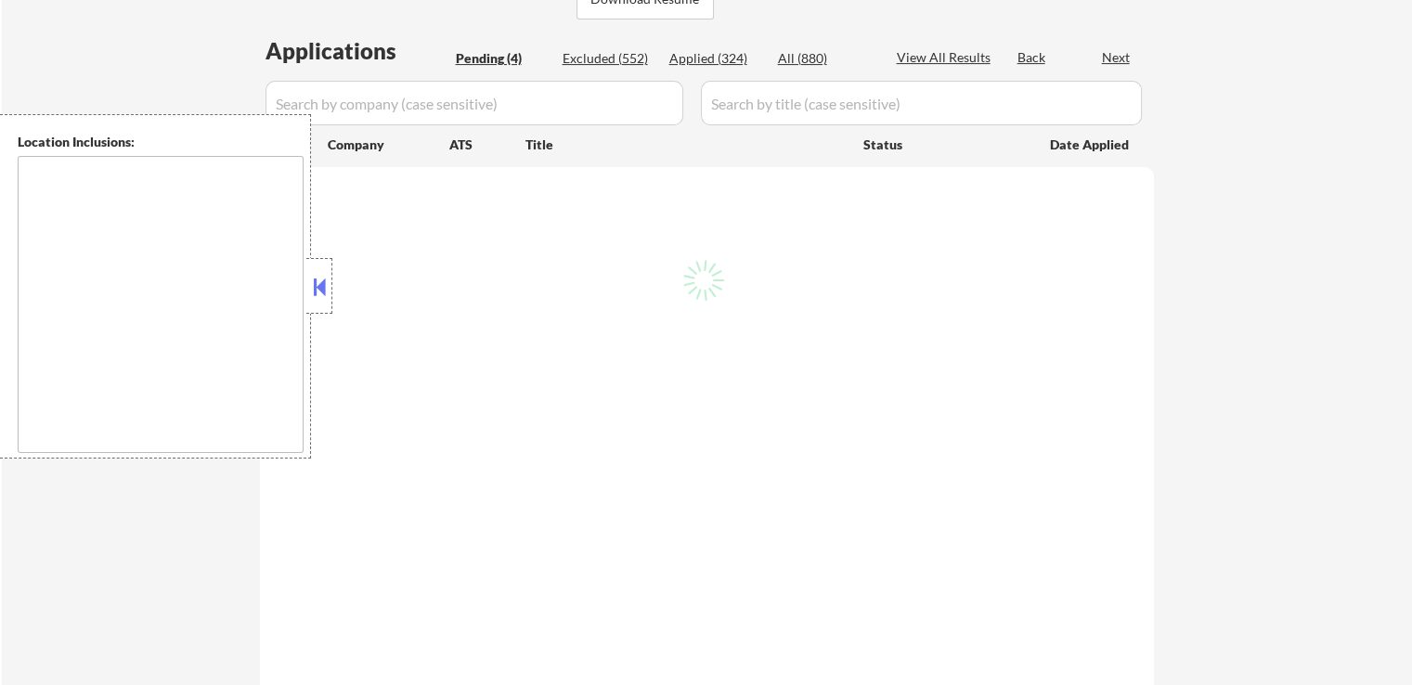
scroll to position [371, 0]
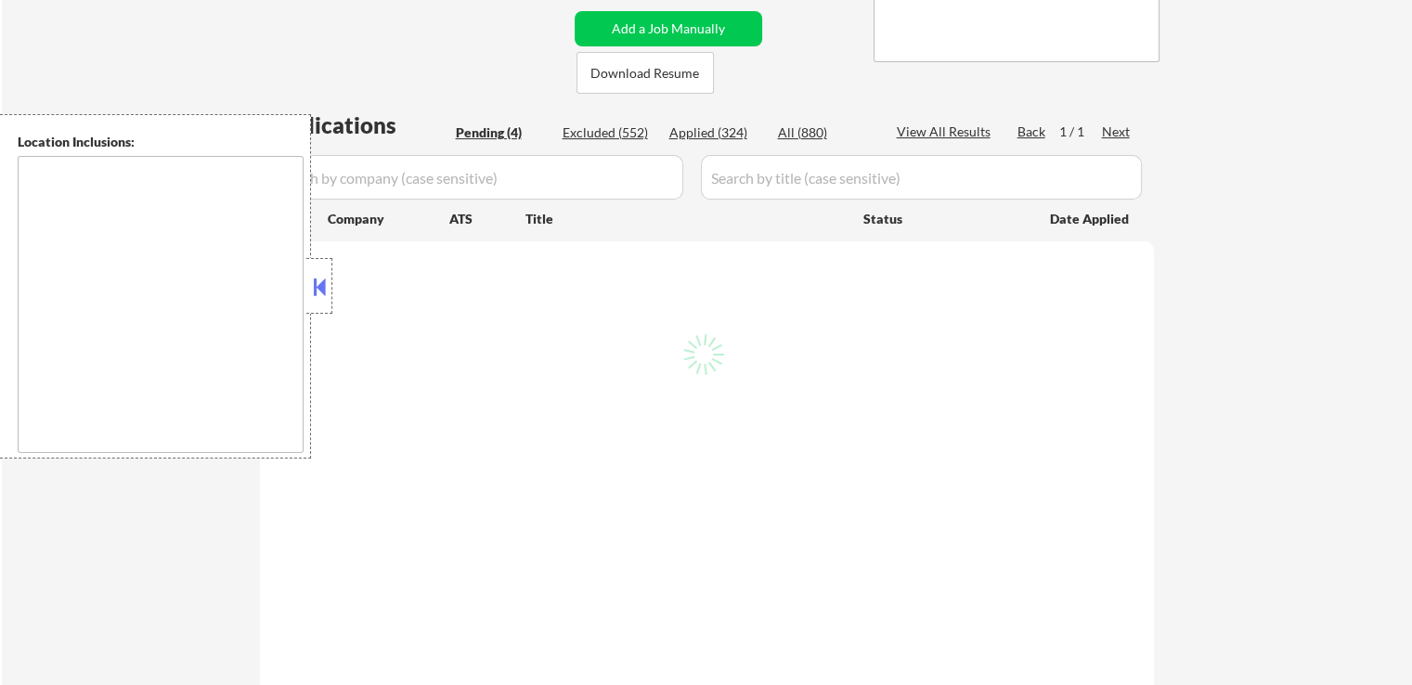
type textarea "[GEOGRAPHIC_DATA], [GEOGRAPHIC_DATA] [GEOGRAPHIC_DATA], [GEOGRAPHIC_DATA] [GEOG…"
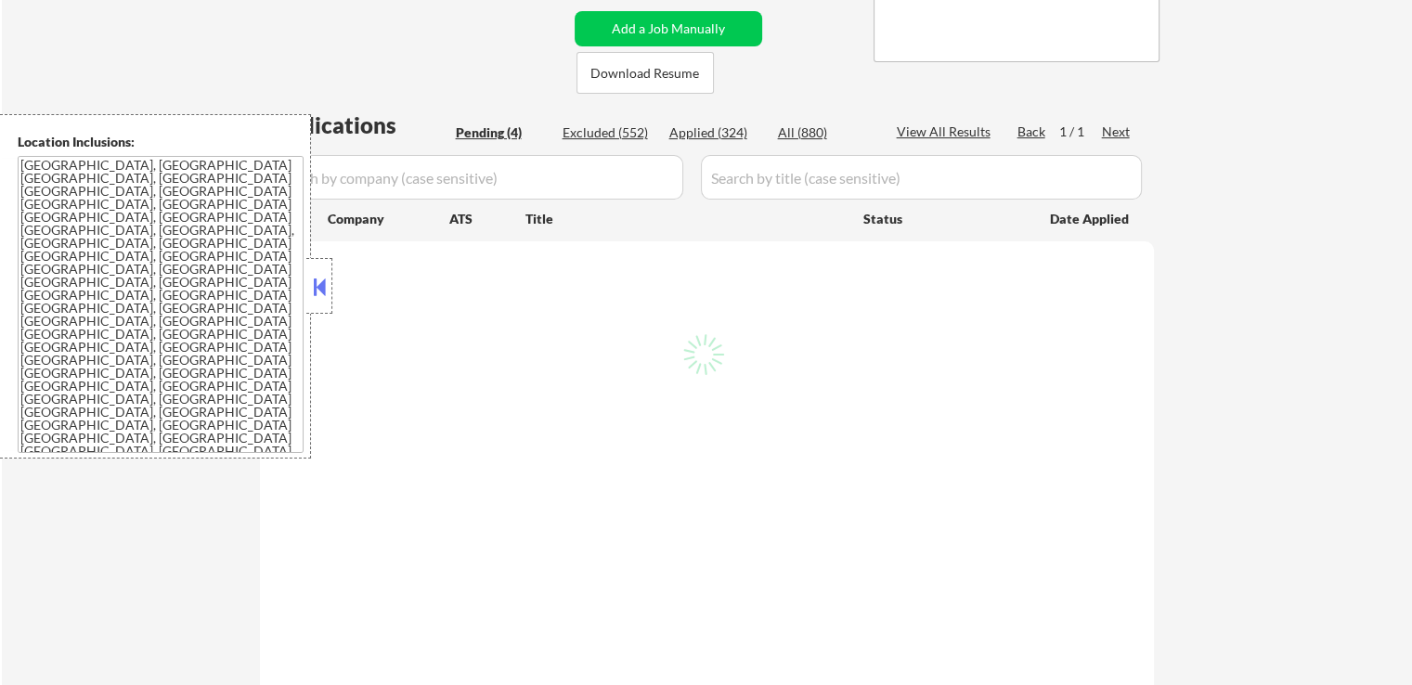
select select ""pending""
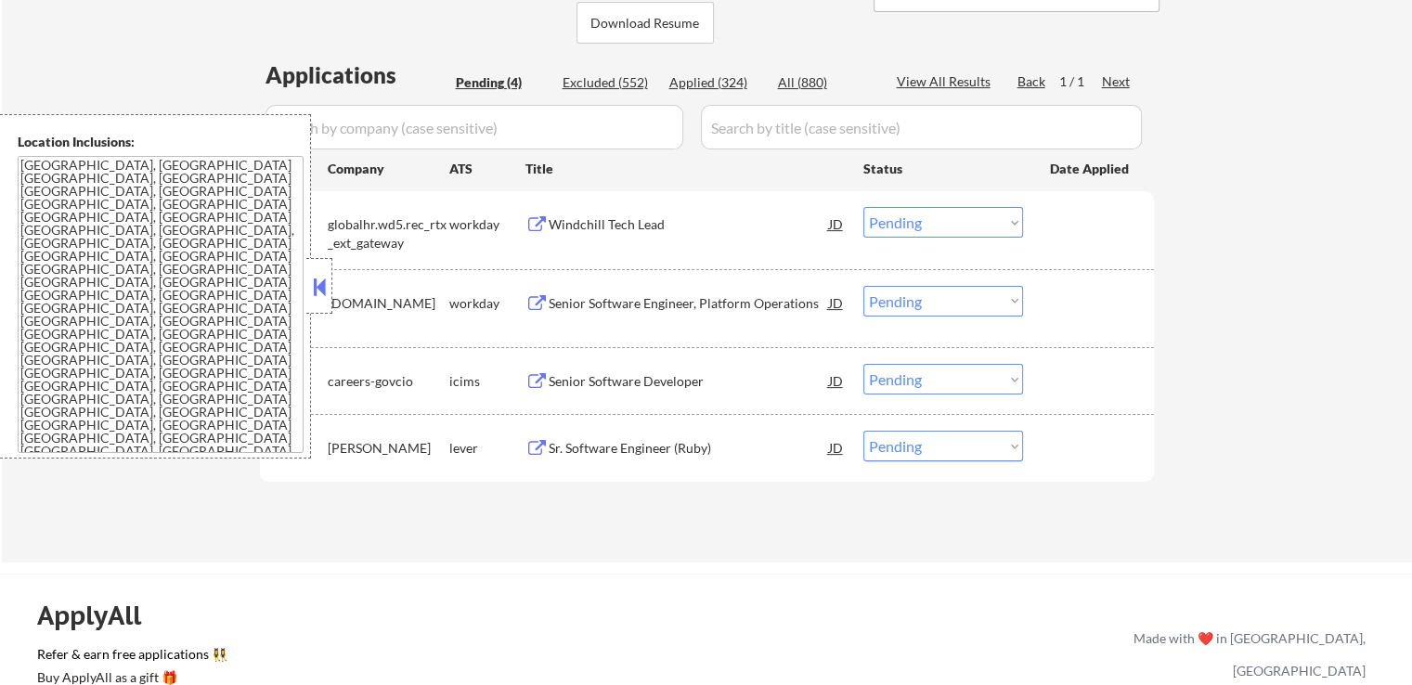
scroll to position [464, 0]
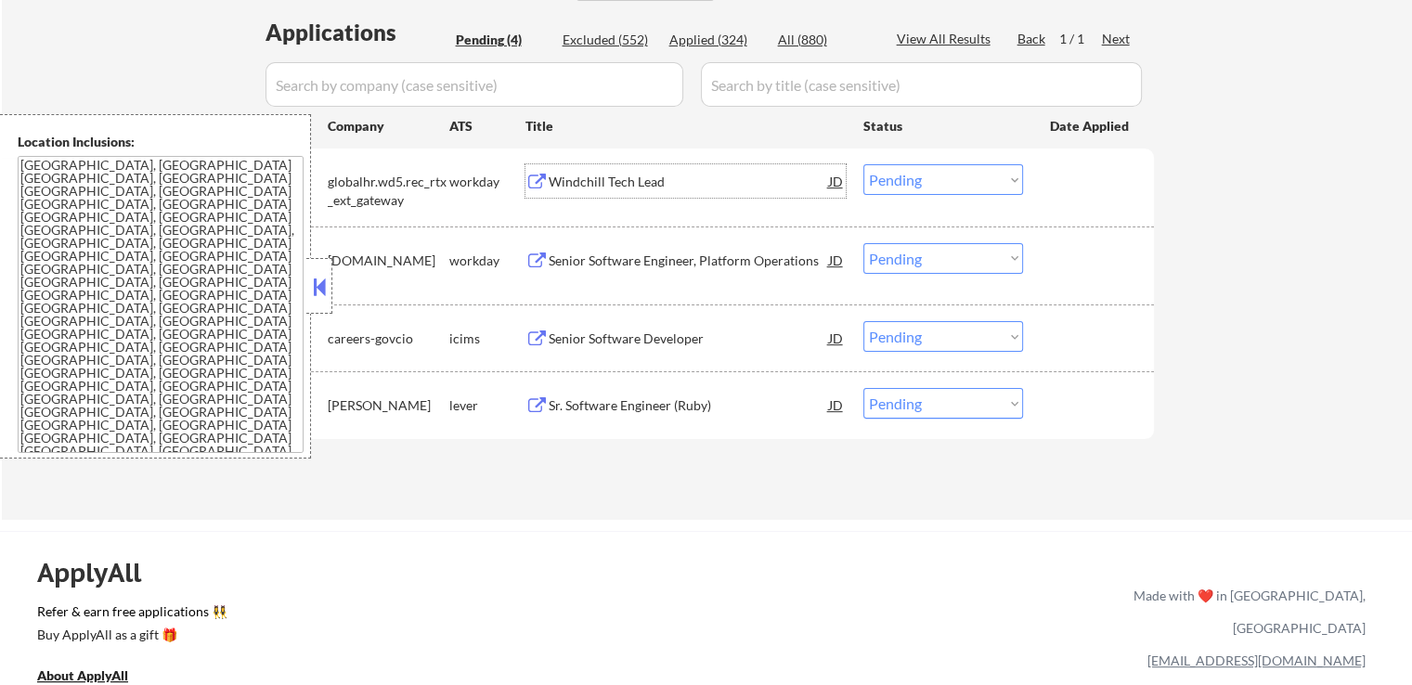
click at [658, 186] on div "Windchill Tech Lead" at bounding box center [689, 182] width 280 height 19
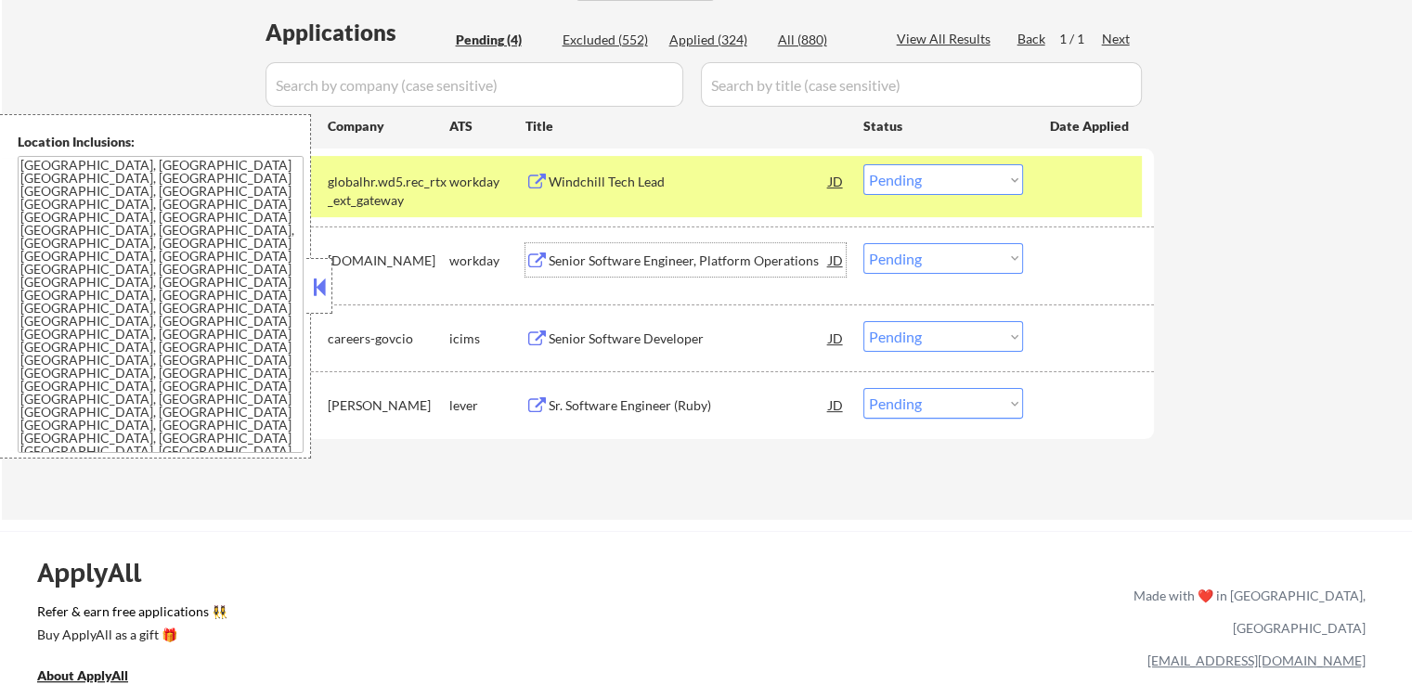
click at [709, 258] on div "Senior Software Engineer, Platform Operations" at bounding box center [689, 261] width 280 height 19
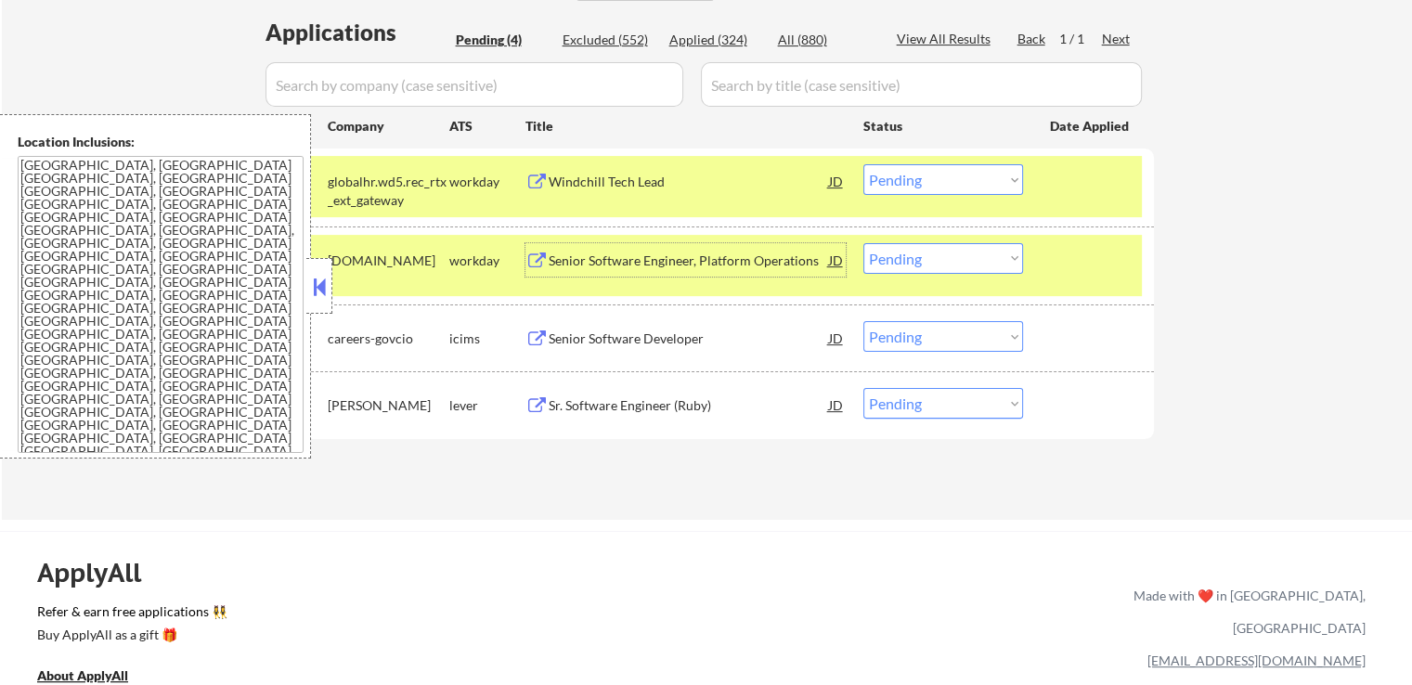
click at [943, 187] on select "Choose an option... Pending Applied Excluded (Questions) Excluded (Expired) Exc…" at bounding box center [943, 179] width 160 height 31
click at [863, 164] on select "Choose an option... Pending Applied Excluded (Questions) Excluded (Expired) Exc…" at bounding box center [943, 179] width 160 height 31
click at [686, 337] on div "Senior Software Developer" at bounding box center [689, 339] width 280 height 19
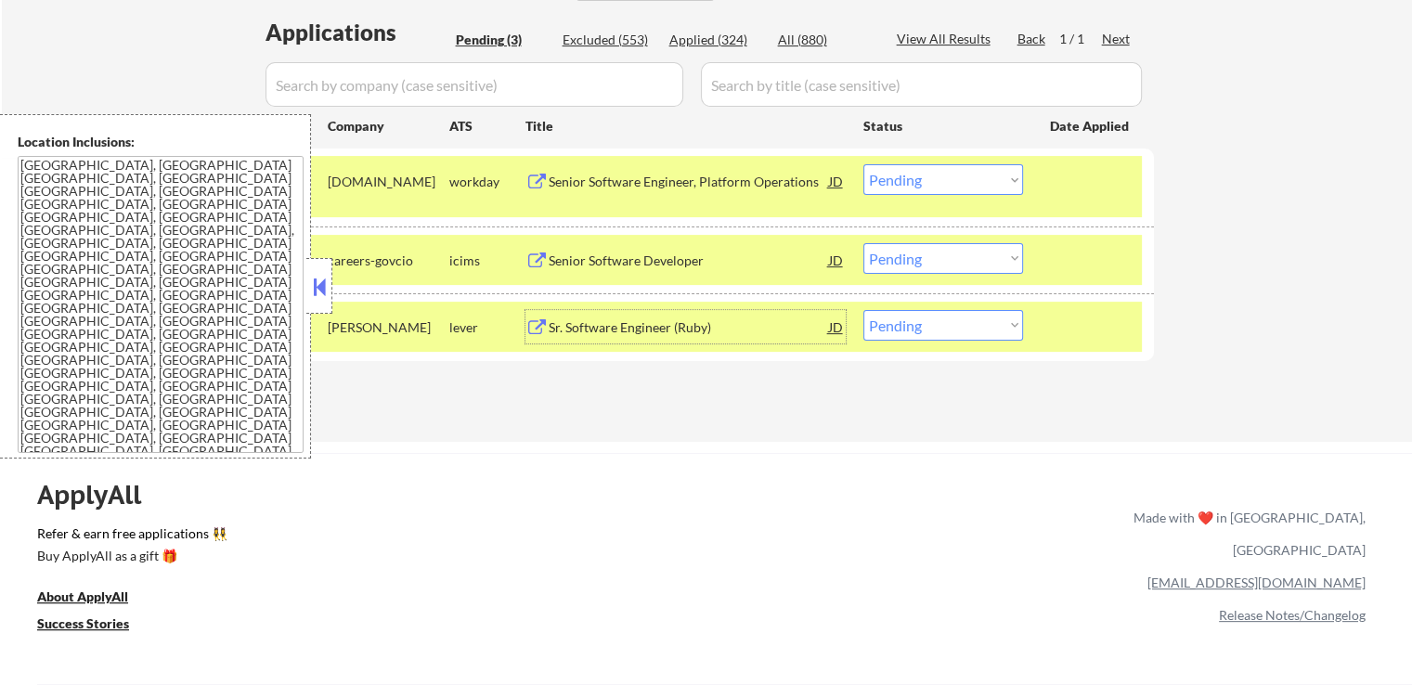
drag, startPoint x: 901, startPoint y: 183, endPoint x: 904, endPoint y: 192, distance: 9.7
click at [902, 185] on select "Choose an option... Pending Applied Excluded (Questions) Excluded (Expired) Exc…" at bounding box center [943, 179] width 160 height 31
click at [863, 164] on select "Choose an option... Pending Applied Excluded (Questions) Excluded (Expired) Exc…" at bounding box center [943, 179] width 160 height 31
click at [662, 322] on div "Sr. Software Engineer (Ruby)" at bounding box center [689, 327] width 280 height 19
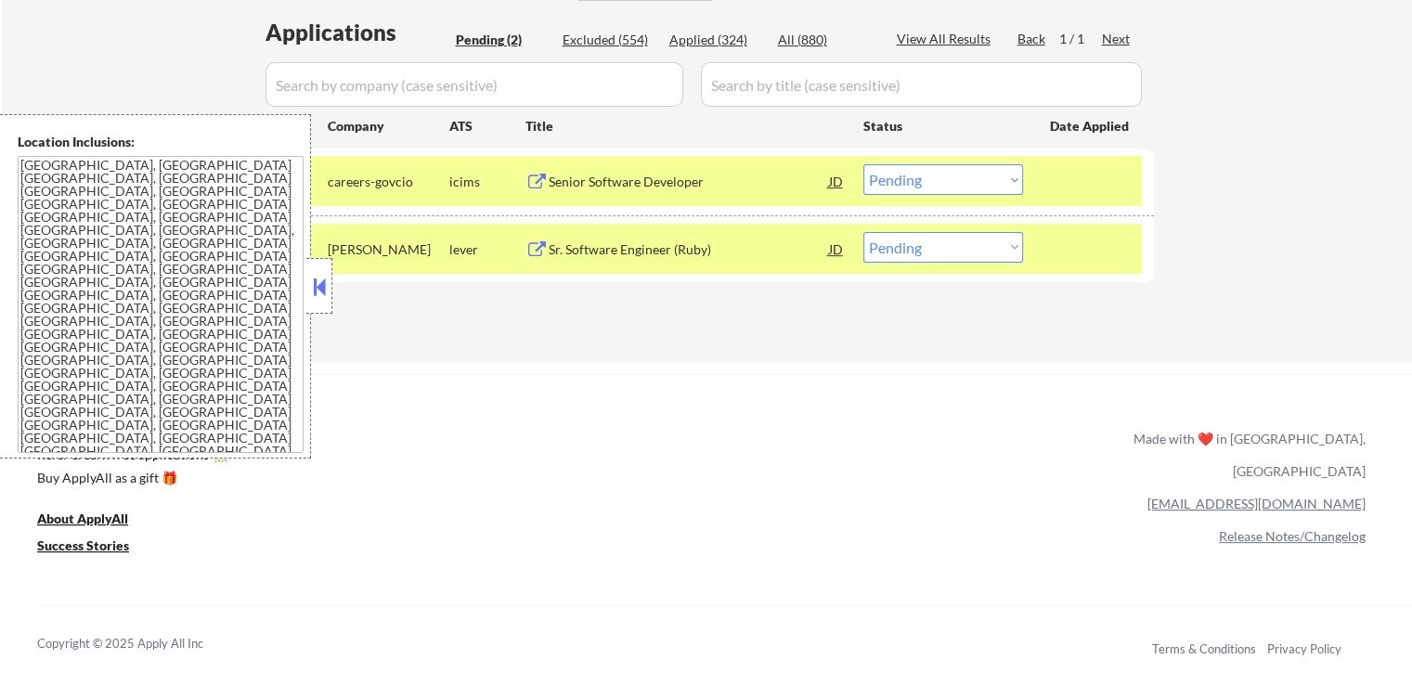
drag, startPoint x: 885, startPoint y: 176, endPoint x: 897, endPoint y: 183, distance: 13.7
click at [887, 176] on select "Choose an option... Pending Applied Excluded (Questions) Excluded (Expired) Exc…" at bounding box center [943, 179] width 160 height 31
click at [863, 164] on select "Choose an option... Pending Applied Excluded (Questions) Excluded (Expired) Exc…" at bounding box center [943, 179] width 160 height 31
click at [887, 399] on div "ApplyAll Refer & earn free applications 👯‍♀️ Buy ApplyAll as a gift 🎁 About App…" at bounding box center [706, 534] width 1412 height 294
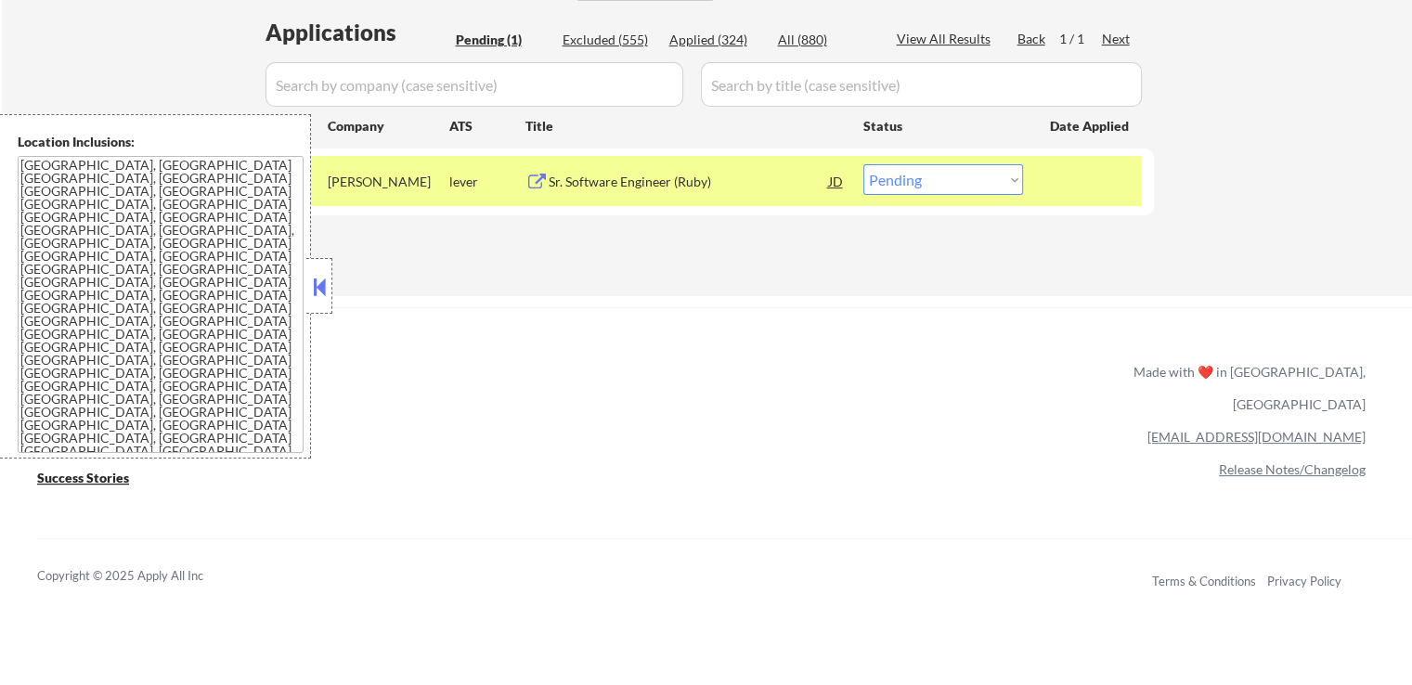
click at [899, 178] on select "Choose an option... Pending Applied Excluded (Questions) Excluded (Expired) Exc…" at bounding box center [943, 179] width 160 height 31
select select ""excluded__salary_""
click at [863, 164] on select "Choose an option... Pending Applied Excluded (Questions) Excluded (Expired) Exc…" at bounding box center [943, 179] width 160 height 31
click at [850, 381] on div "ApplyAll Refer & earn free applications 👯‍♀️ Buy ApplyAll as a gift 🎁 About App…" at bounding box center [706, 467] width 1412 height 294
